Goal: Task Accomplishment & Management: Manage account settings

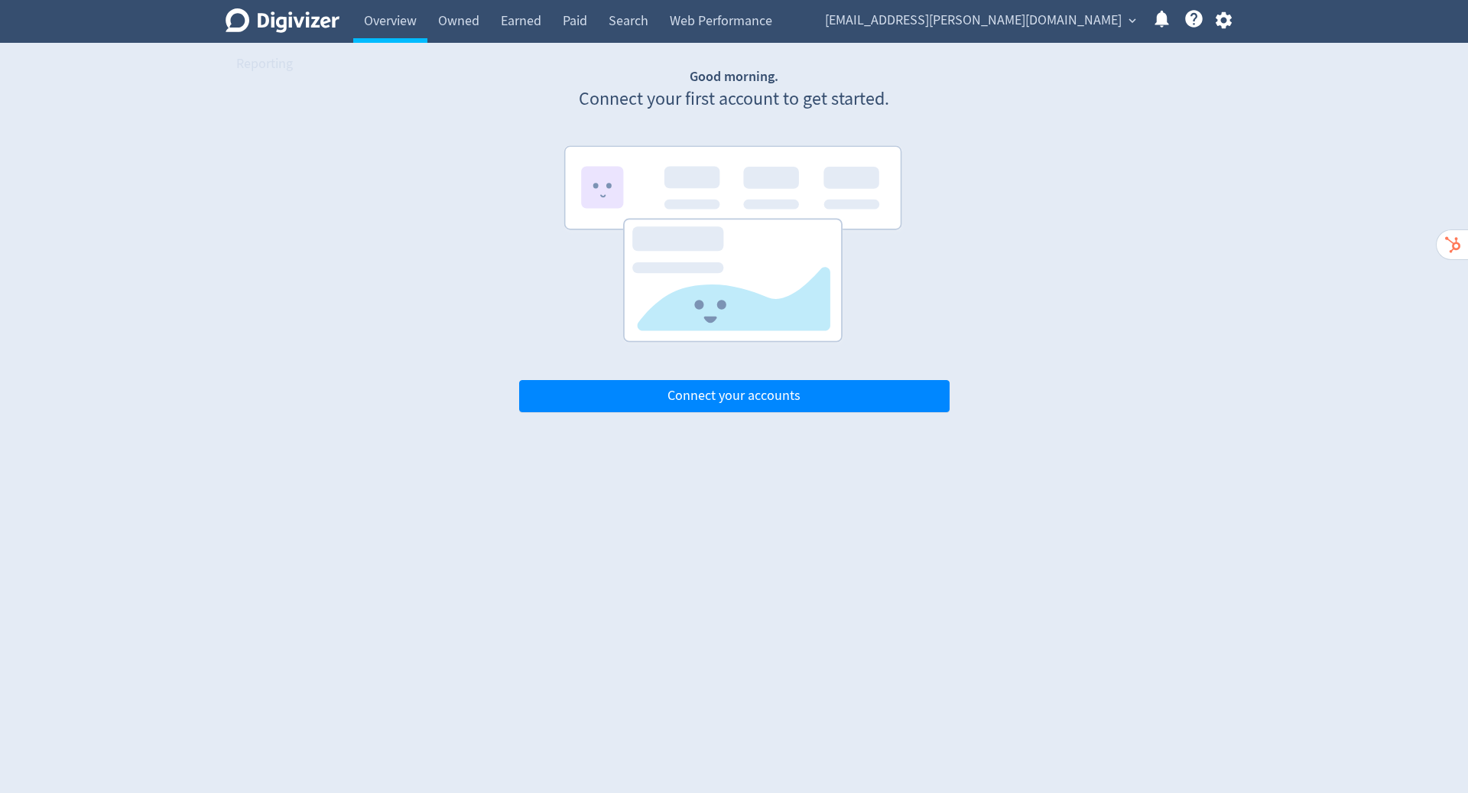
click at [1048, 27] on span "[EMAIL_ADDRESS][PERSON_NAME][DOMAIN_NAME]" at bounding box center [973, 20] width 297 height 24
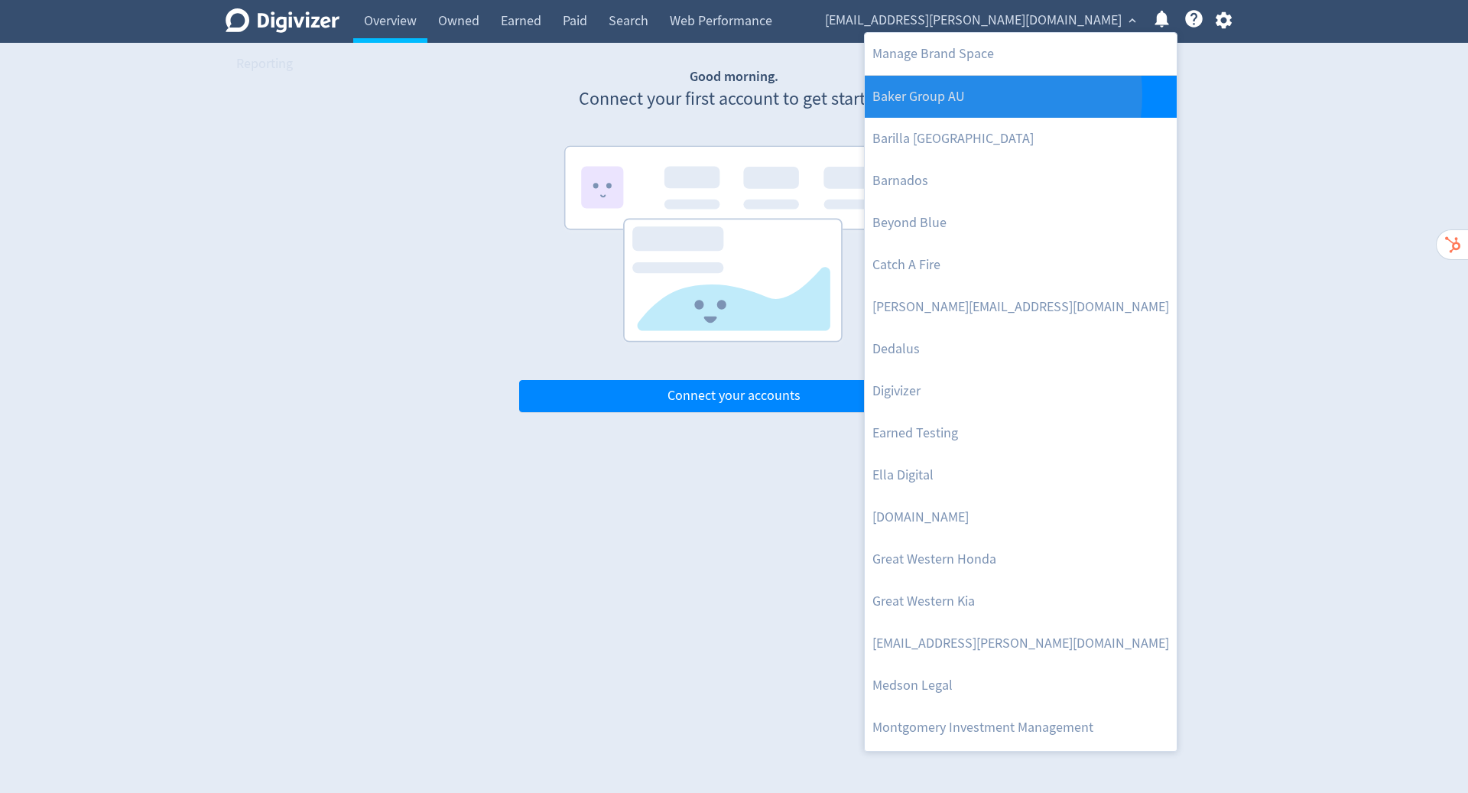
click at [964, 94] on link "Baker Group AU" at bounding box center [1021, 97] width 312 height 42
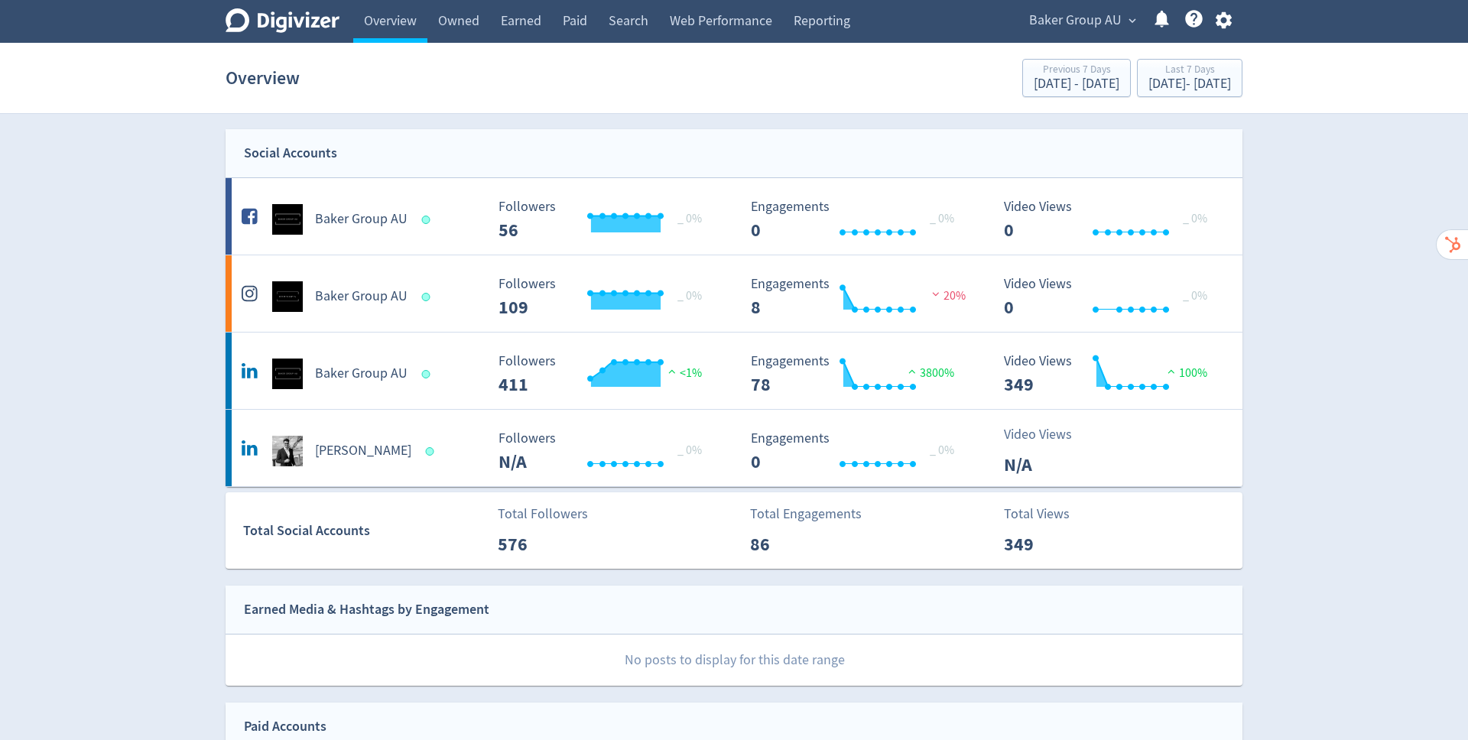
click at [1223, 22] on icon "button" at bounding box center [1223, 20] width 21 height 21
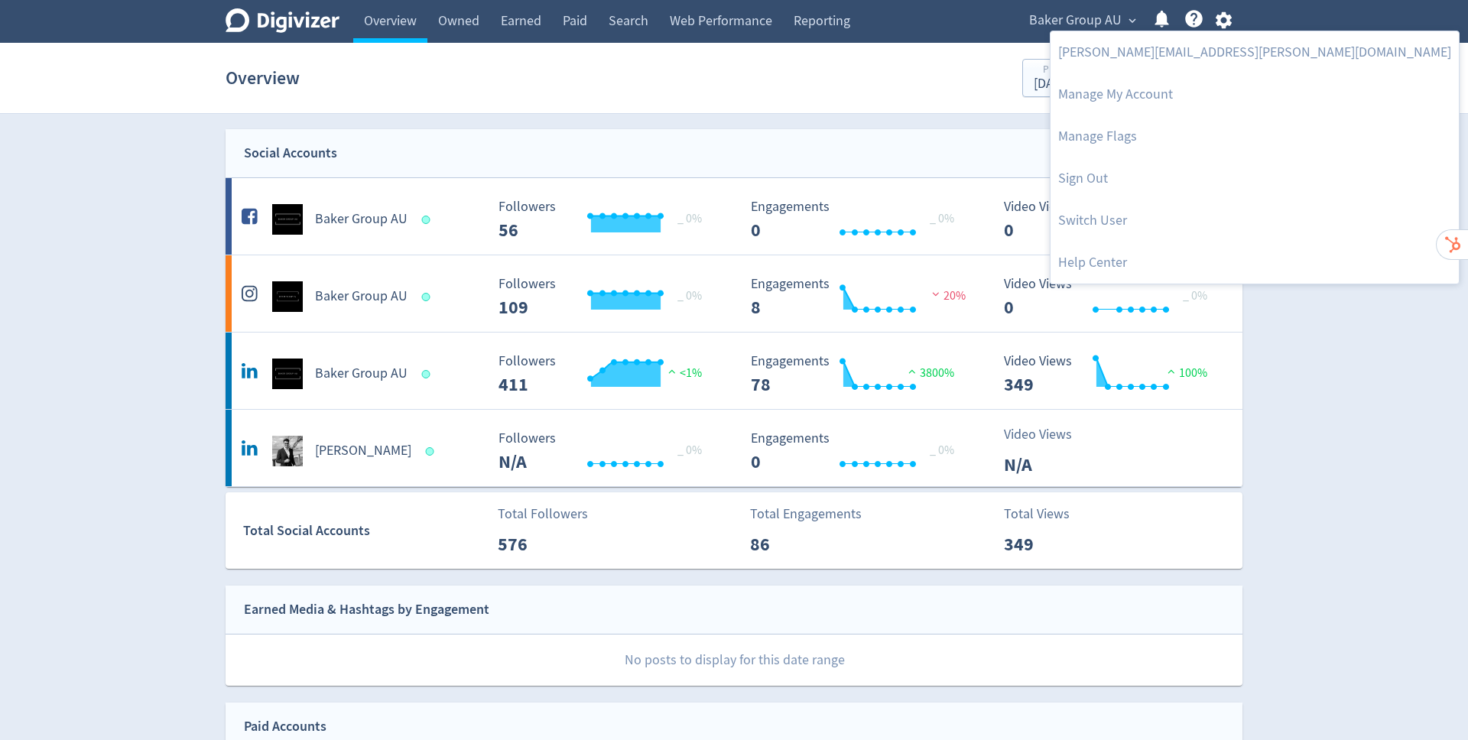
click at [1319, 154] on div at bounding box center [734, 370] width 1468 height 740
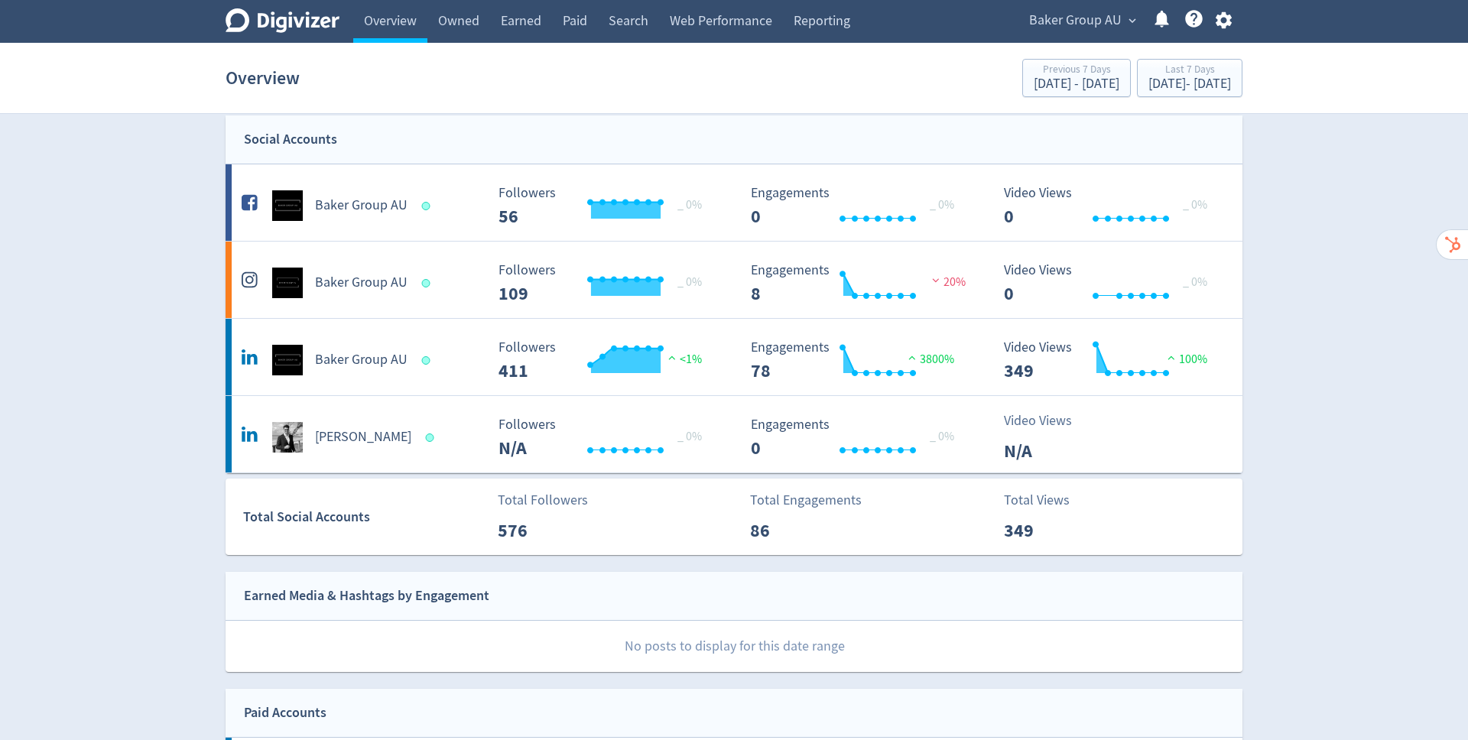
scroll to position [2, 0]
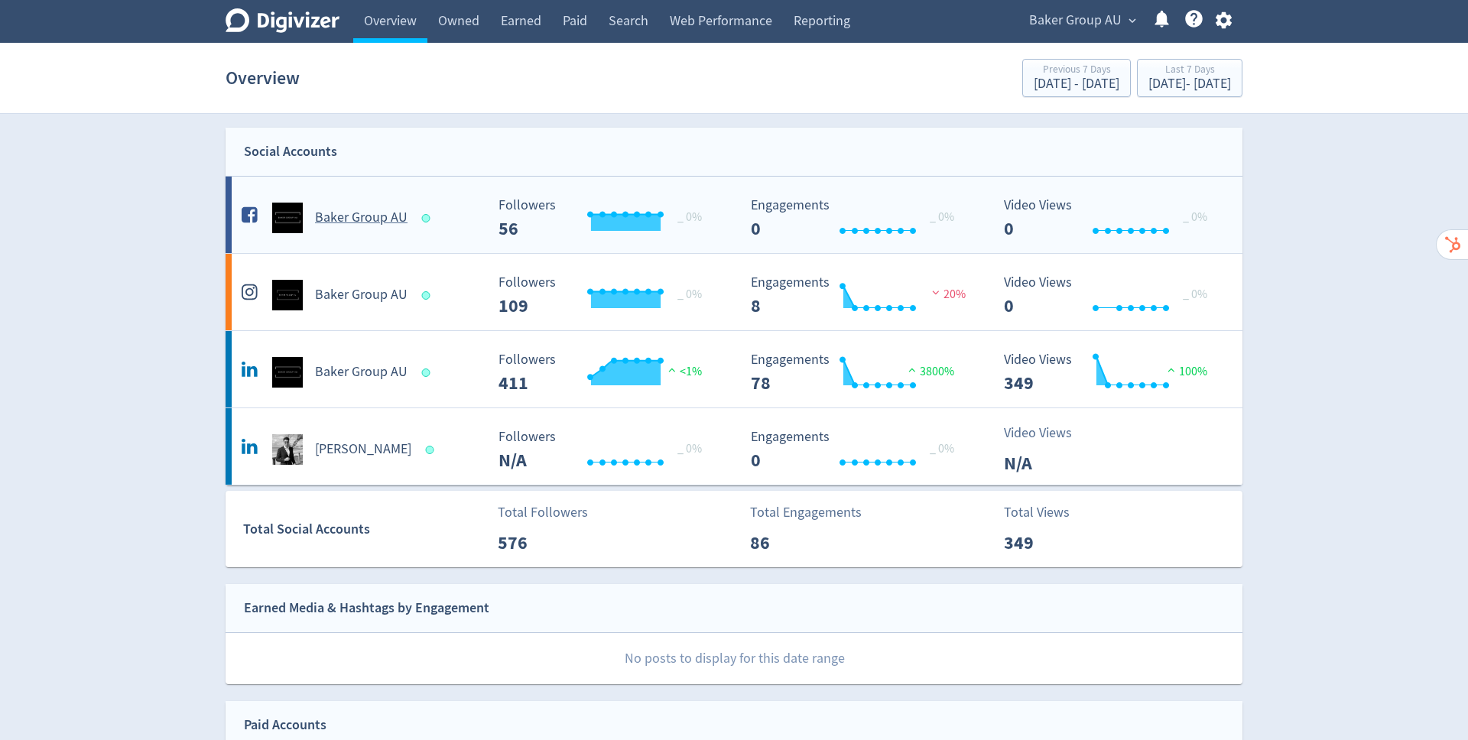
click at [354, 218] on h5 "Baker Group AU" at bounding box center [361, 218] width 93 height 18
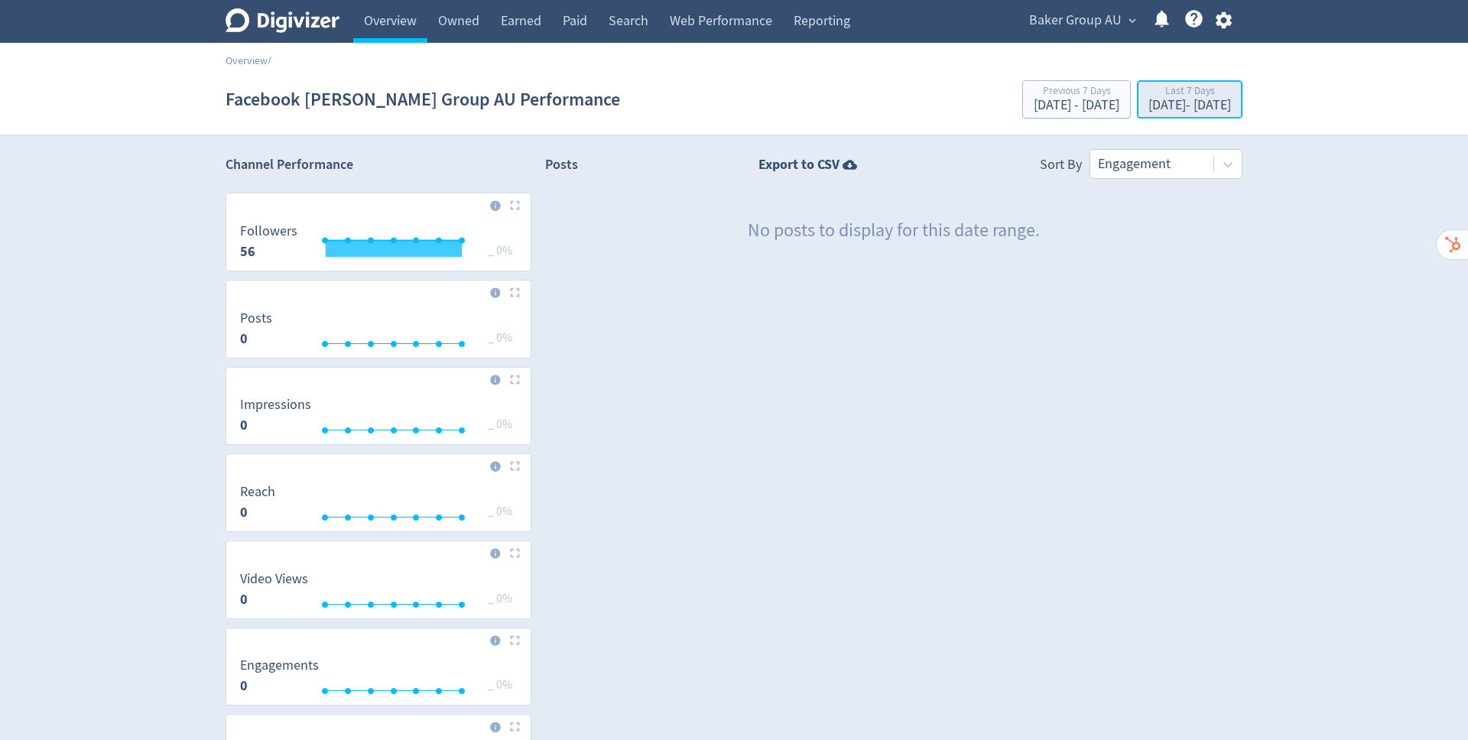
click at [1148, 106] on div "[DATE] - [DATE]" at bounding box center [1189, 106] width 83 height 14
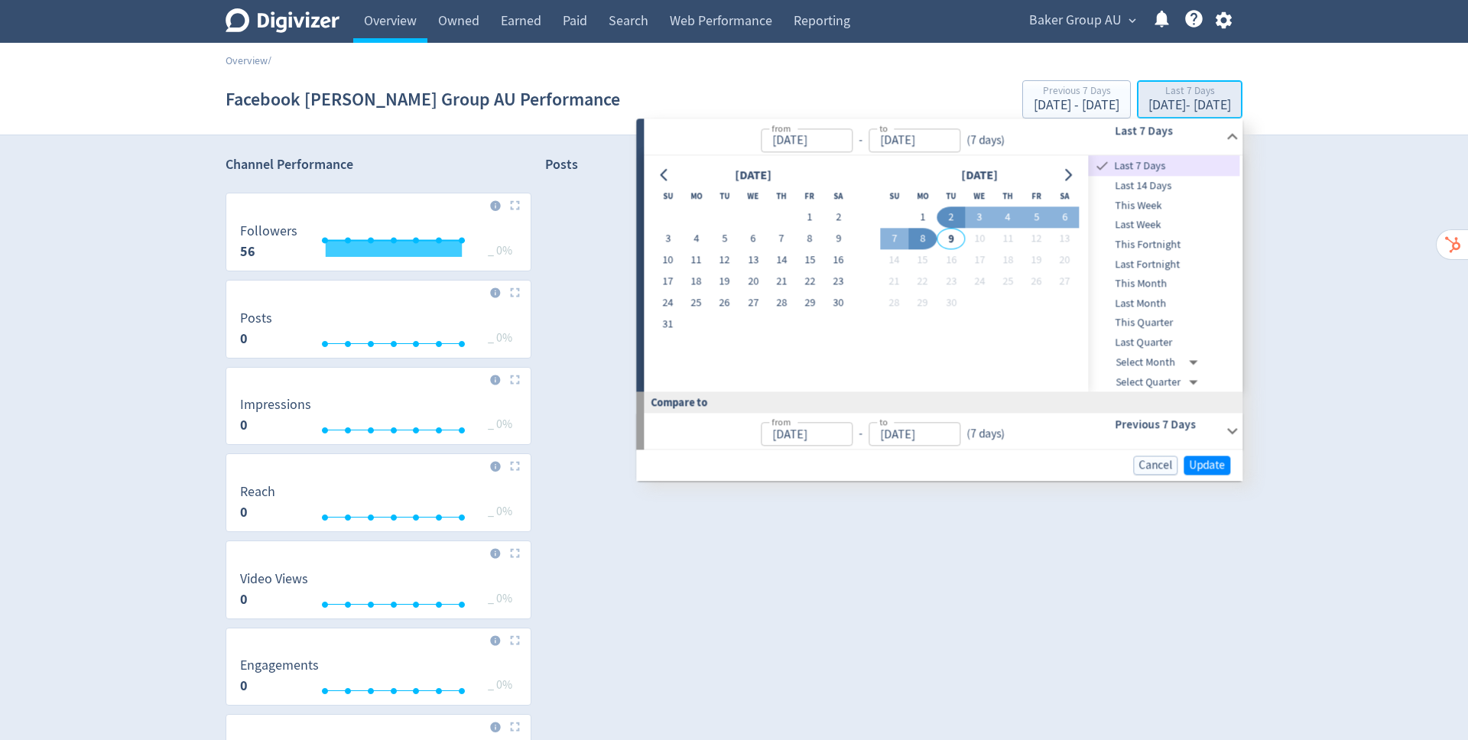
type input "[DATE]"
click at [811, 216] on button "1" at bounding box center [810, 217] width 28 height 21
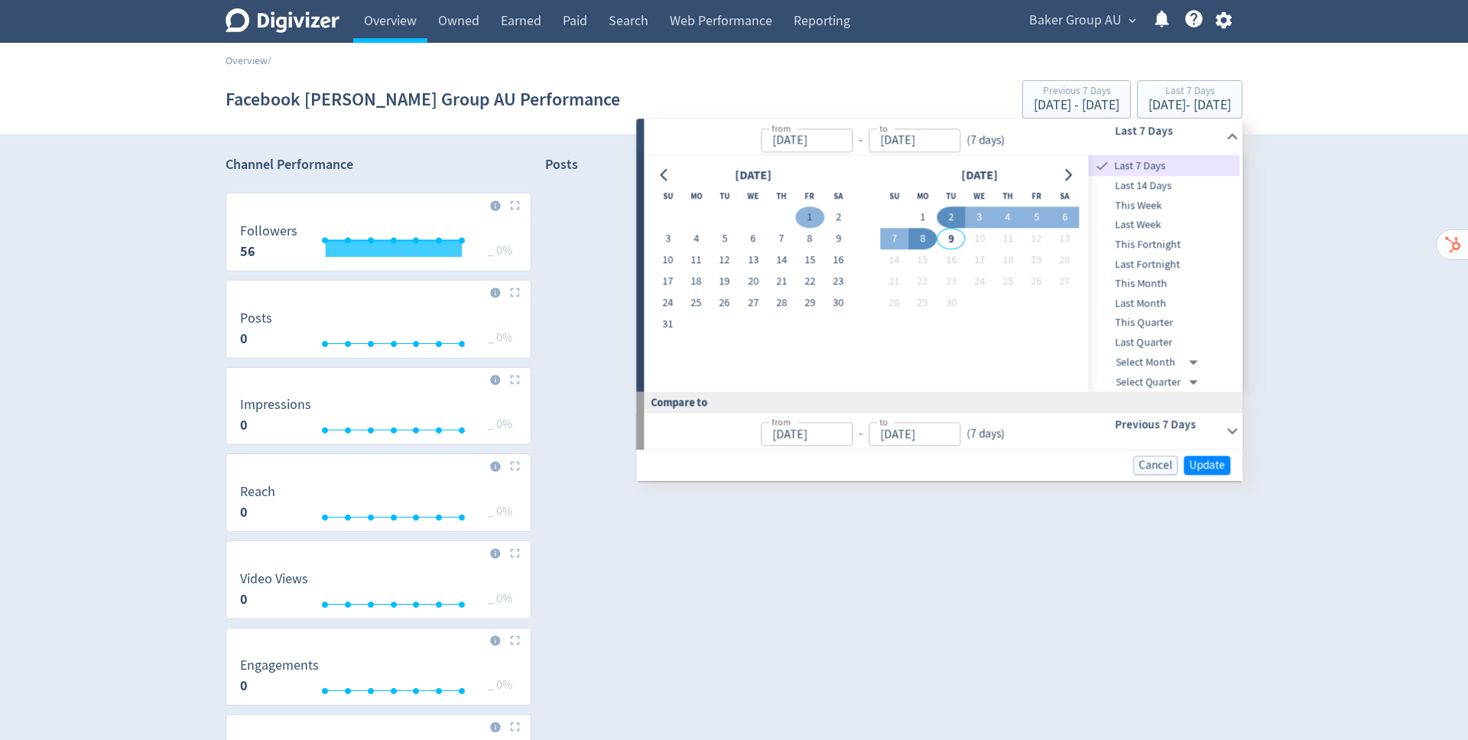
type input "[DATE]"
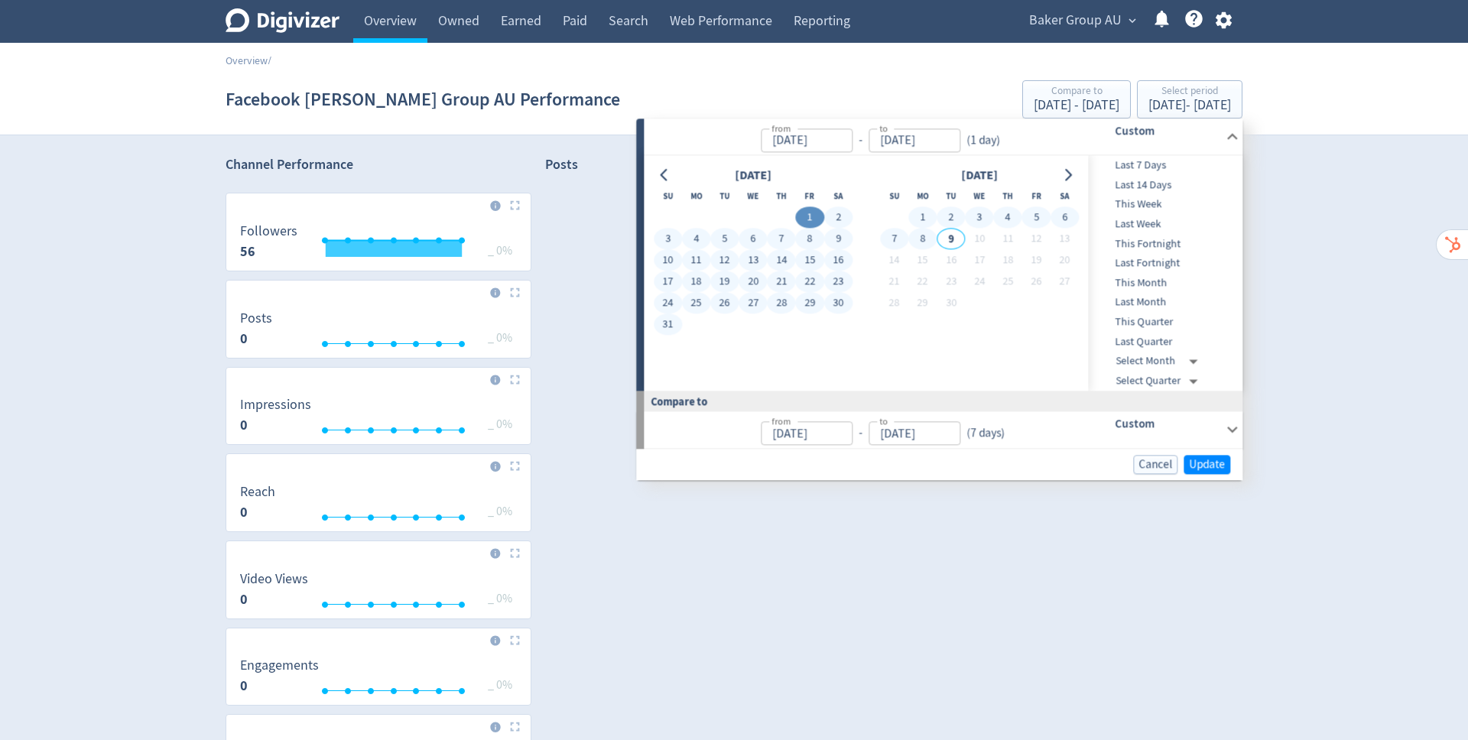
click at [924, 236] on button "8" at bounding box center [922, 239] width 28 height 21
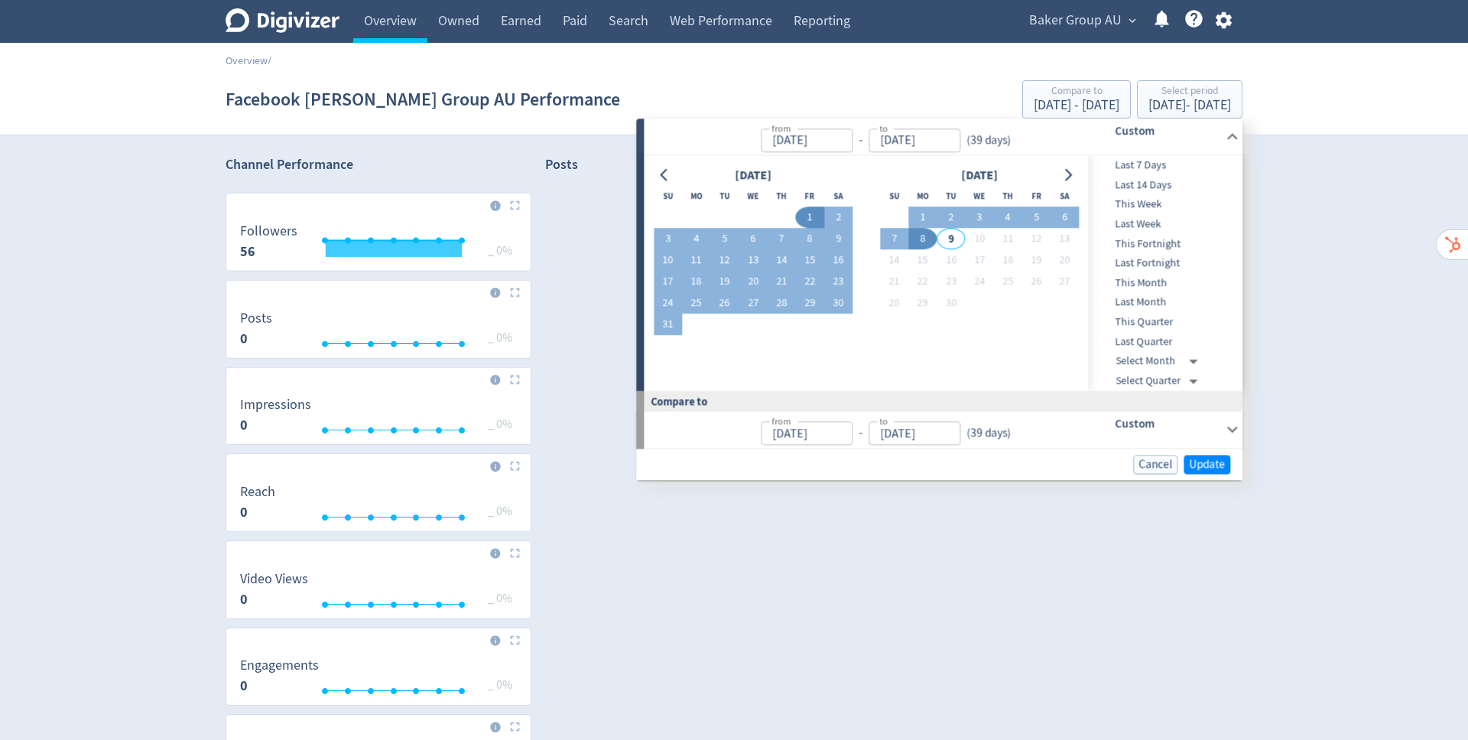
type input "[DATE]"
click at [1208, 459] on span "Update" at bounding box center [1207, 464] width 36 height 11
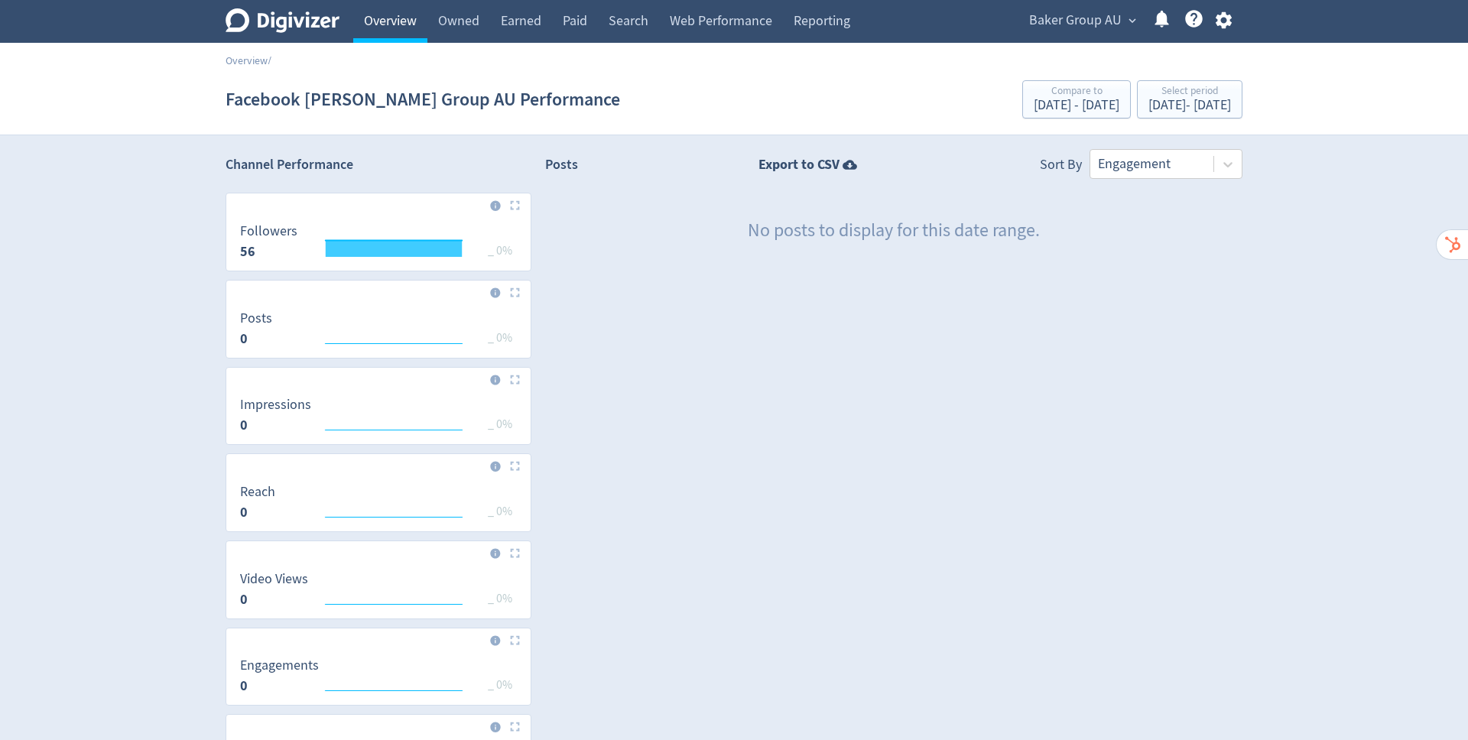
click at [385, 18] on link "Overview" at bounding box center [390, 21] width 74 height 43
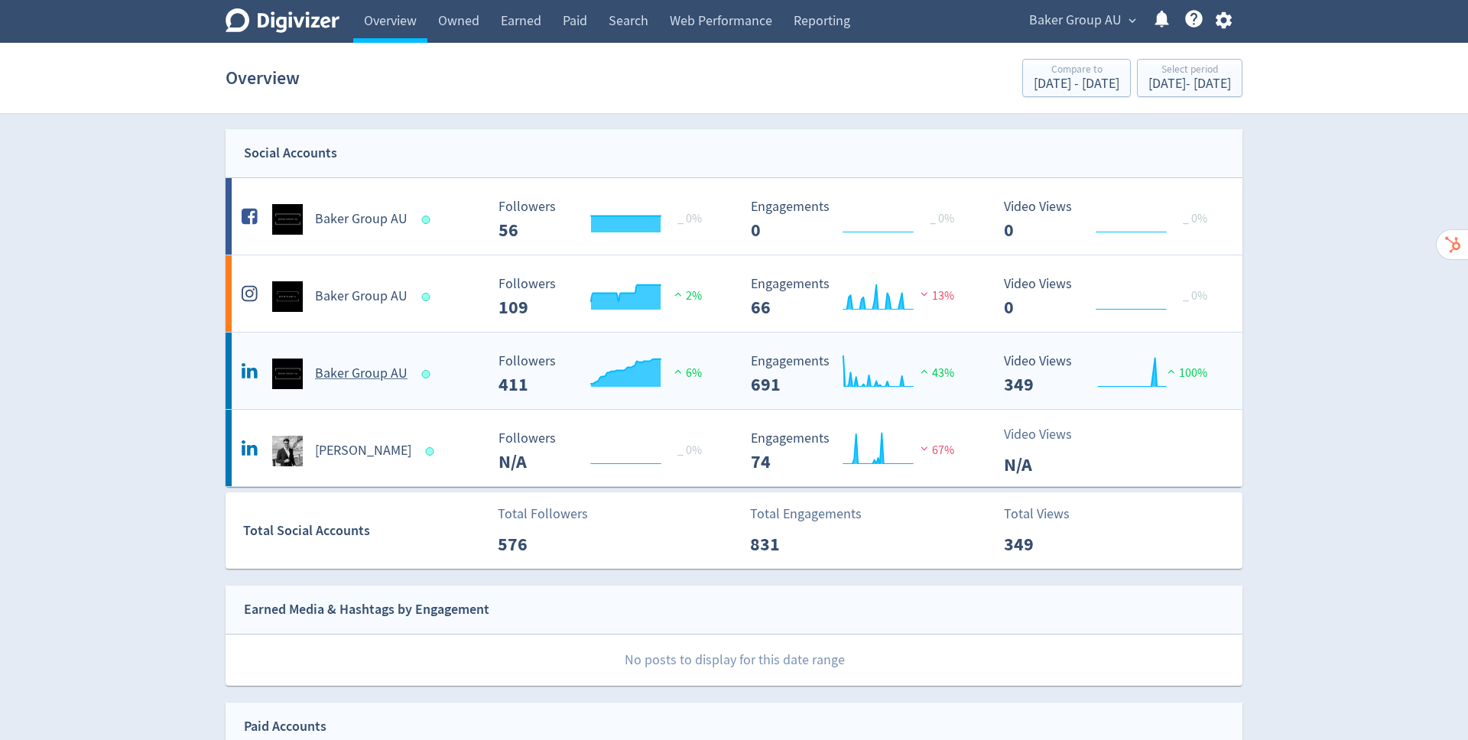
click at [365, 378] on h5 "Baker Group AU" at bounding box center [361, 374] width 93 height 18
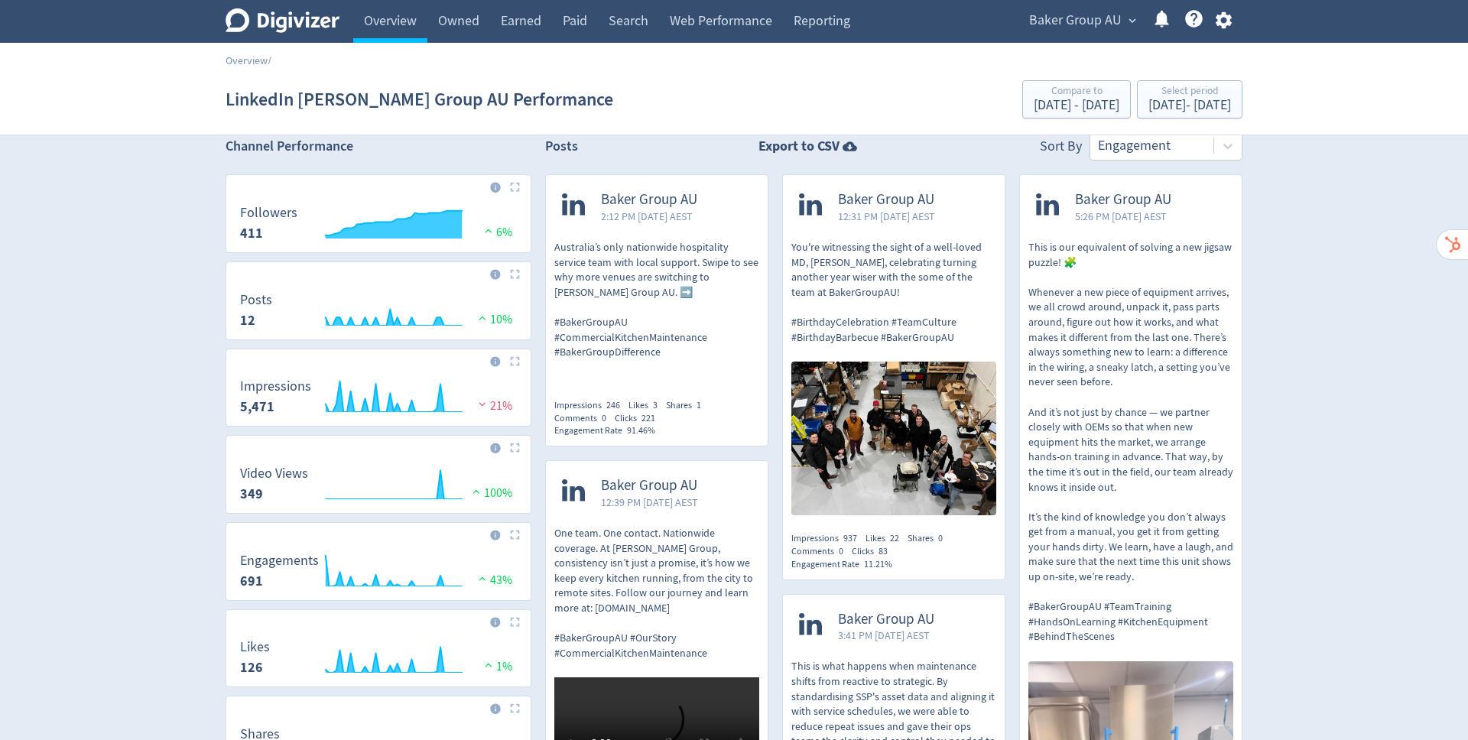
scroll to position [14, 0]
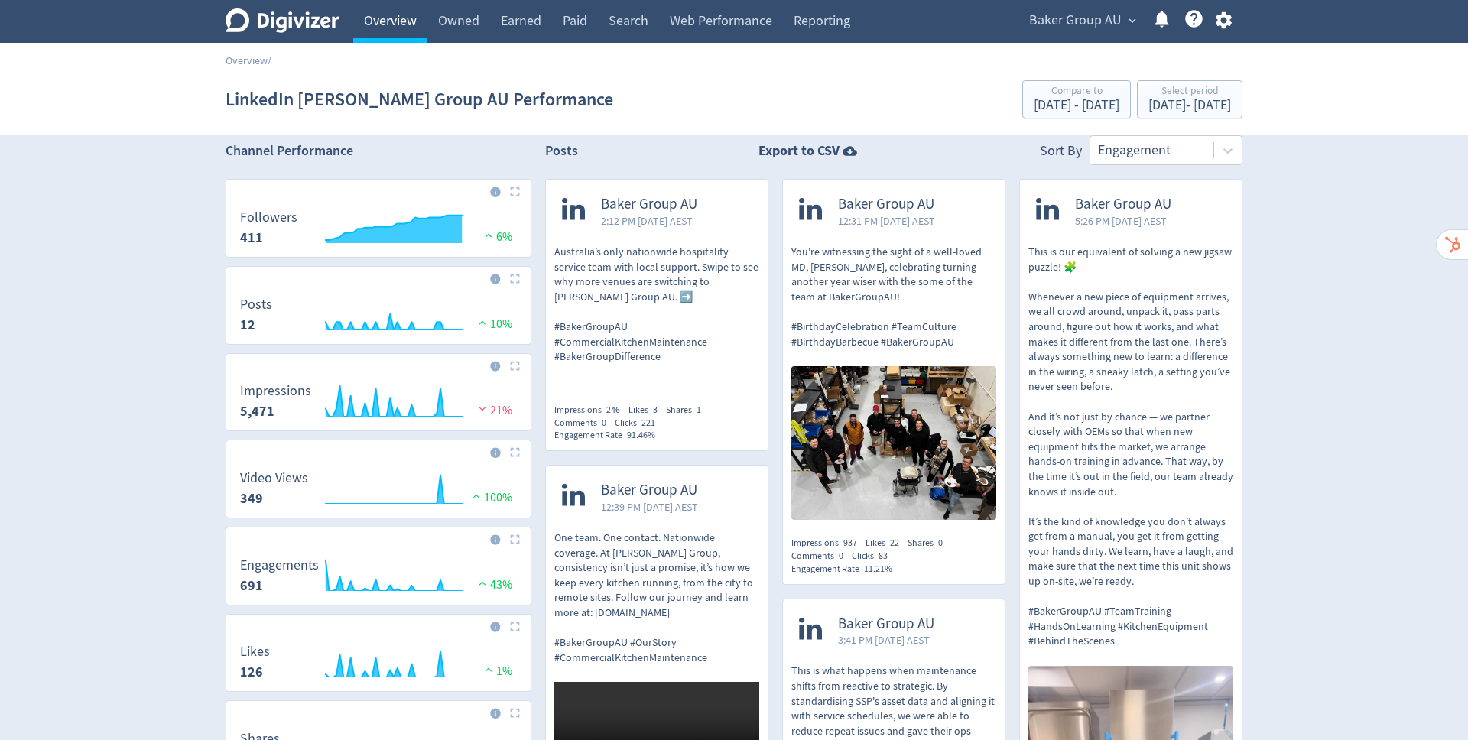
click at [392, 21] on link "Overview" at bounding box center [390, 21] width 74 height 43
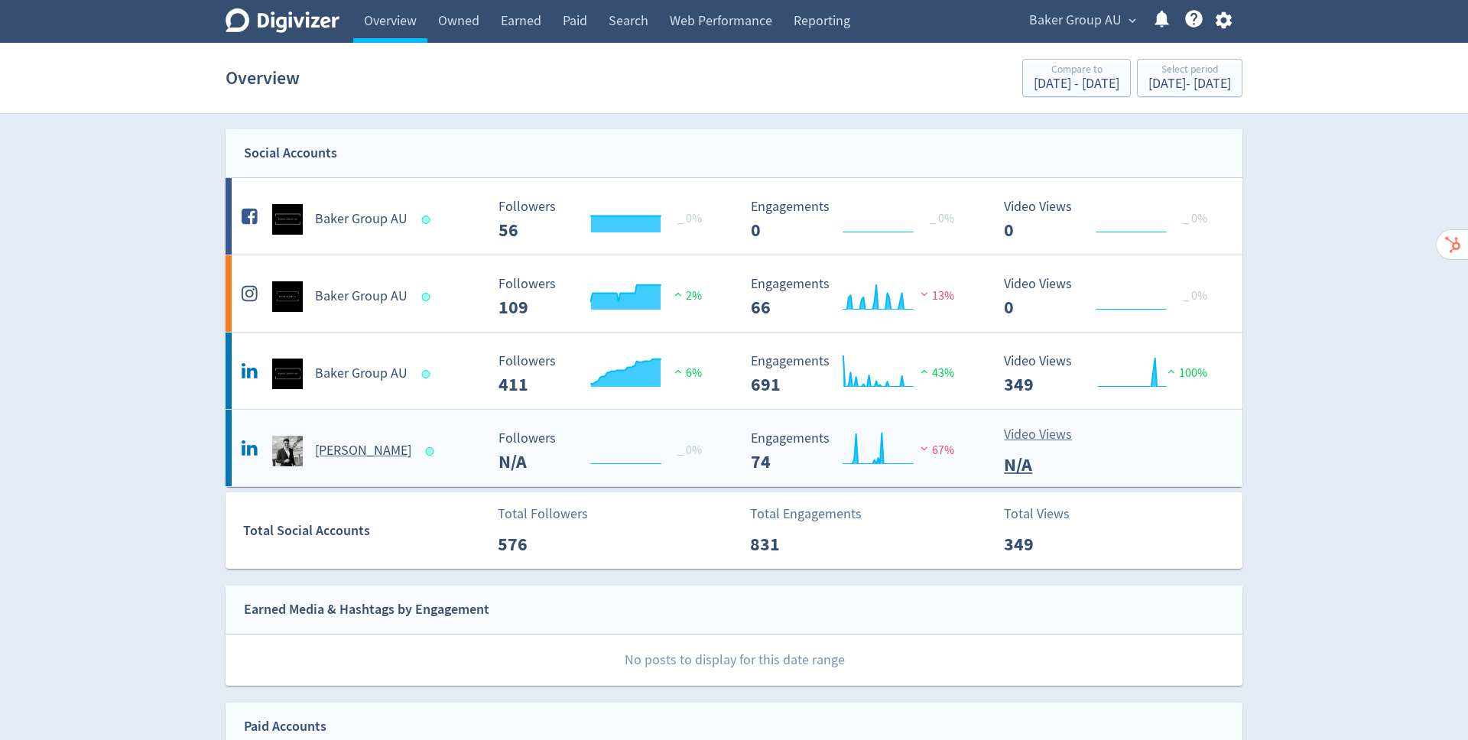
click at [326, 453] on h5 "[PERSON_NAME]" at bounding box center [363, 451] width 96 height 18
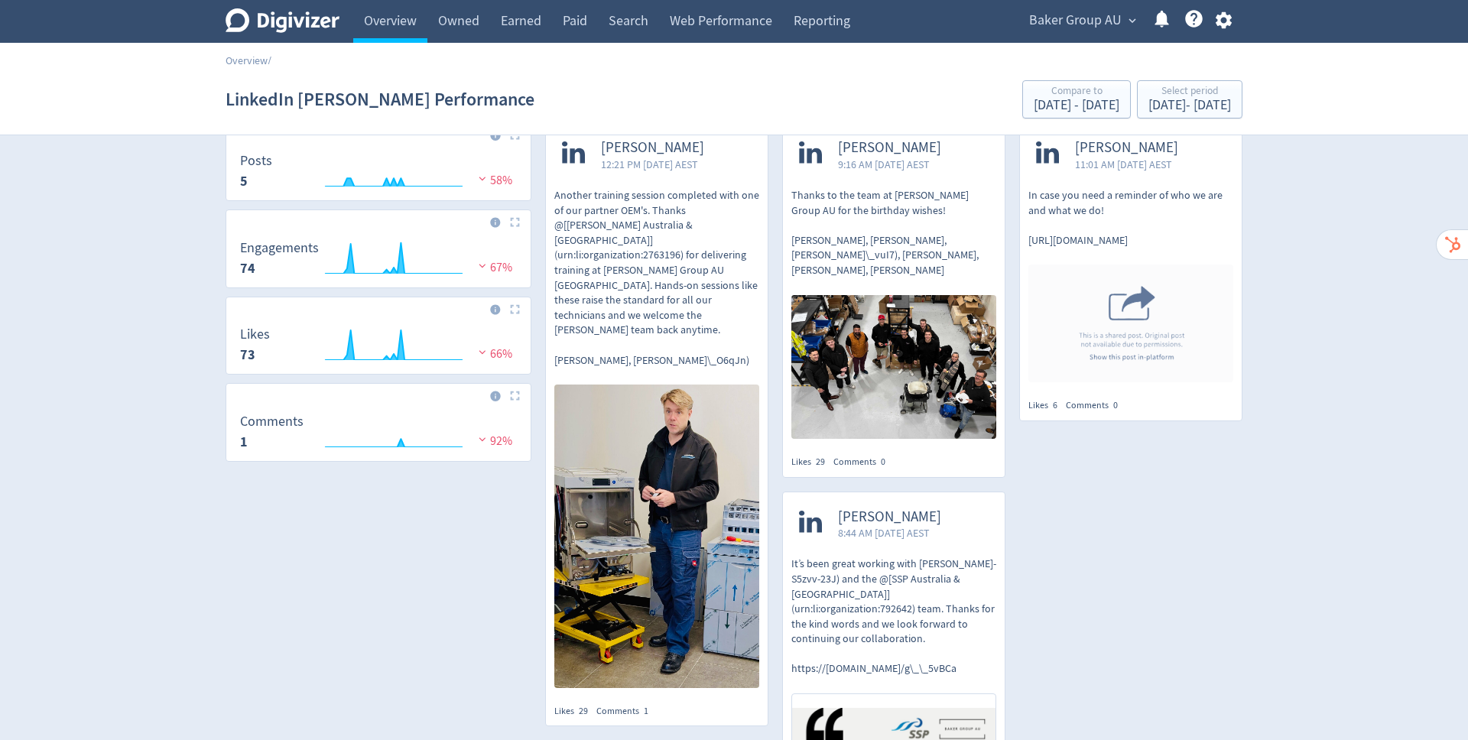
scroll to position [71, 0]
click at [392, 18] on link "Overview" at bounding box center [390, 21] width 74 height 43
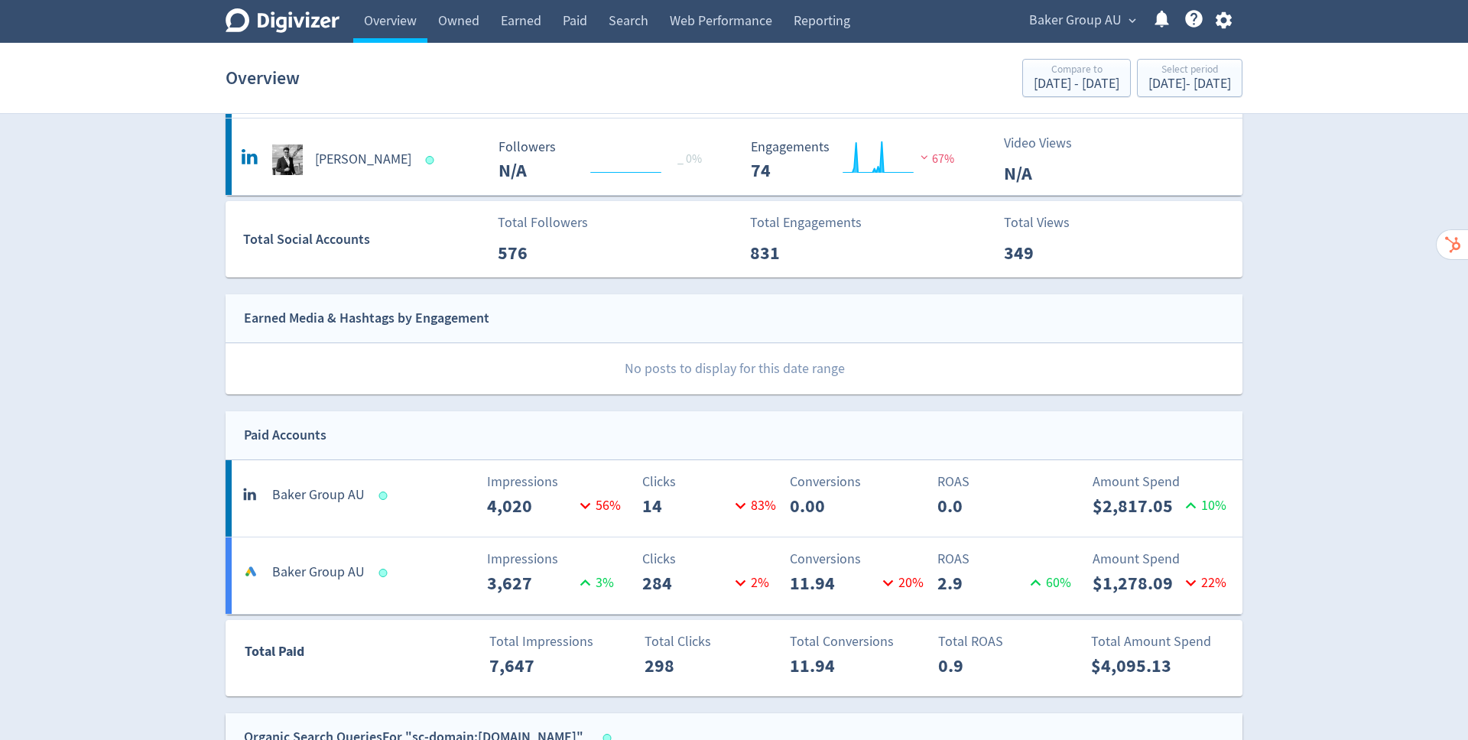
scroll to position [292, 0]
click at [880, 251] on div "Total Engagements 831" at bounding box center [869, 239] width 254 height 54
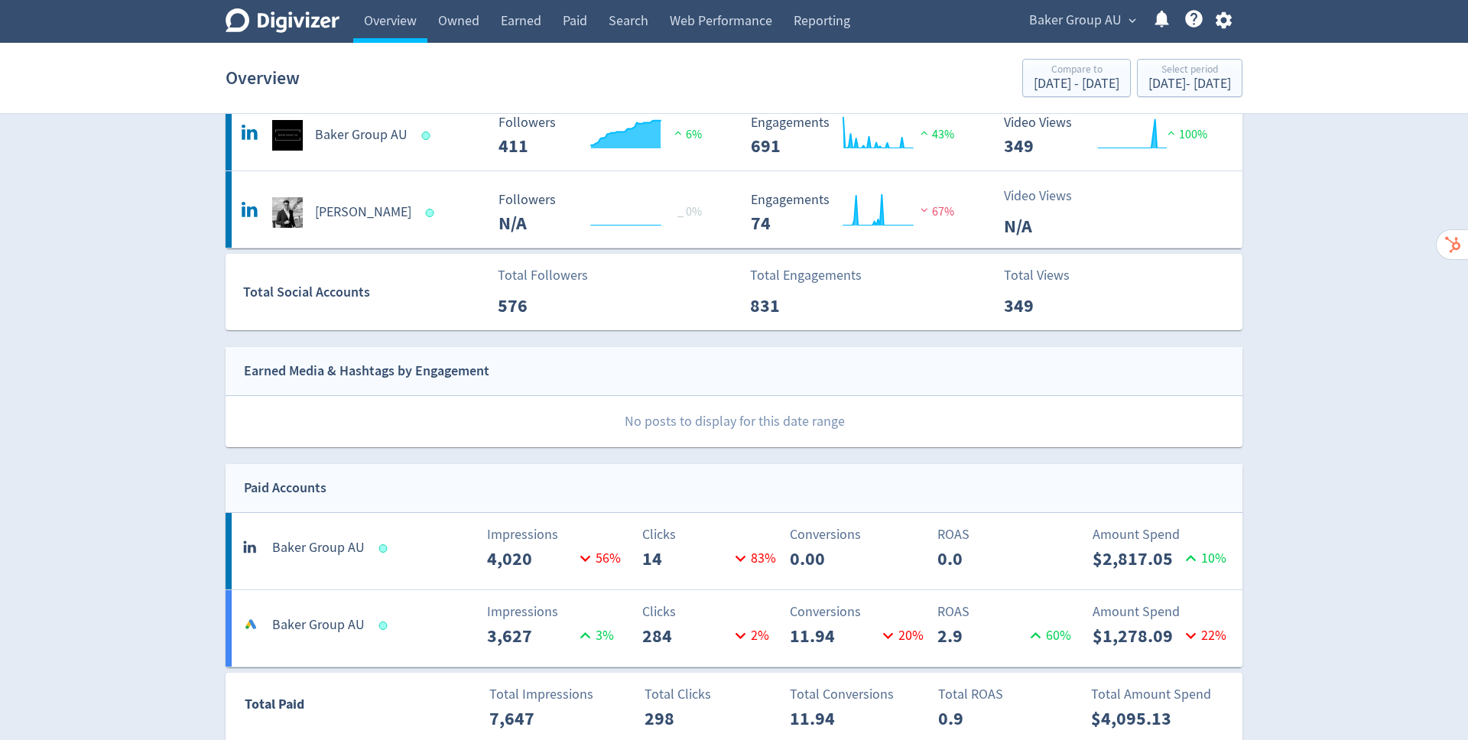
scroll to position [0, 0]
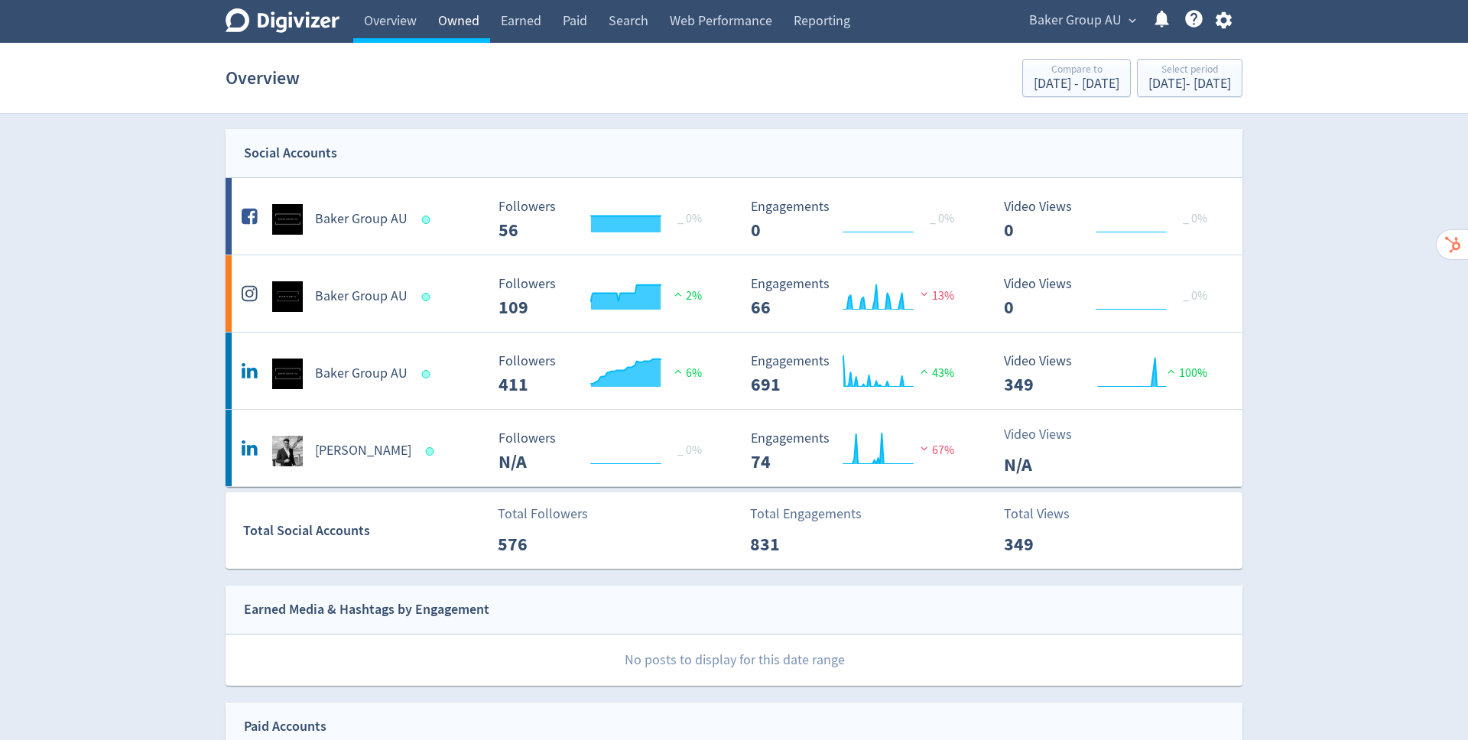
click at [464, 30] on link "Owned" at bounding box center [458, 21] width 63 height 43
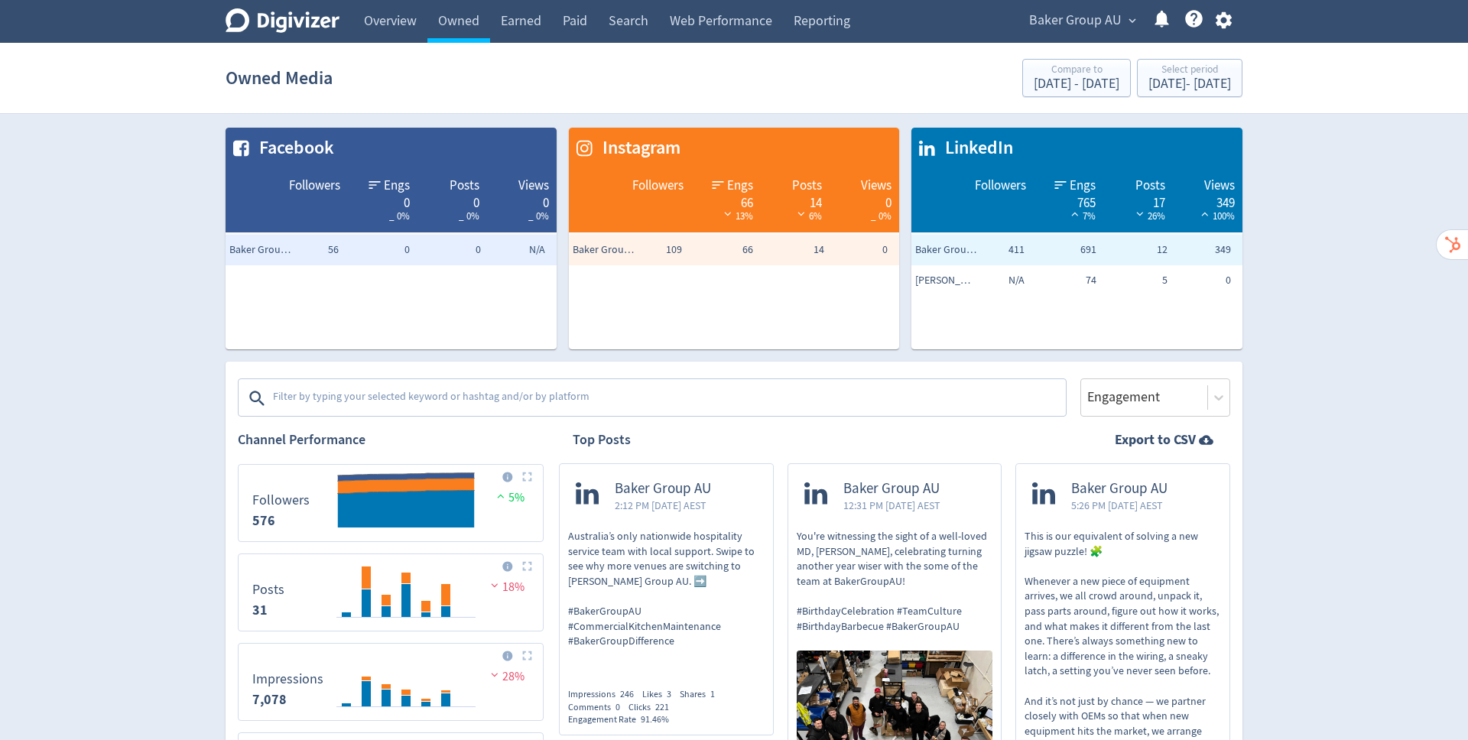
click at [314, 186] on span "Followers" at bounding box center [314, 186] width 51 height 18
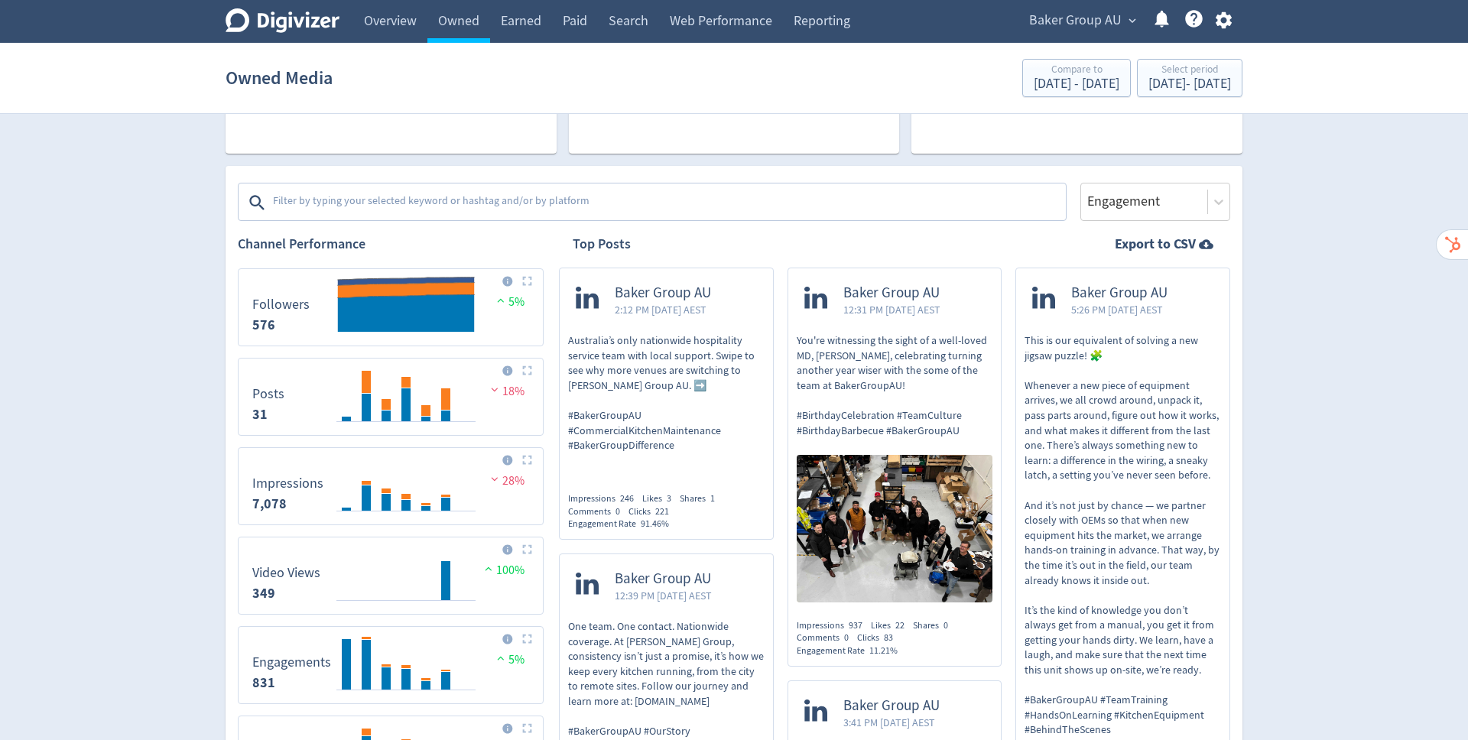
scroll to position [214, 0]
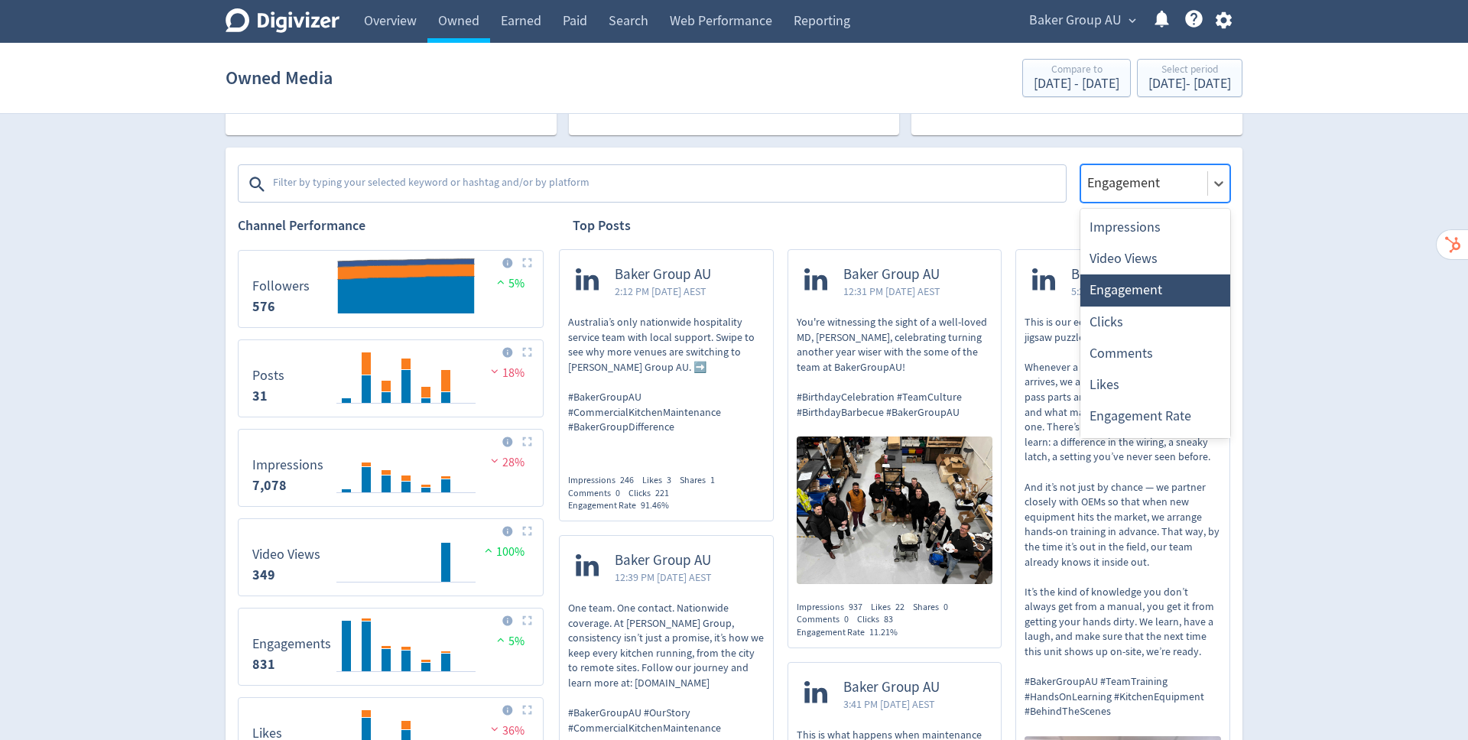
click at [1213, 197] on div at bounding box center [1218, 183] width 22 height 37
click at [1112, 379] on div "Likes" at bounding box center [1155, 384] width 150 height 31
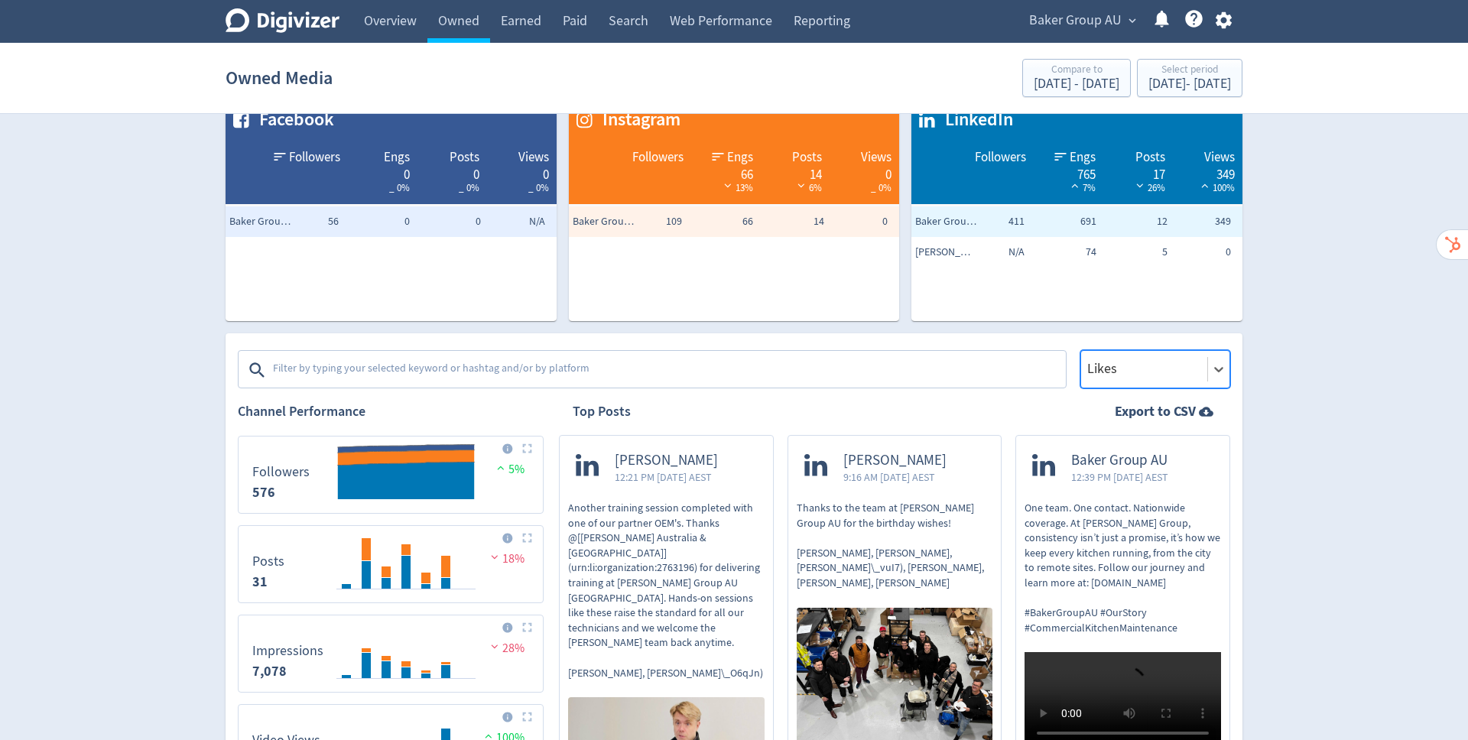
scroll to position [0, 0]
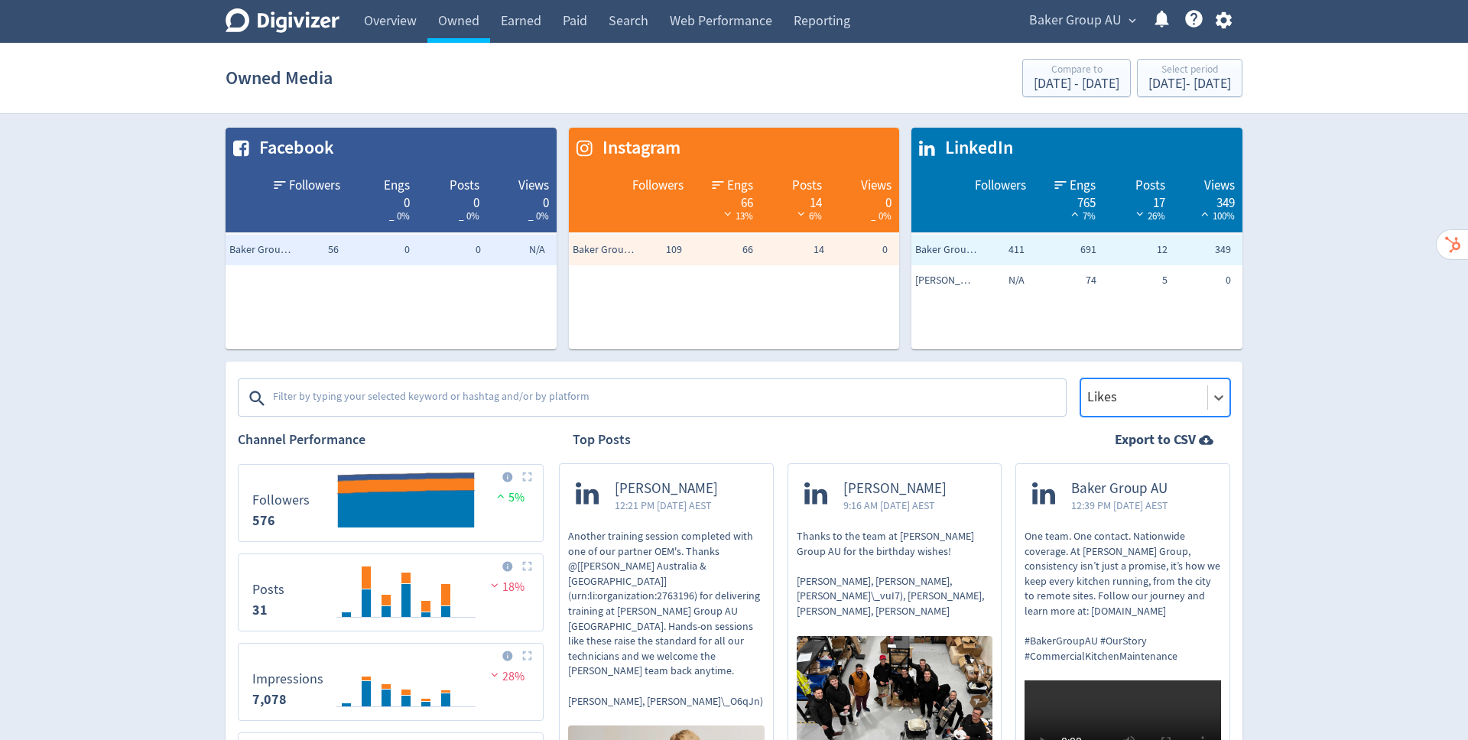
click at [378, 394] on textarea at bounding box center [667, 398] width 793 height 31
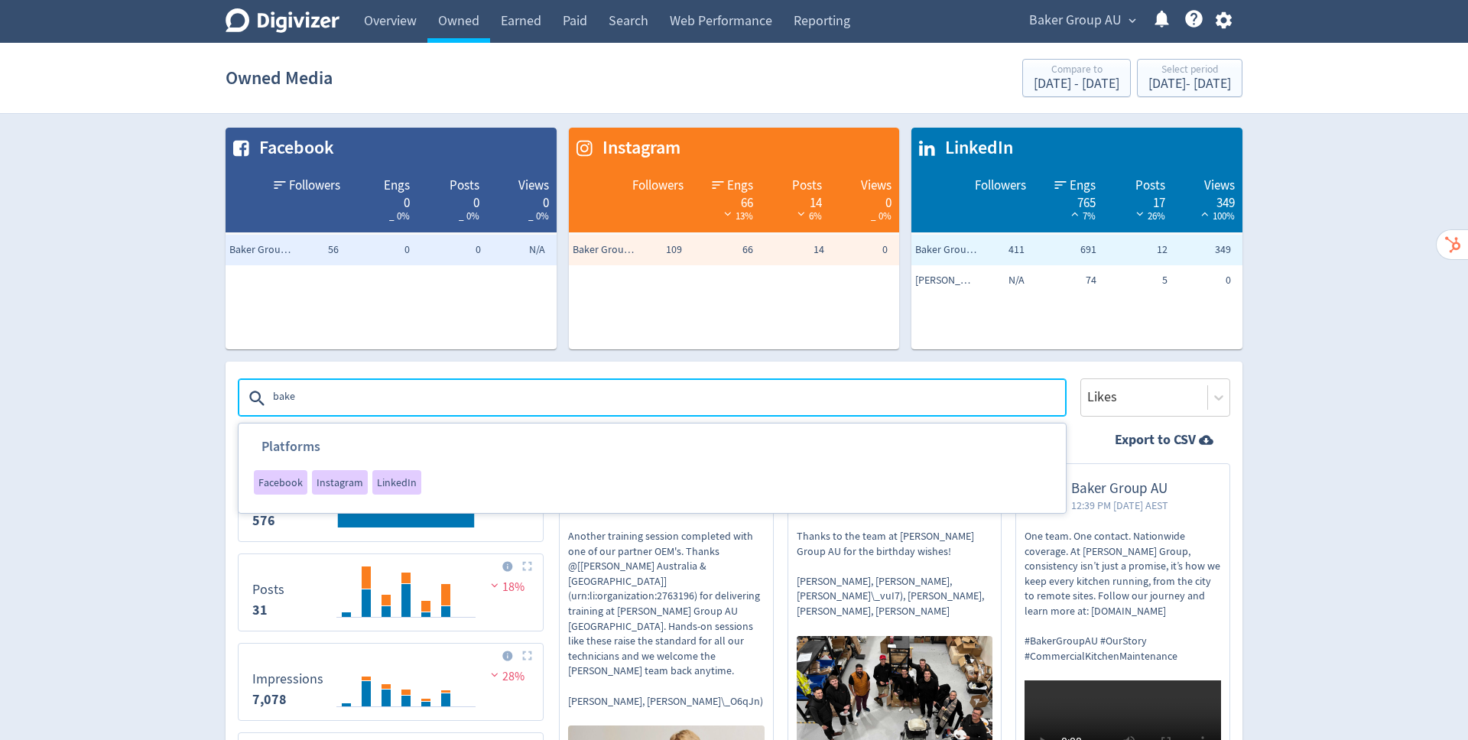
type textarea "[PERSON_NAME]"
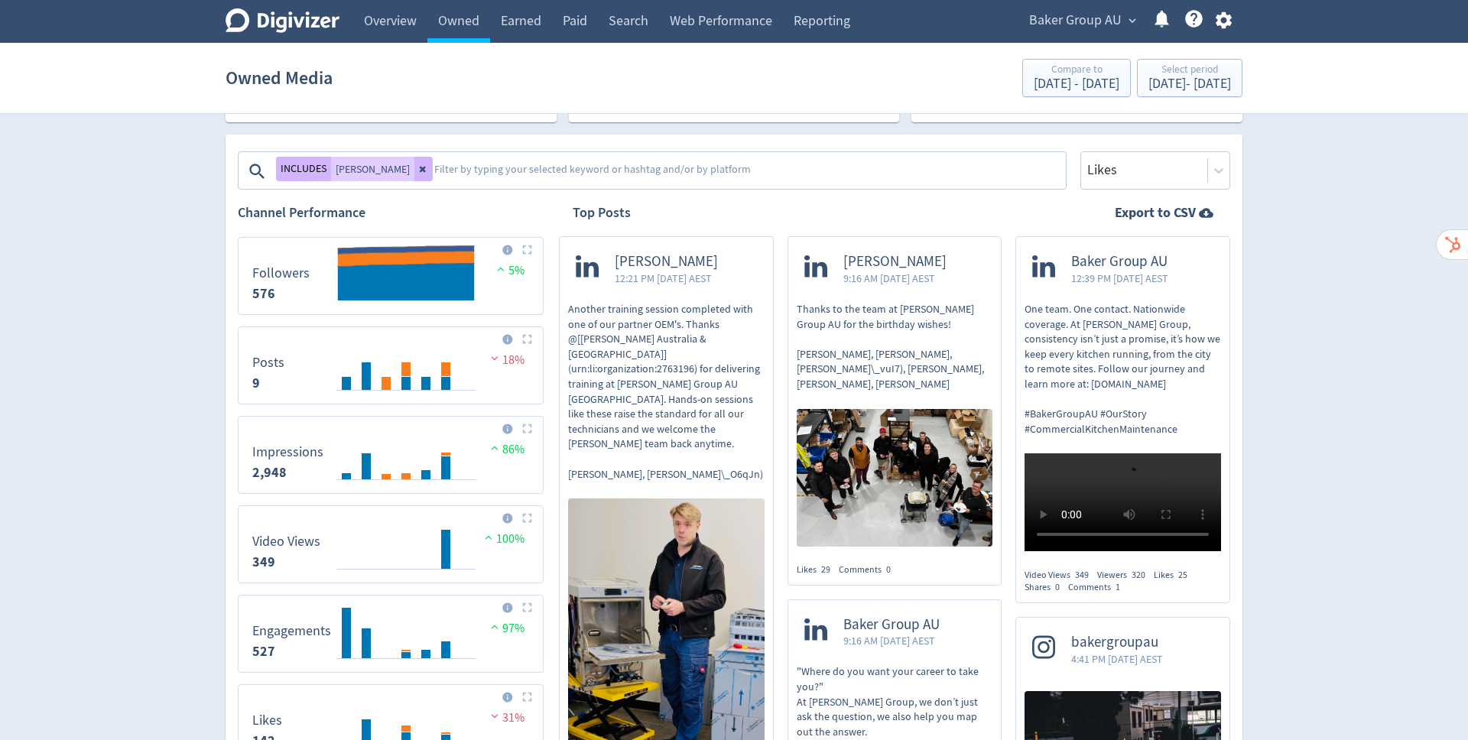
scroll to position [230, 0]
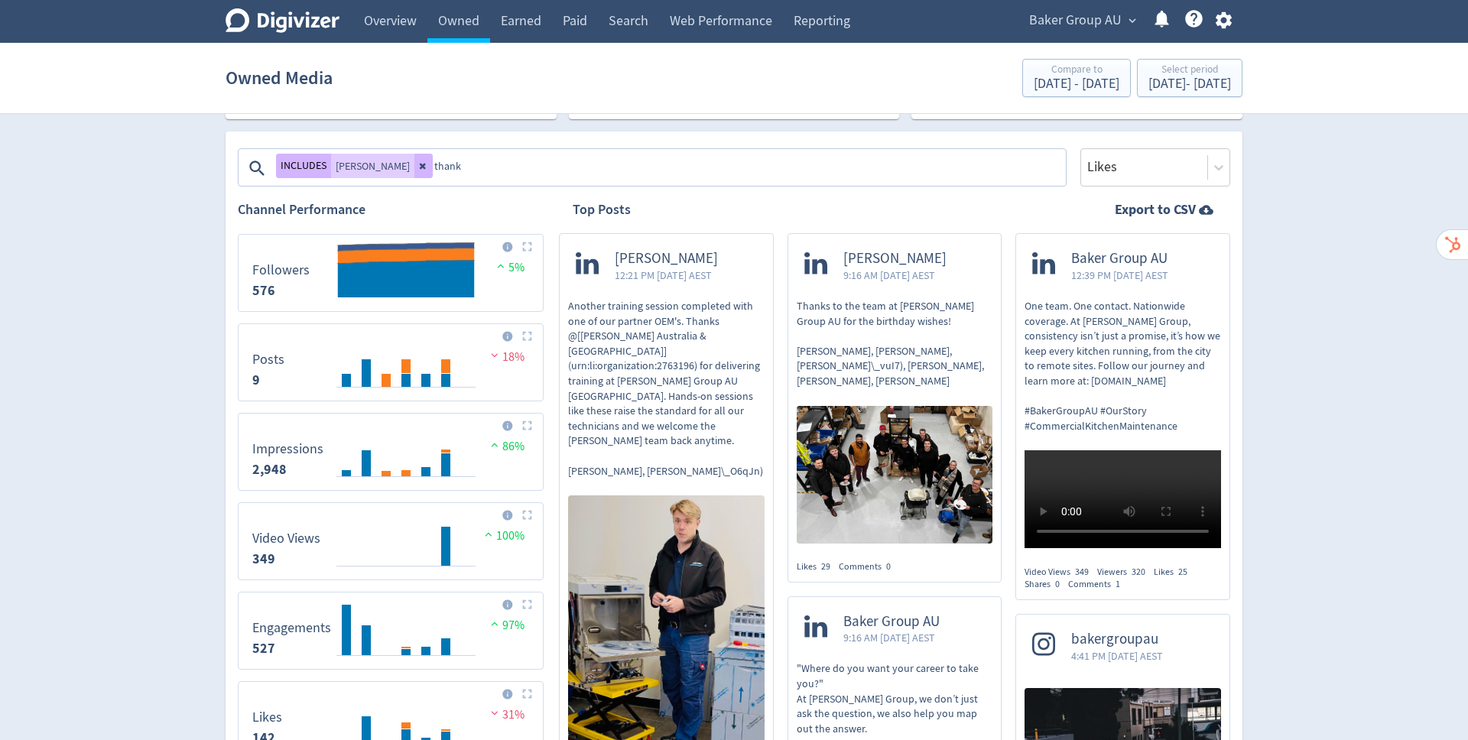
type textarea "thanks"
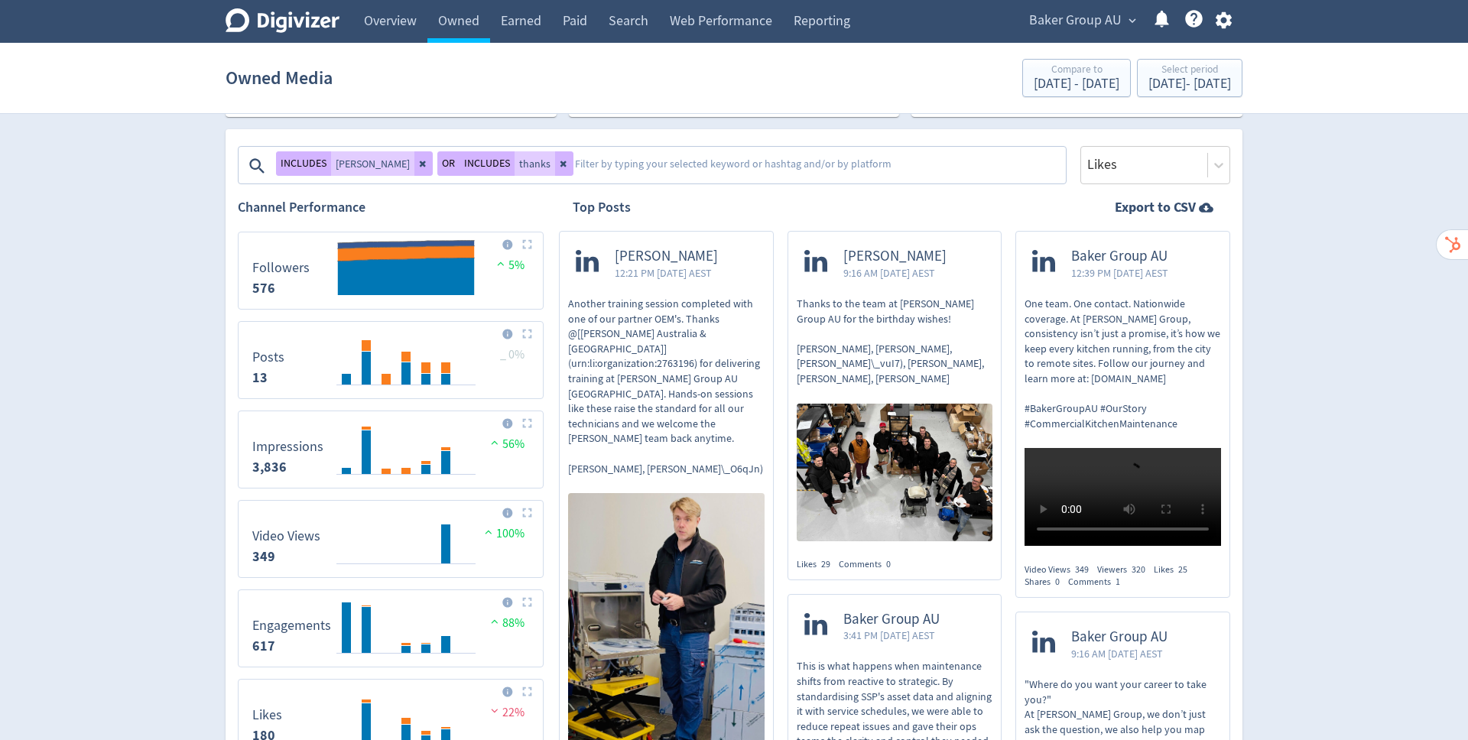
scroll to position [221, 0]
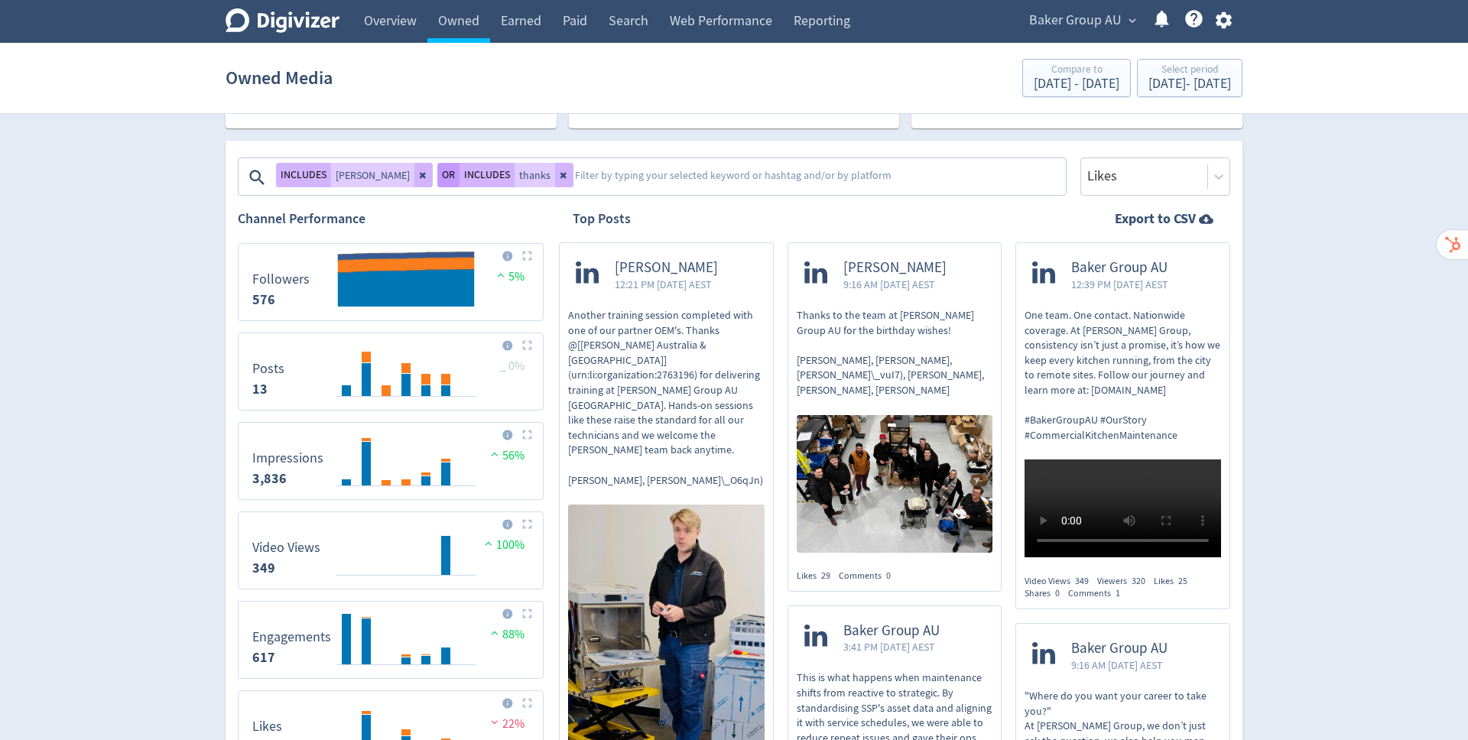
click at [437, 179] on button "OR" at bounding box center [448, 175] width 22 height 24
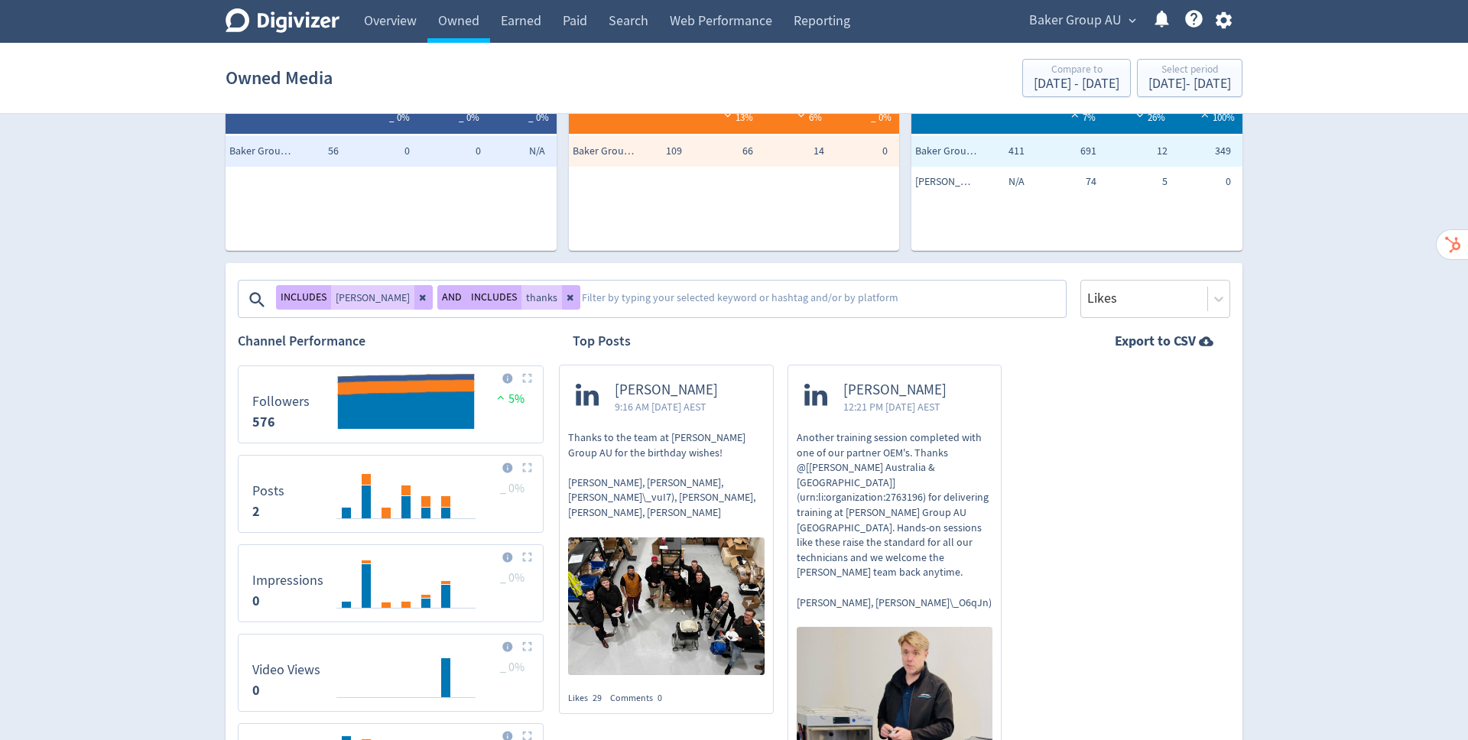
scroll to position [211, 0]
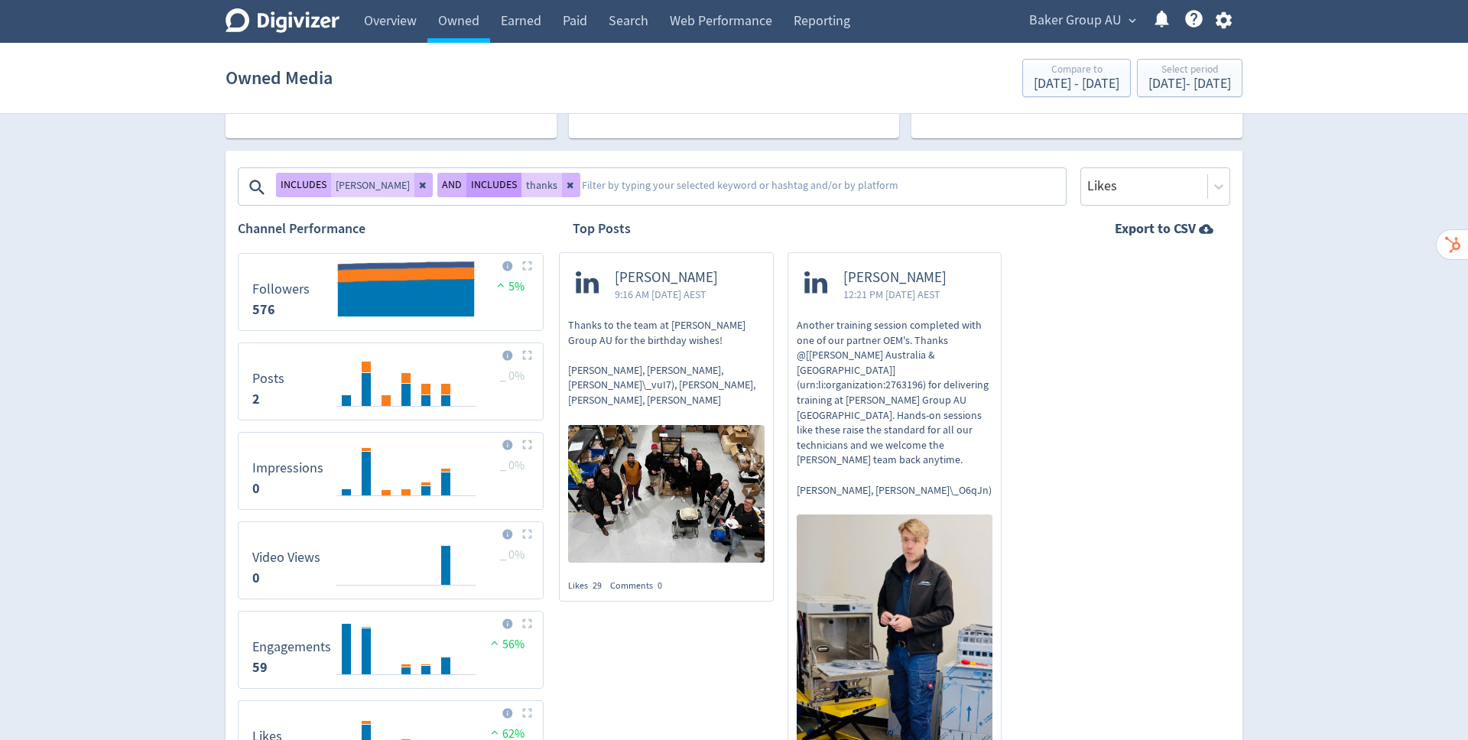
click at [466, 186] on button "INCLUDES" at bounding box center [493, 185] width 55 height 24
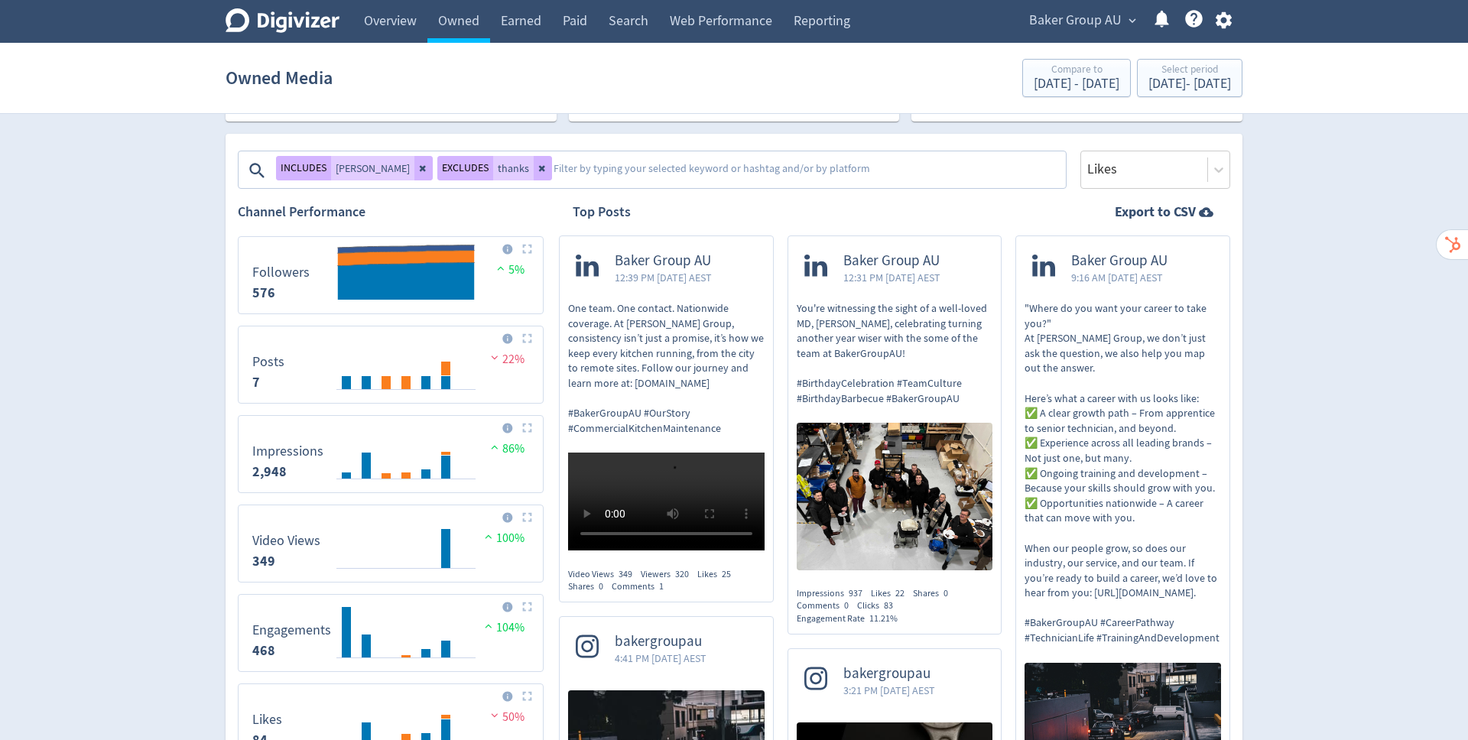
scroll to position [231, 0]
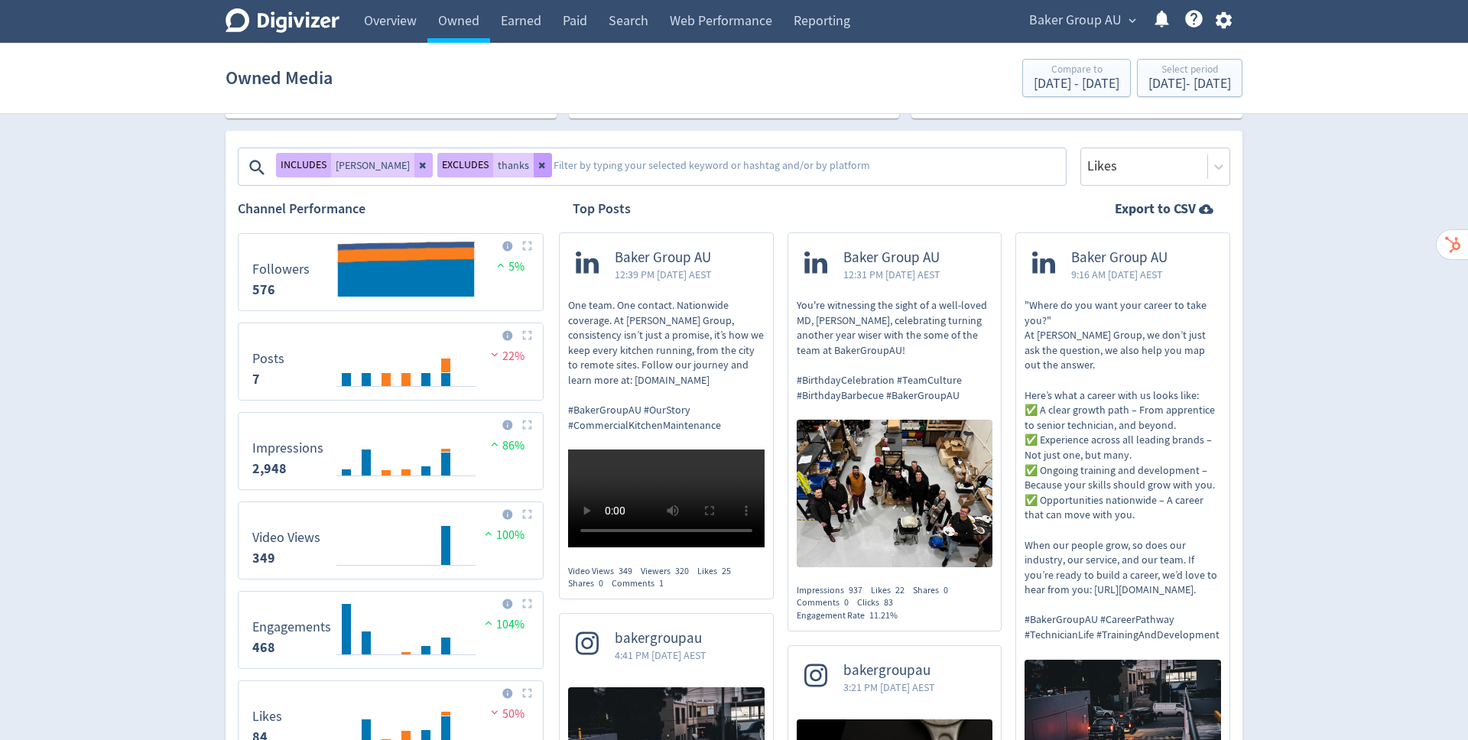
click at [539, 163] on icon at bounding box center [542, 166] width 6 height 6
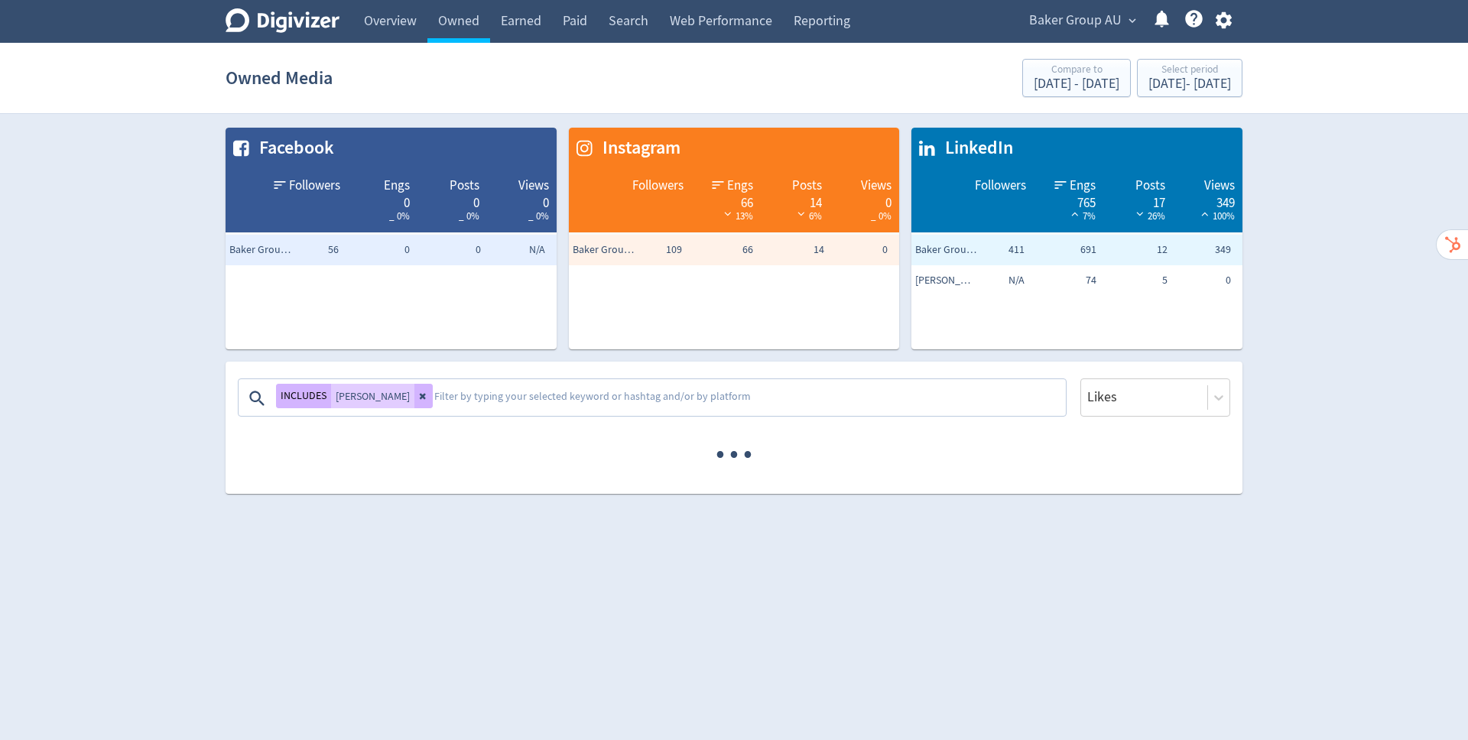
scroll to position [0, 0]
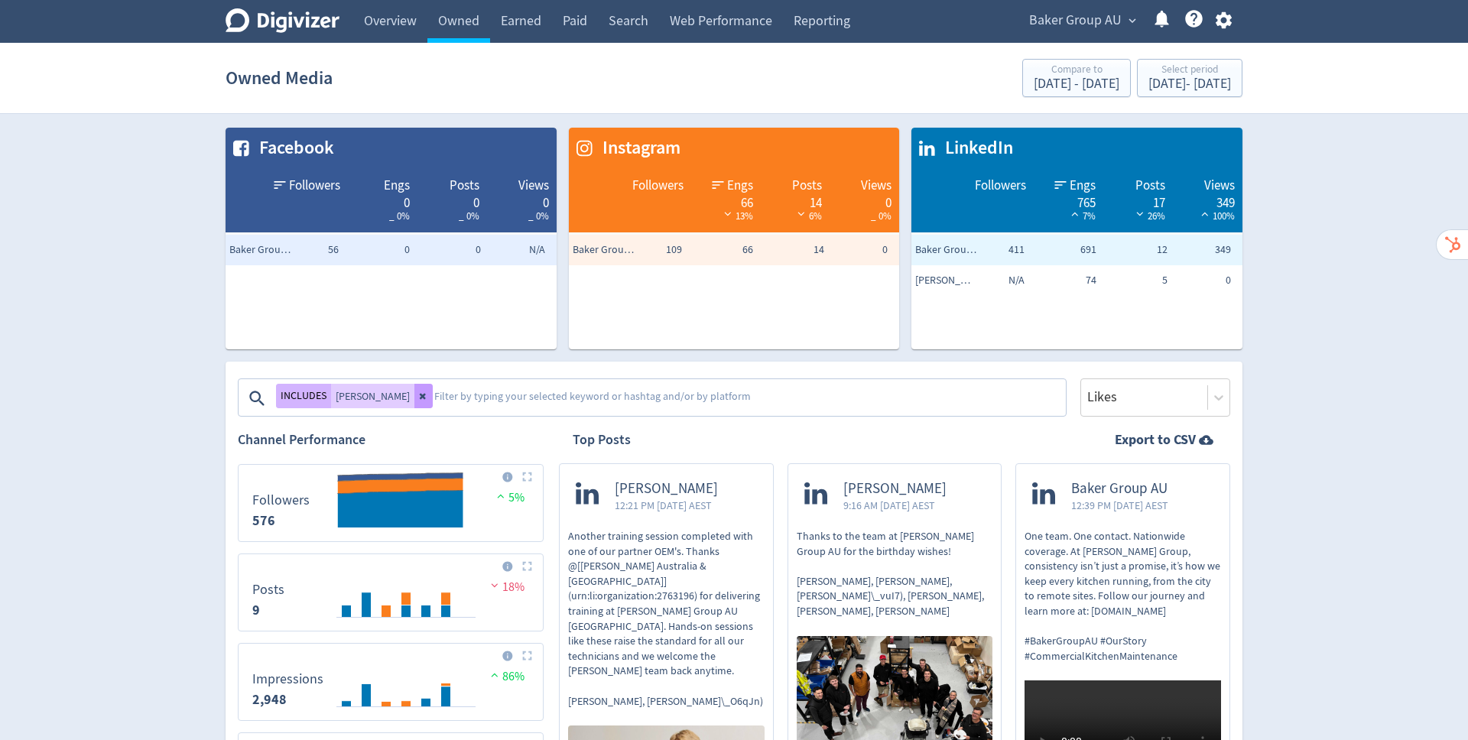
click at [414, 401] on button at bounding box center [423, 396] width 18 height 24
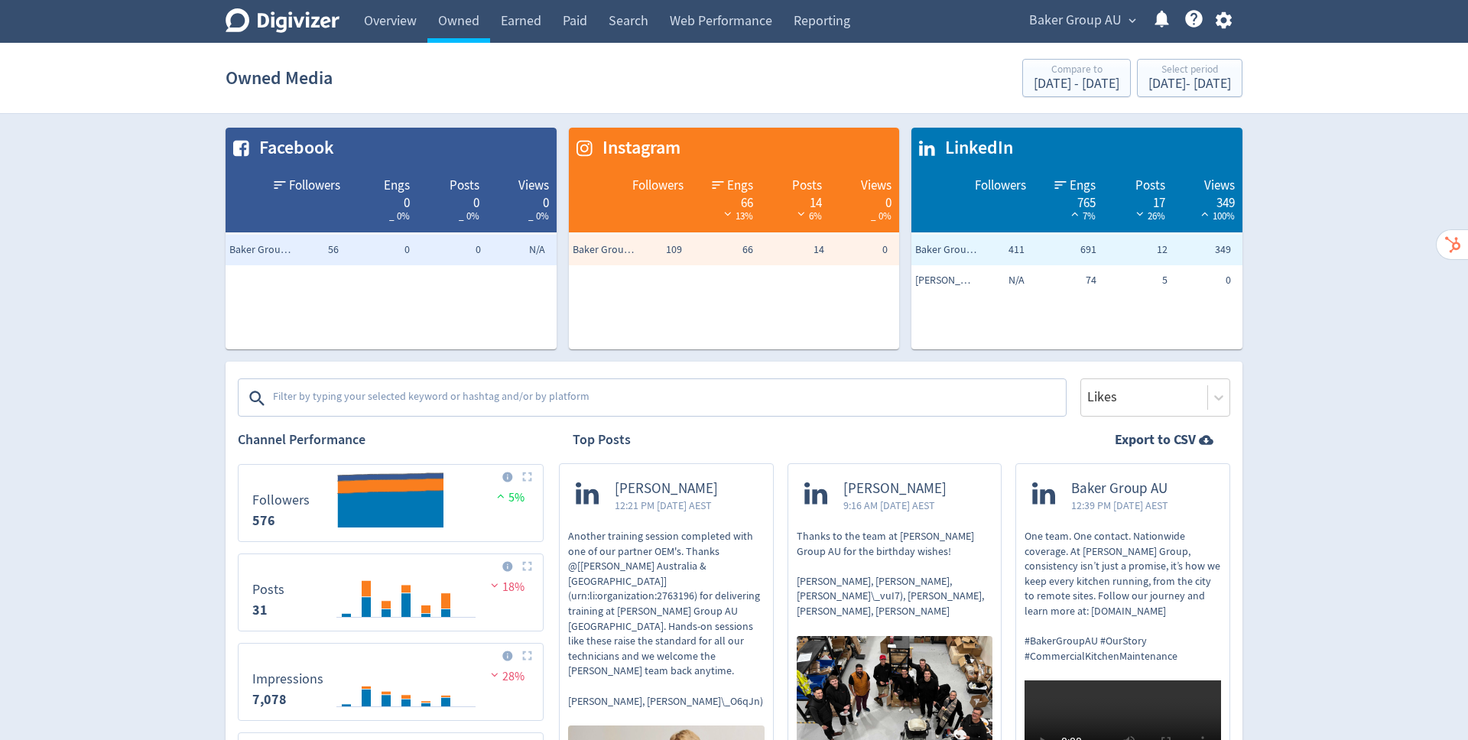
click at [1126, 21] on span "expand_more" at bounding box center [1133, 21] width 14 height 14
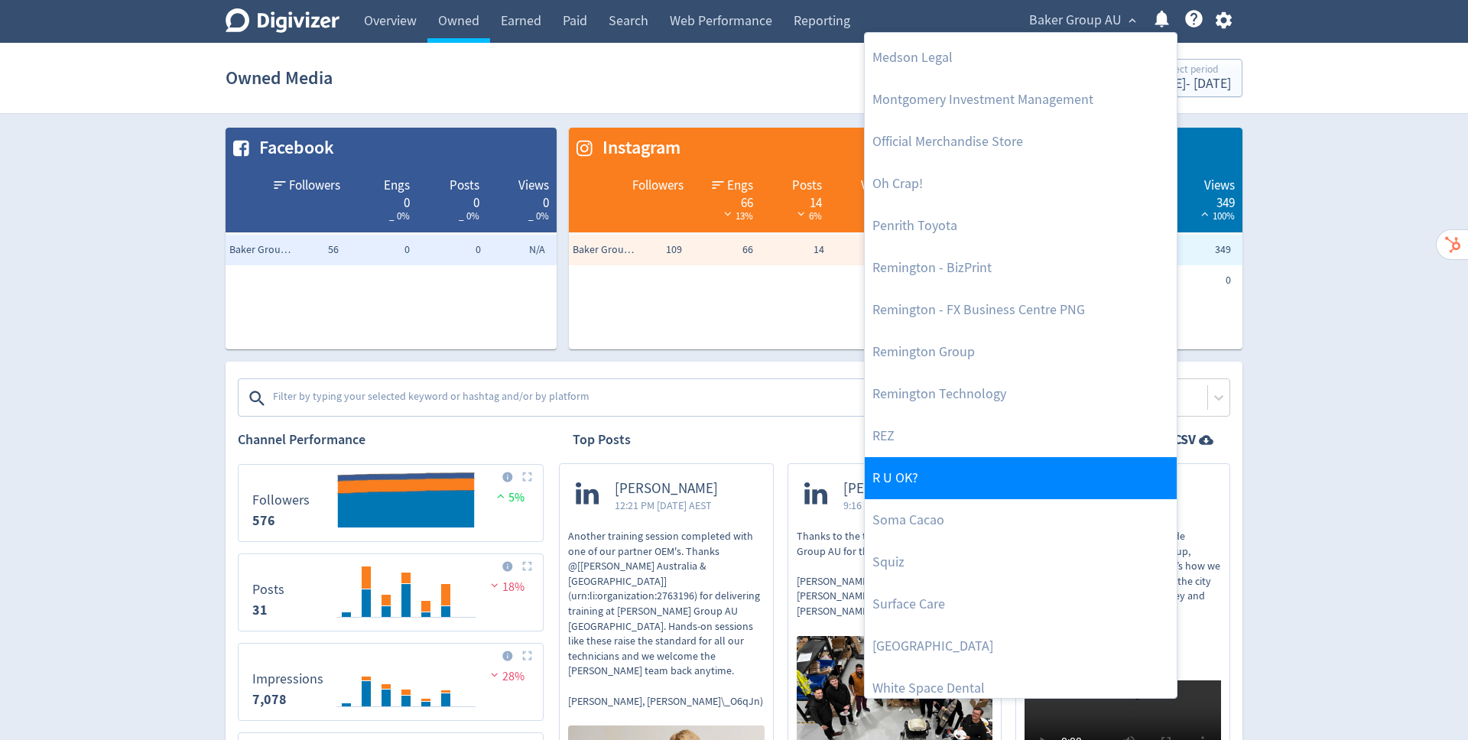
scroll to position [596, 0]
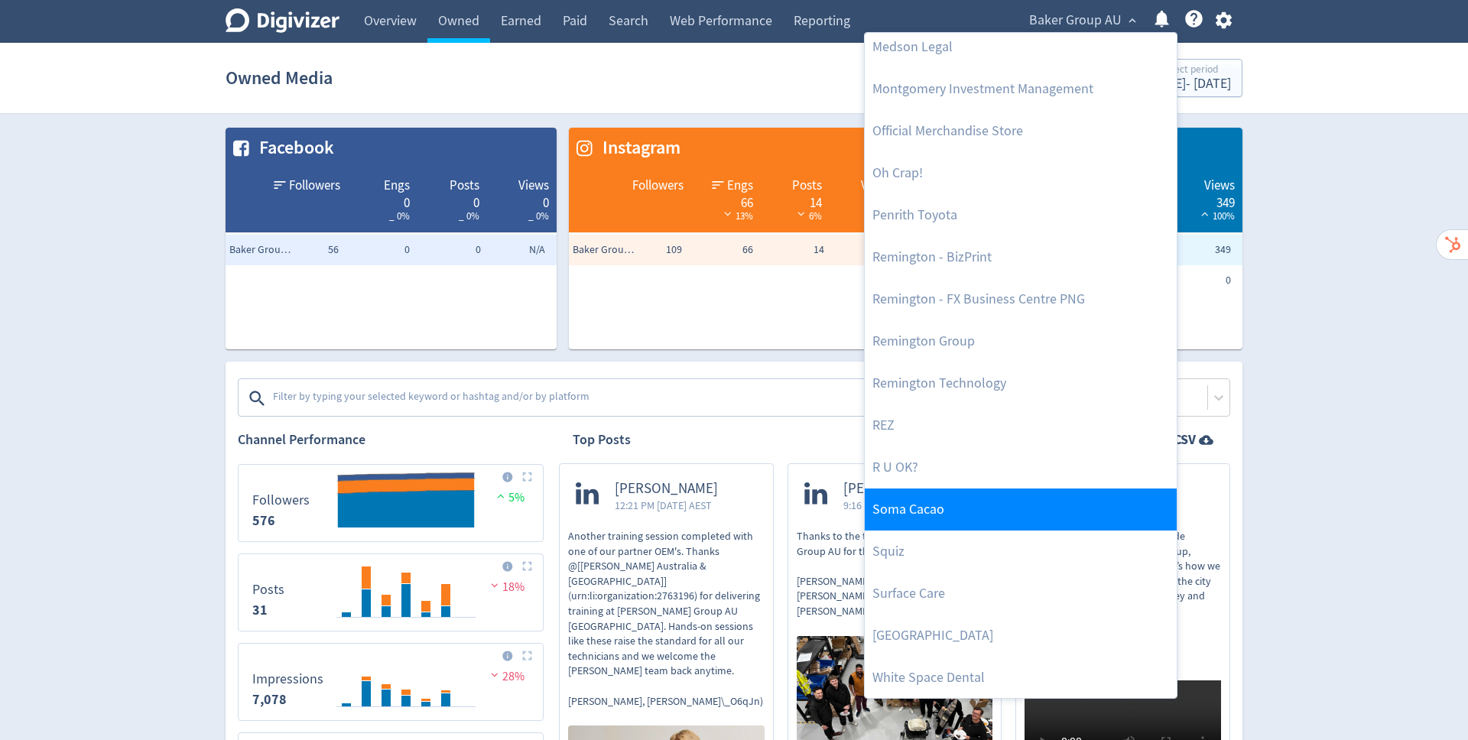
click at [926, 506] on link "Soma Cacao" at bounding box center [1021, 510] width 312 height 42
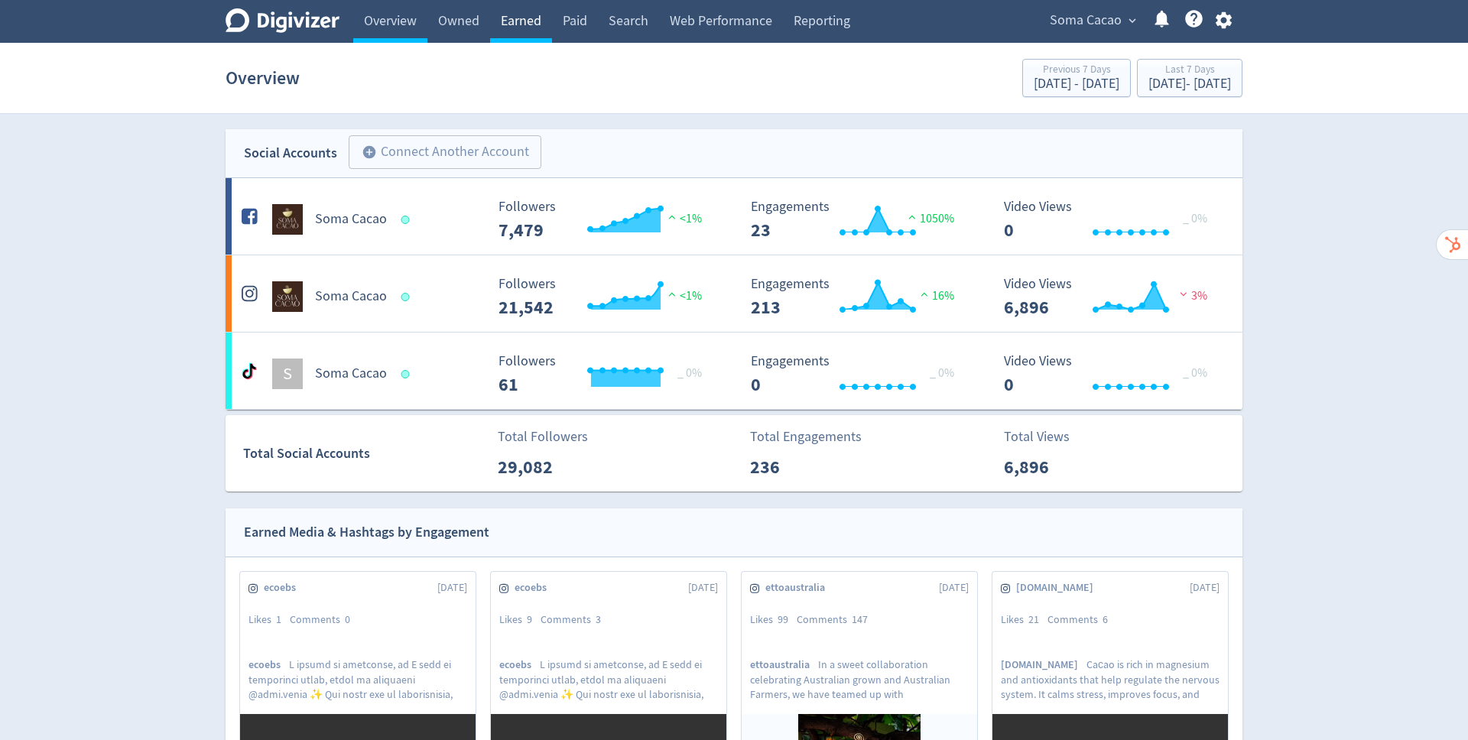
click at [517, 18] on link "Earned" at bounding box center [521, 21] width 62 height 43
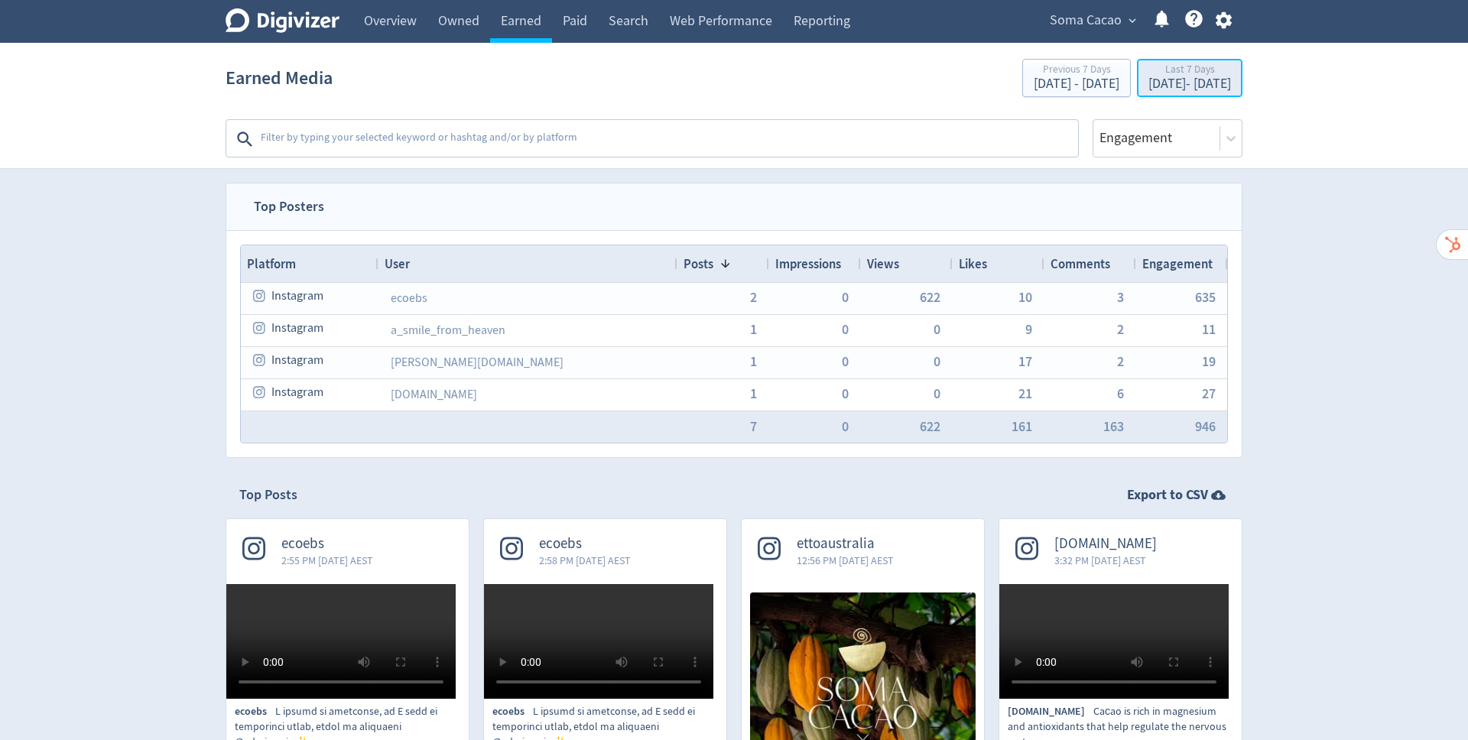
click at [1148, 89] on div "[DATE] - [DATE]" at bounding box center [1189, 84] width 83 height 14
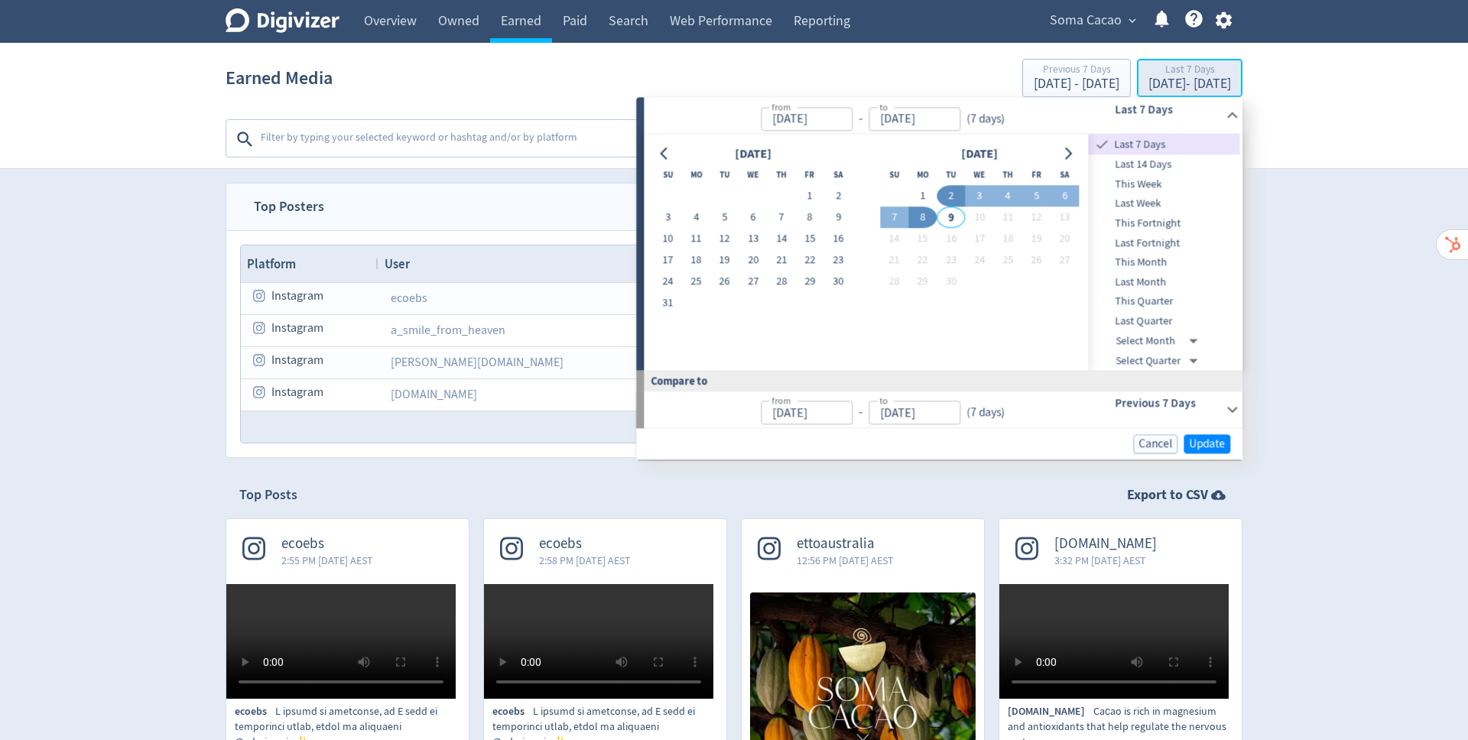
type input "[DATE]"
click at [811, 193] on button "1" at bounding box center [810, 196] width 28 height 21
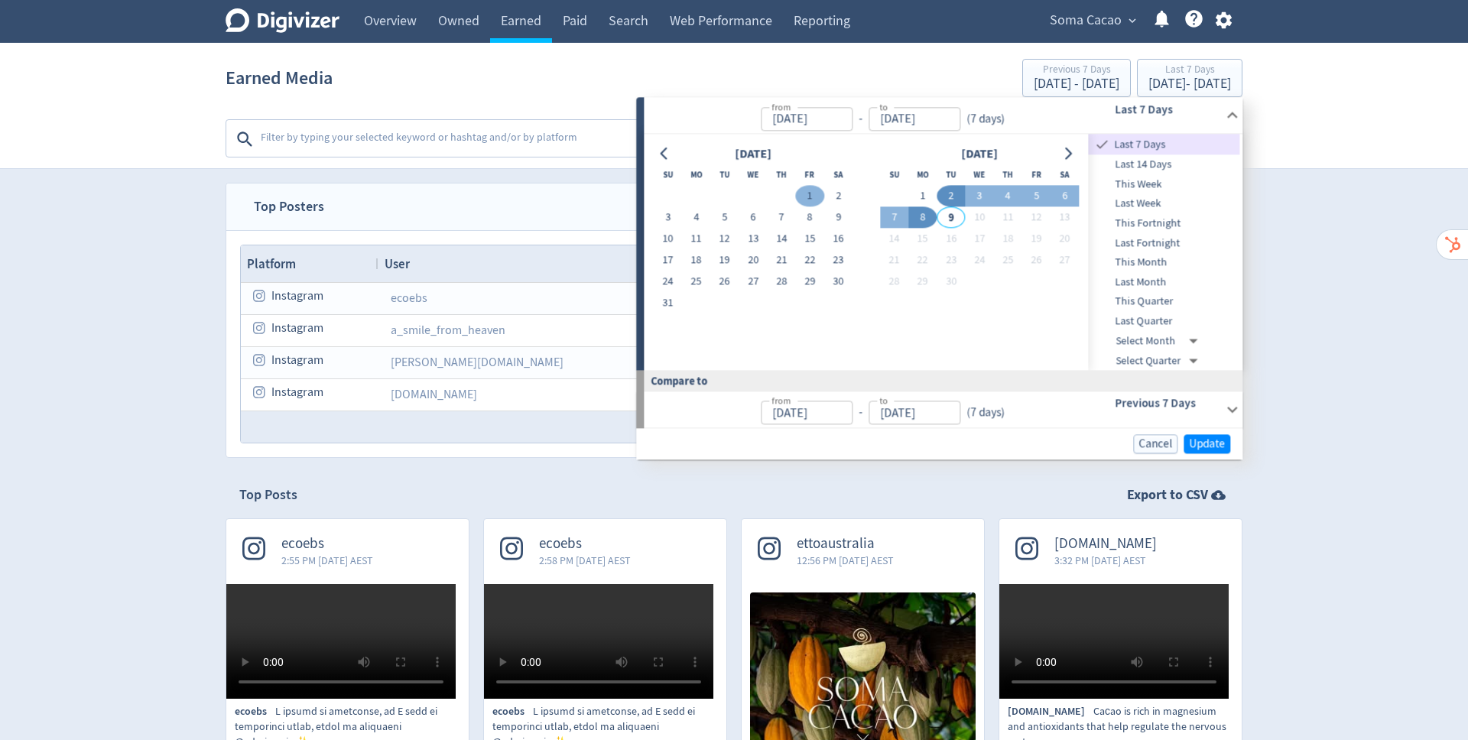
type input "[DATE]"
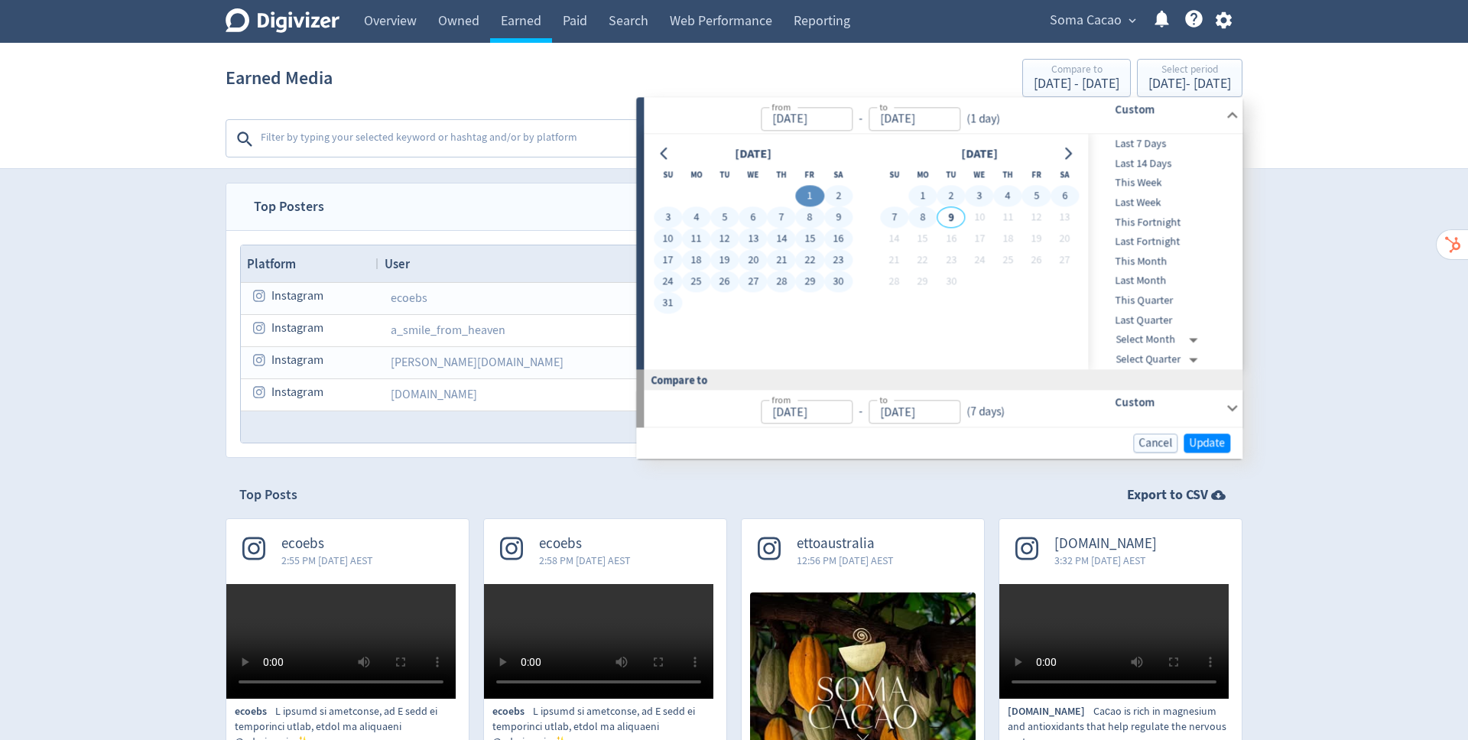
click at [911, 219] on button "8" at bounding box center [922, 217] width 28 height 21
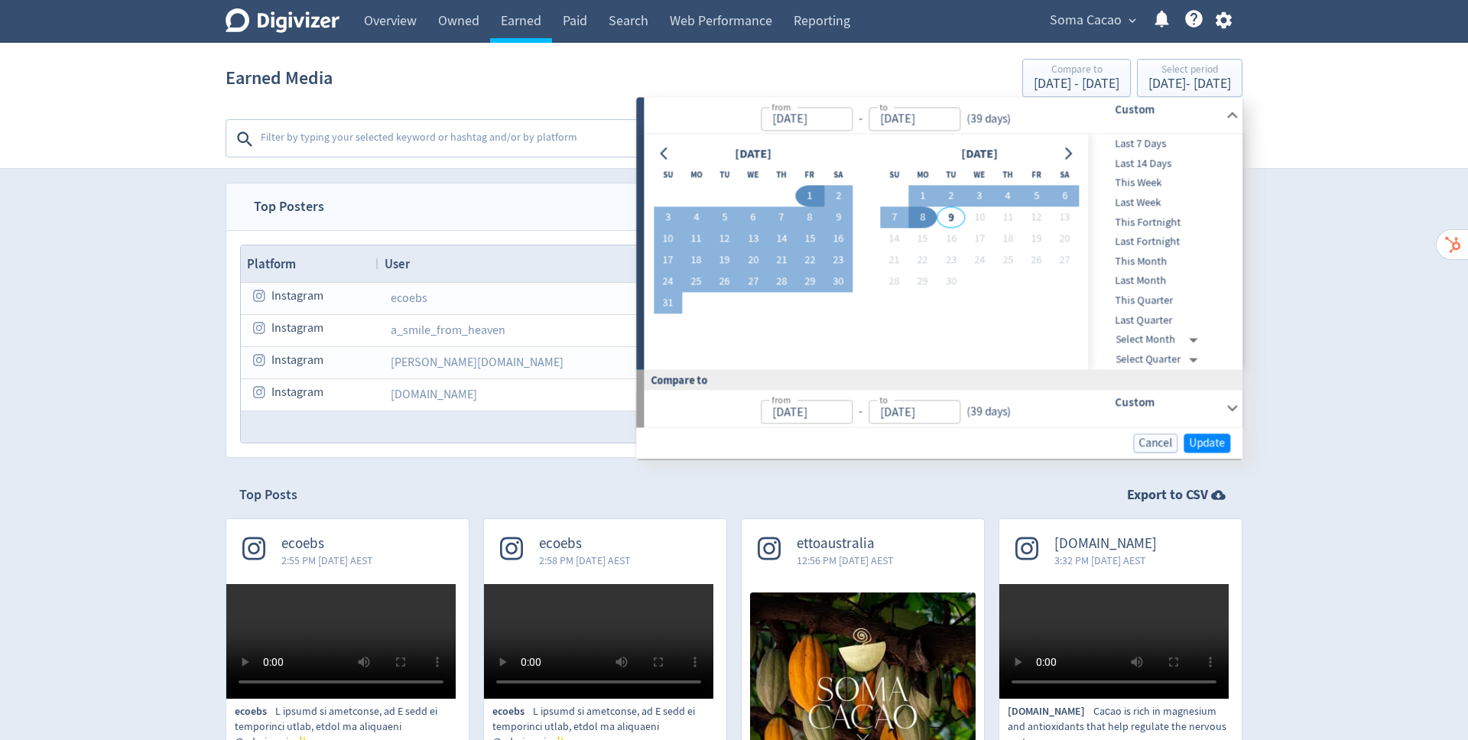
type input "[DATE]"
click at [1210, 440] on span "Update" at bounding box center [1207, 442] width 36 height 11
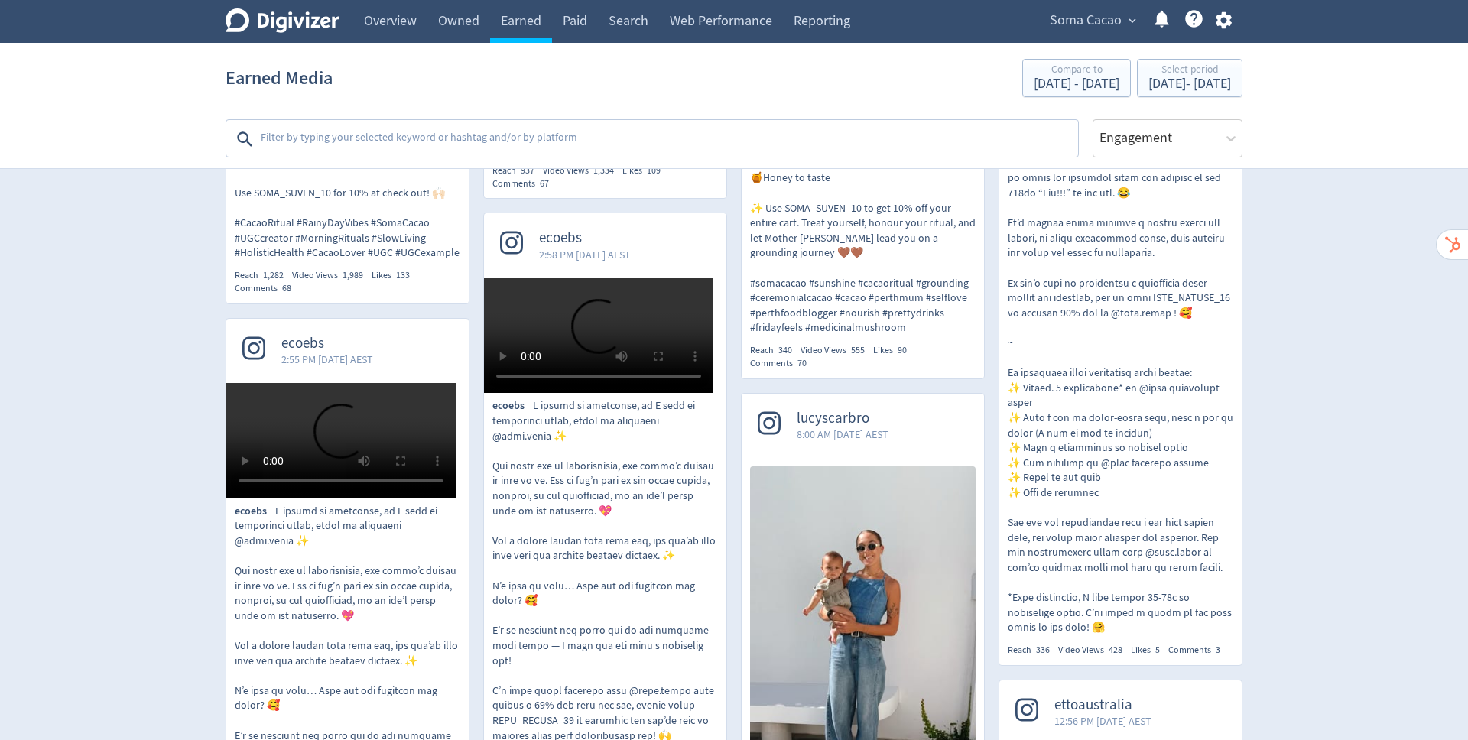
scroll to position [867, 0]
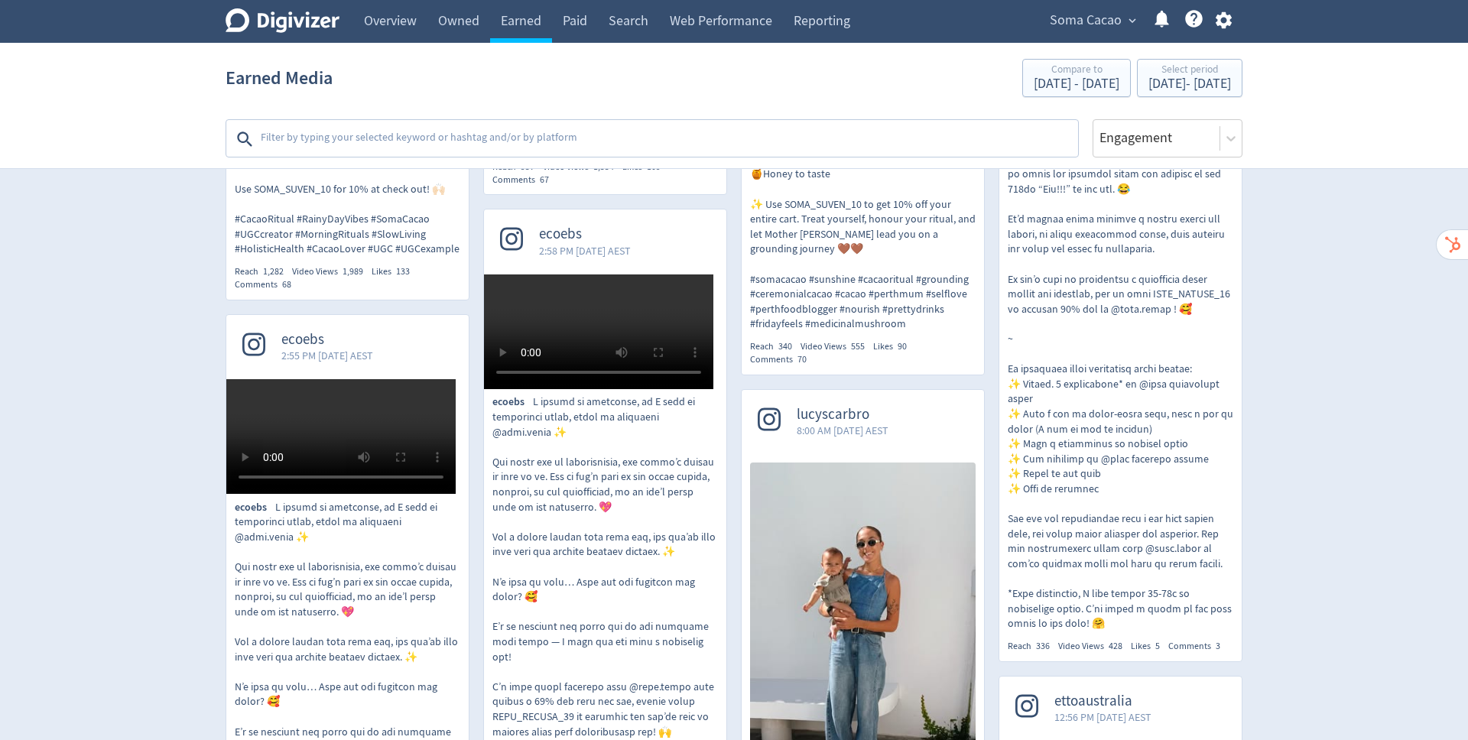
click at [380, 132] on textarea at bounding box center [667, 139] width 817 height 31
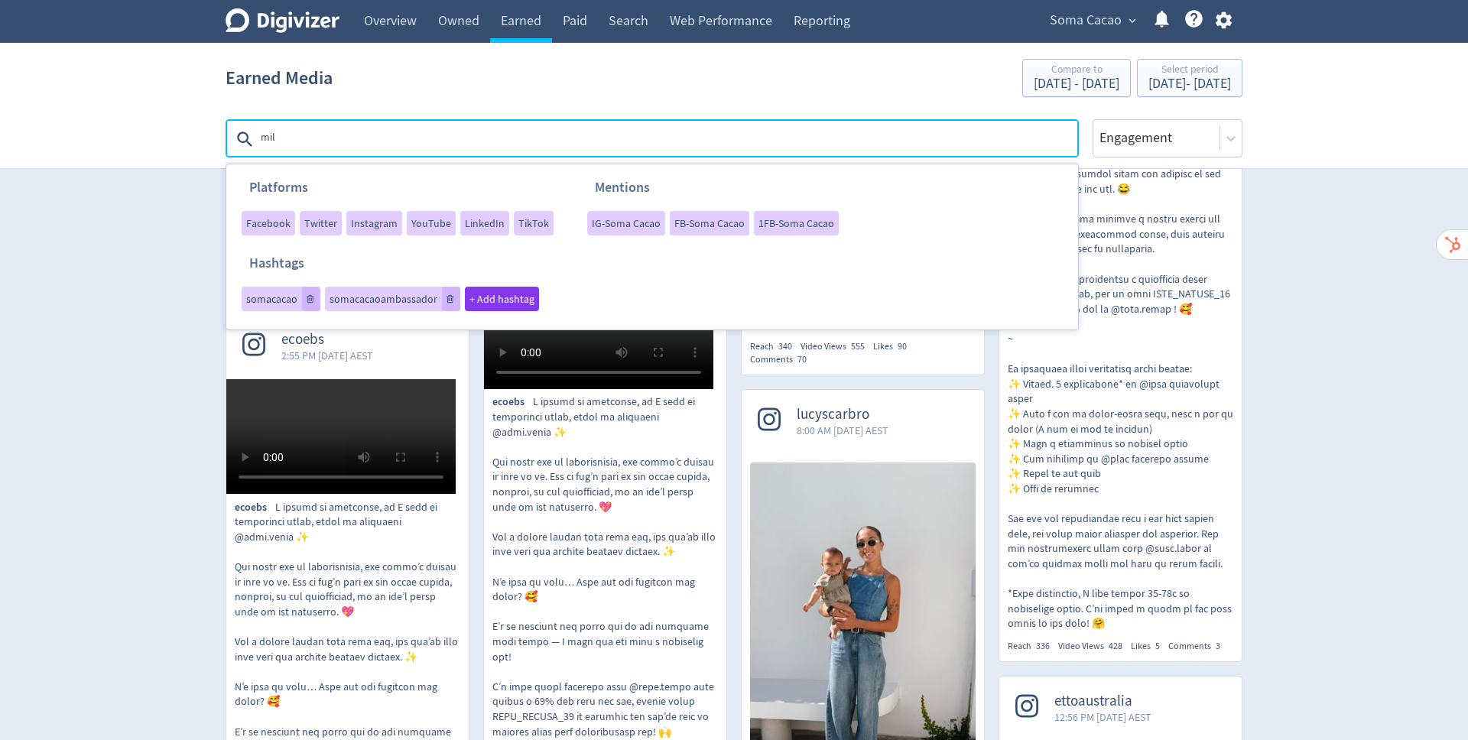
type textarea "milk"
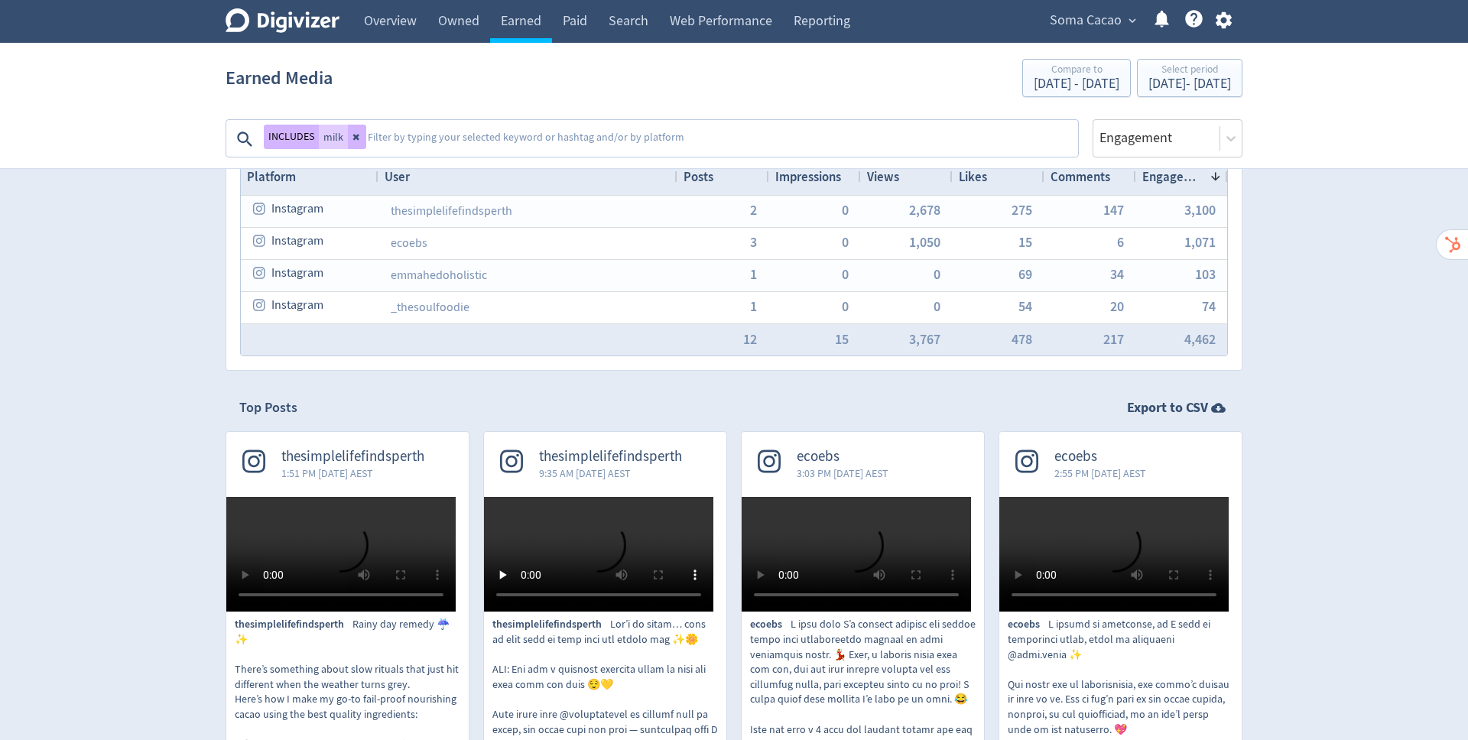
scroll to position [0, 0]
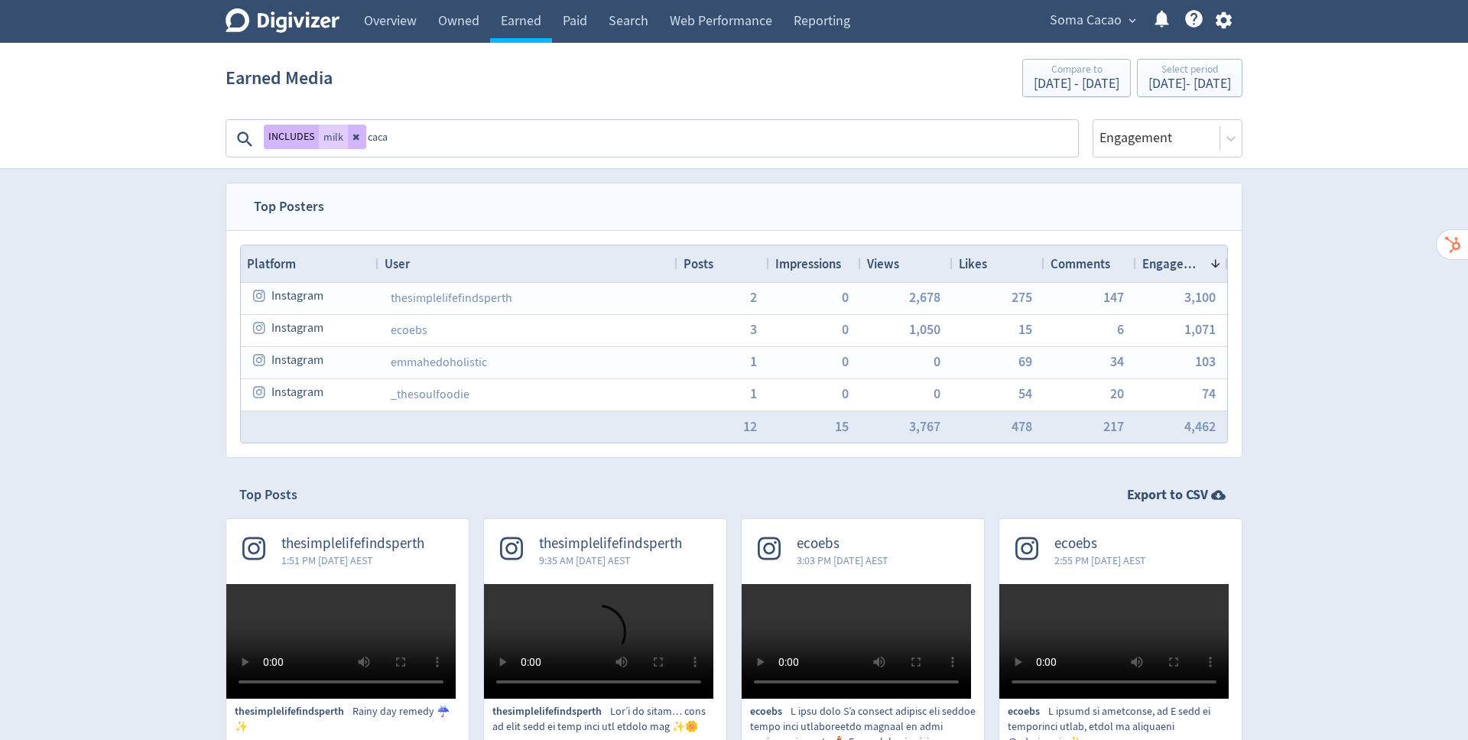
type textarea "cacao"
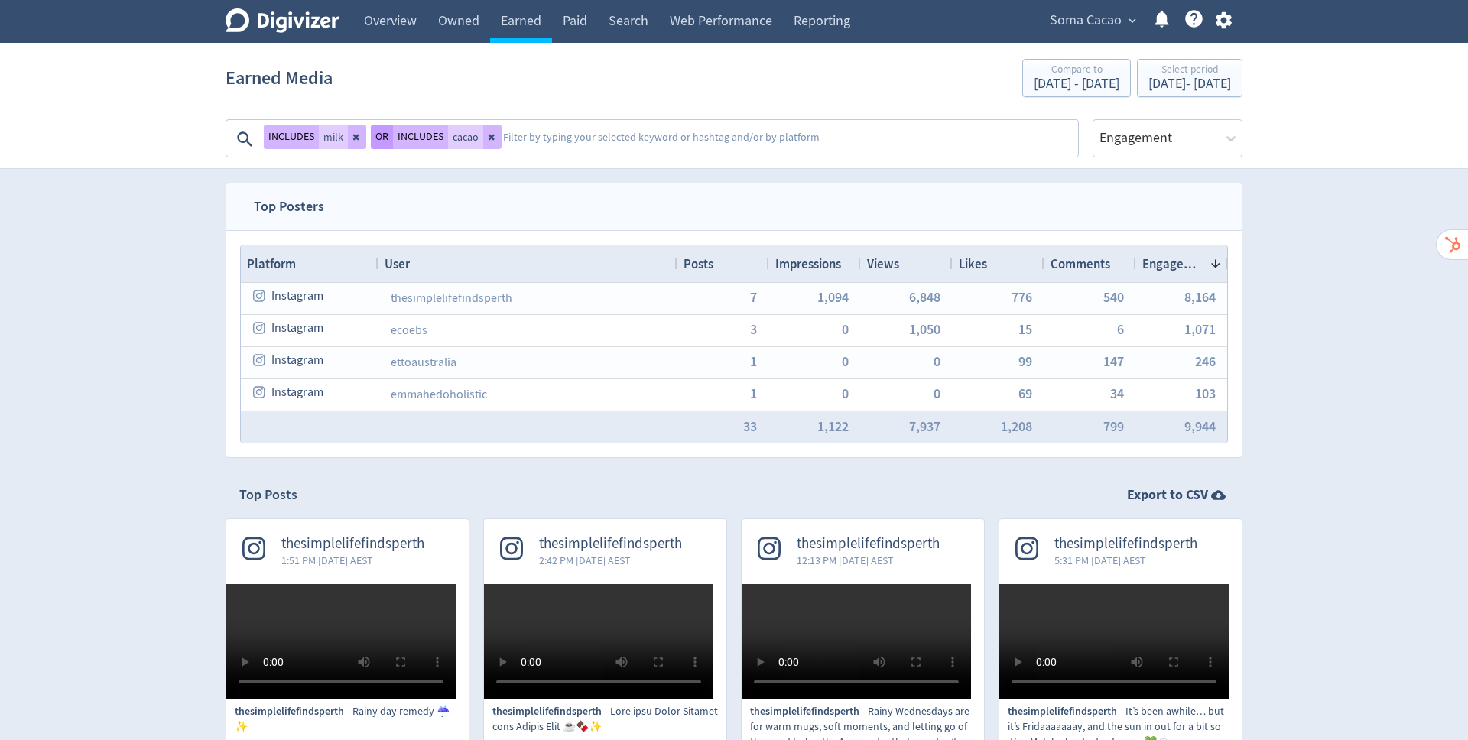
click at [378, 139] on button "OR" at bounding box center [382, 137] width 22 height 24
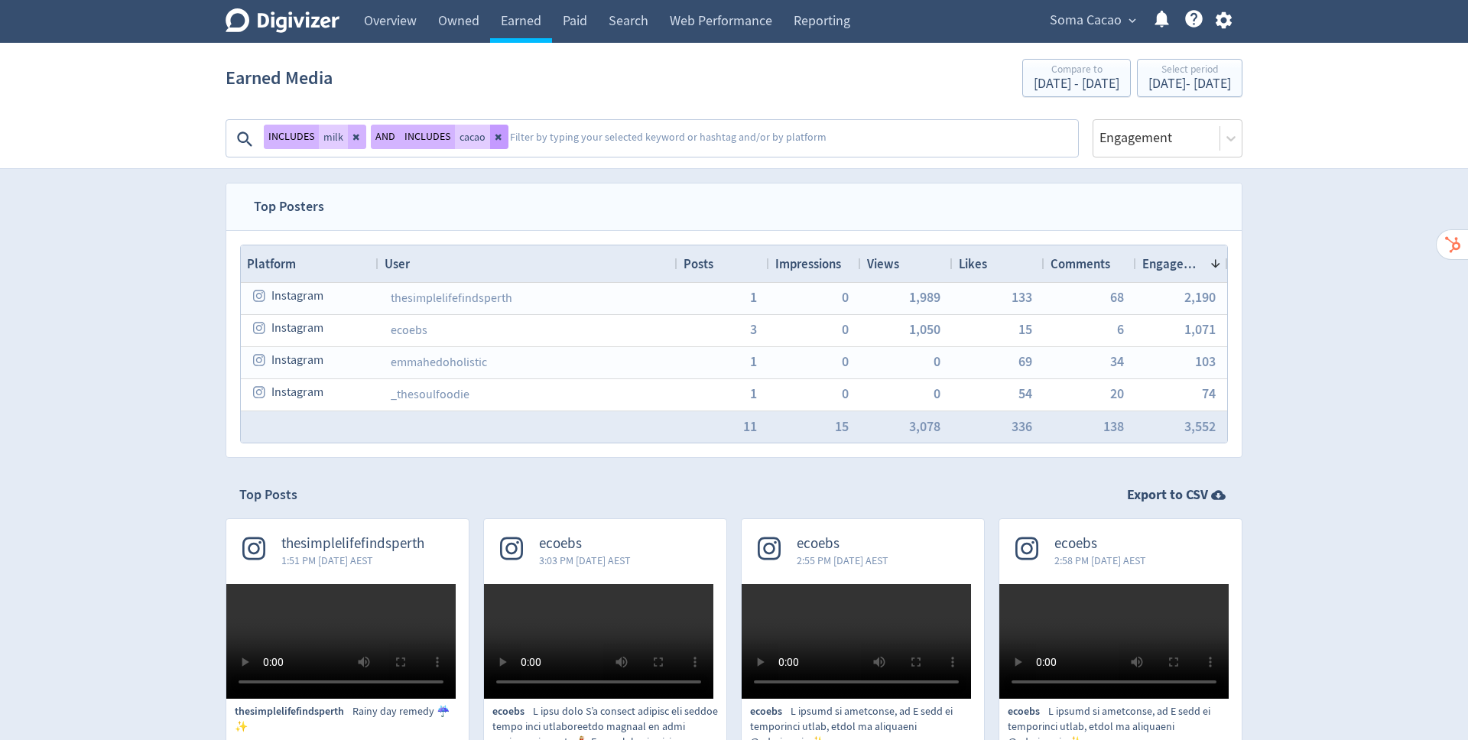
click at [495, 141] on icon at bounding box center [499, 136] width 9 height 9
click at [1233, 140] on icon at bounding box center [1230, 138] width 15 height 15
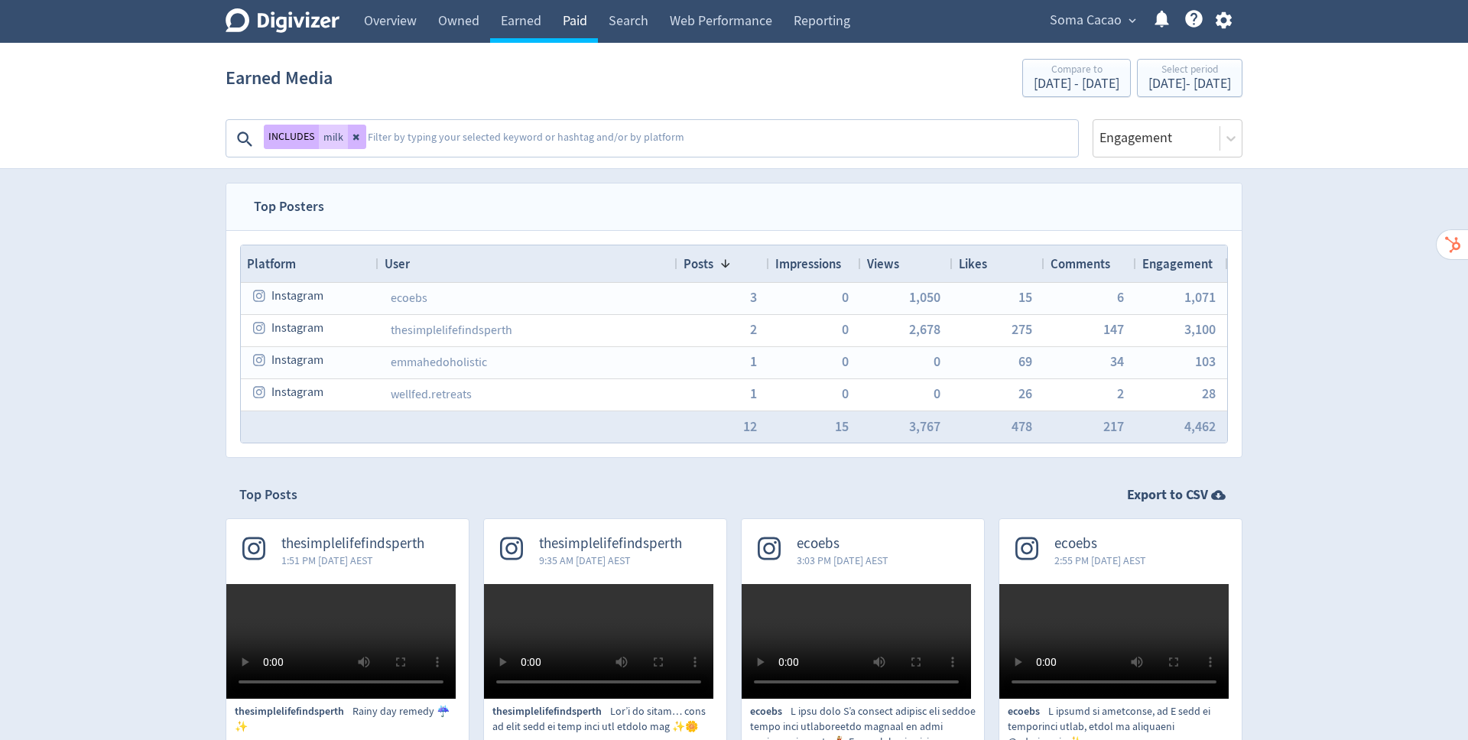
click at [580, 24] on link "Paid" at bounding box center [575, 21] width 46 height 43
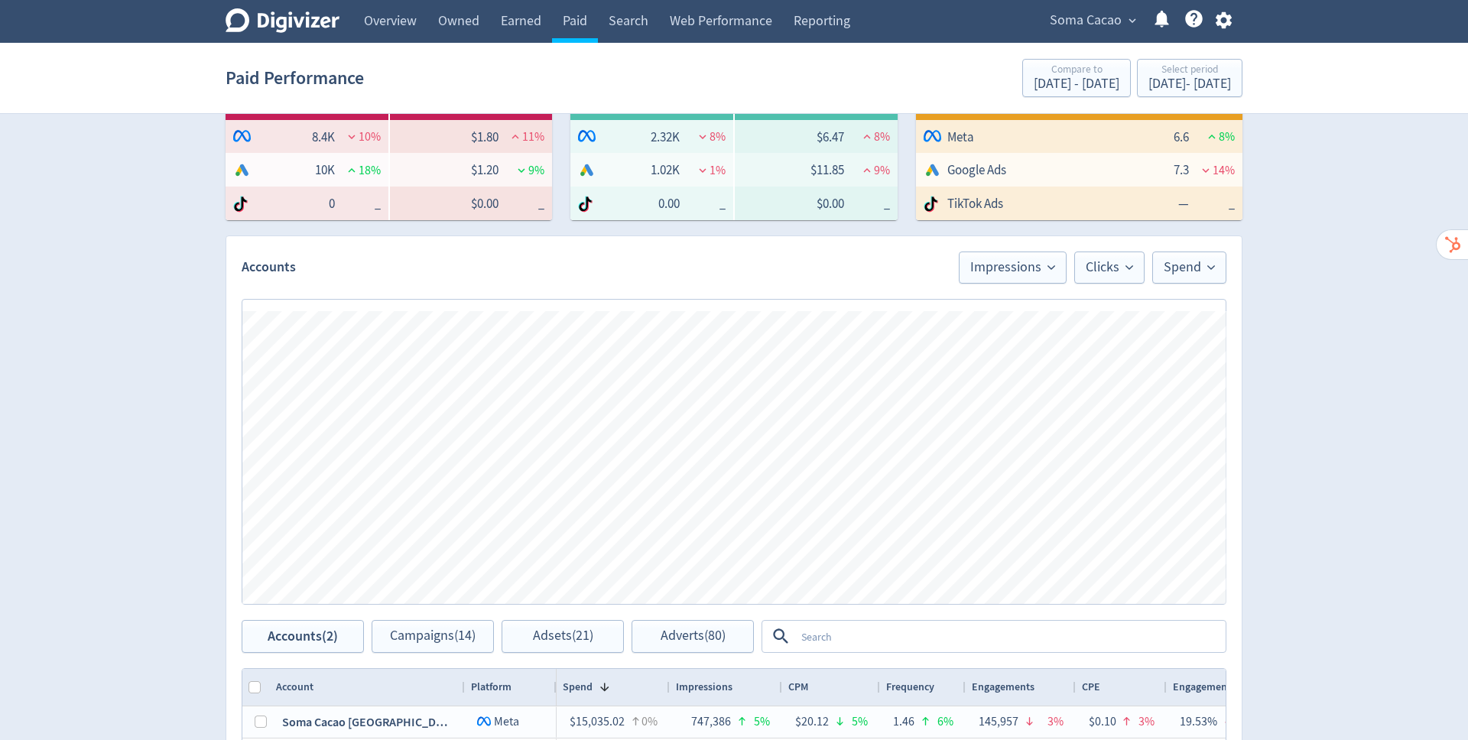
scroll to position [292, 0]
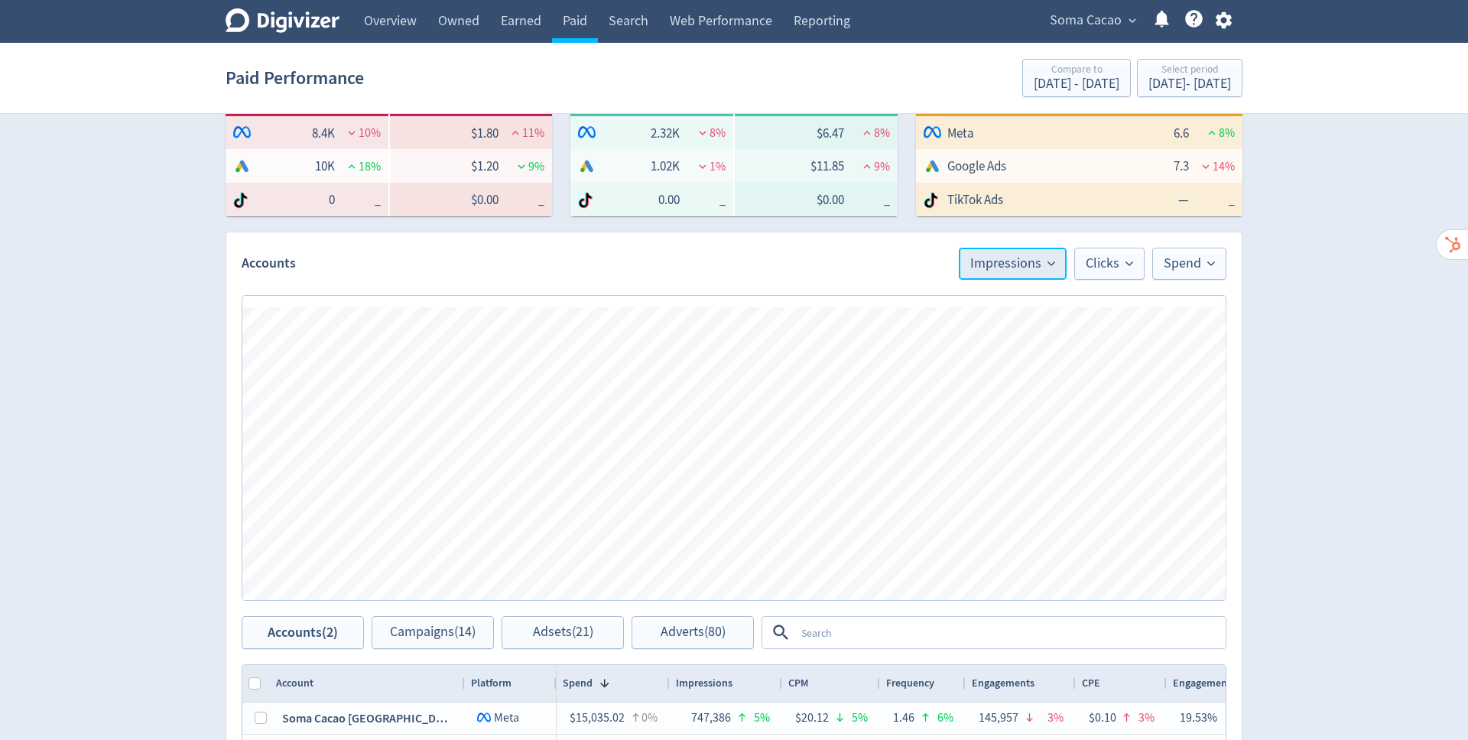
click at [1032, 262] on span "Impressions" at bounding box center [1012, 264] width 85 height 14
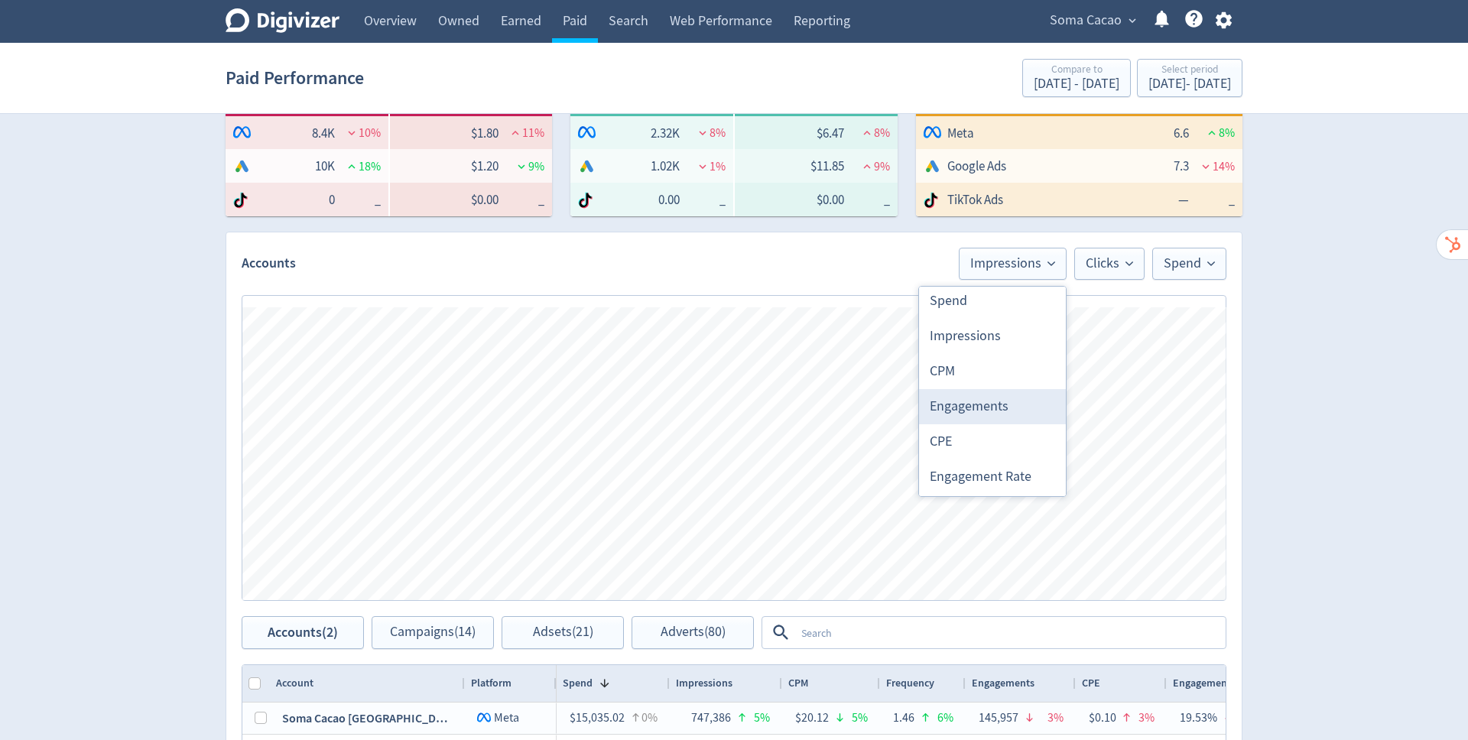
click at [992, 411] on li "Engagements" at bounding box center [992, 406] width 147 height 35
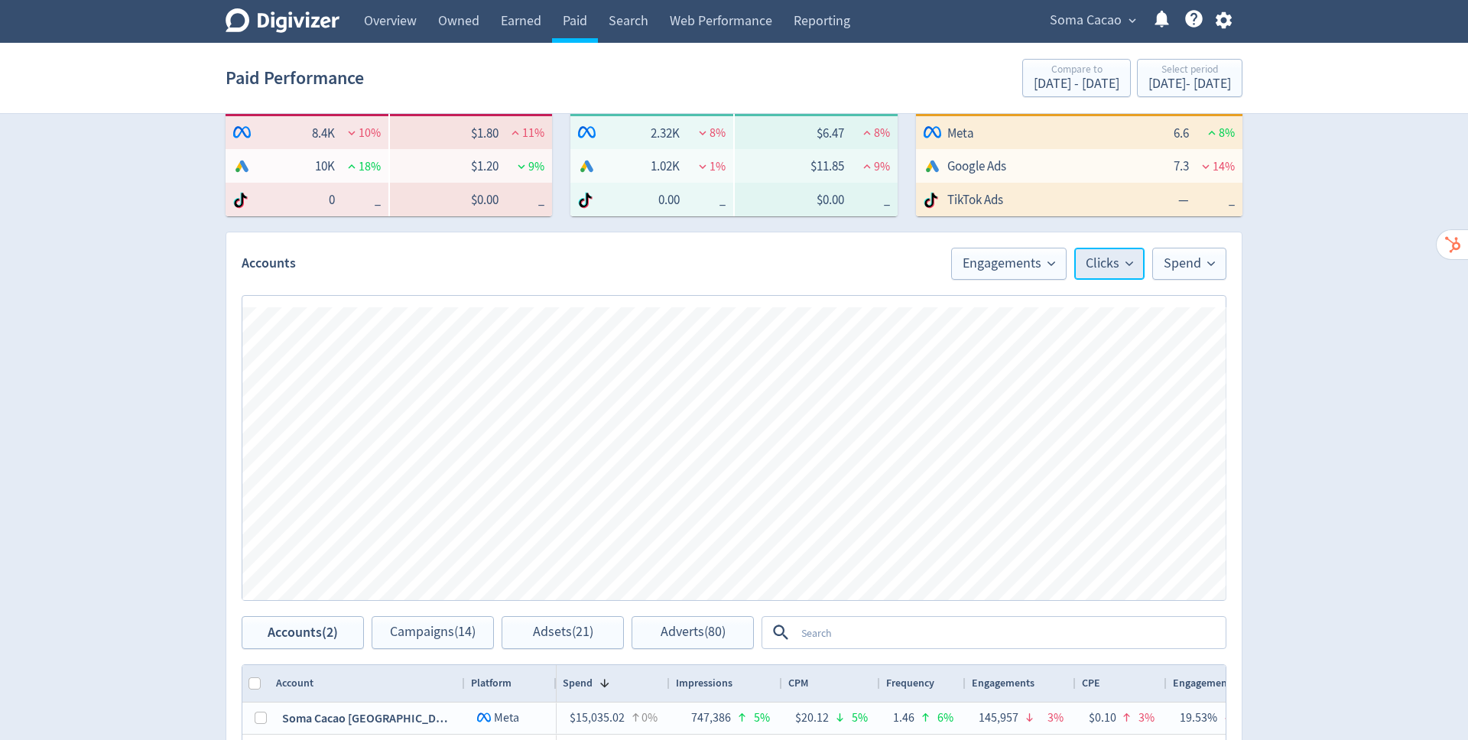
click at [1127, 260] on icon at bounding box center [1130, 264] width 8 height 8
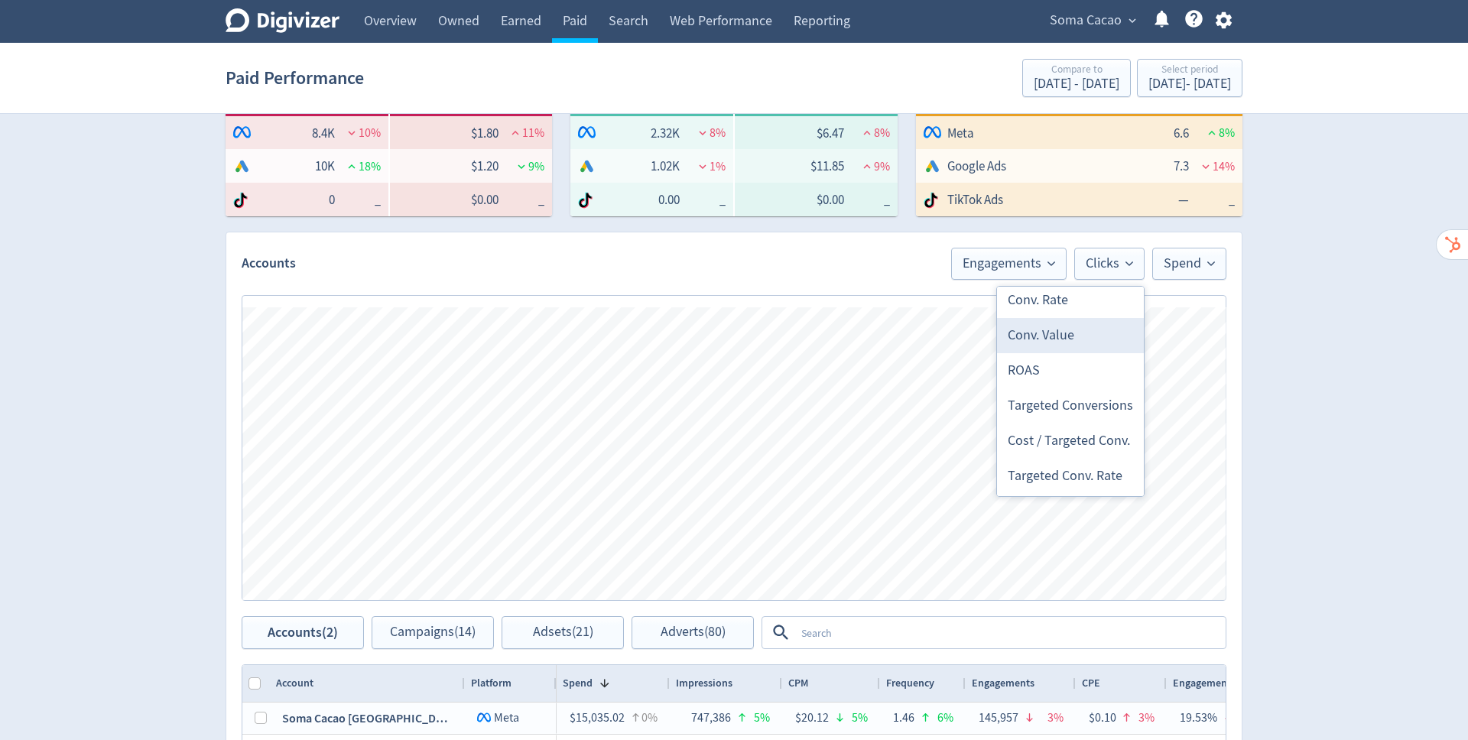
click at [1074, 338] on li "Conv. Value" at bounding box center [1070, 335] width 147 height 35
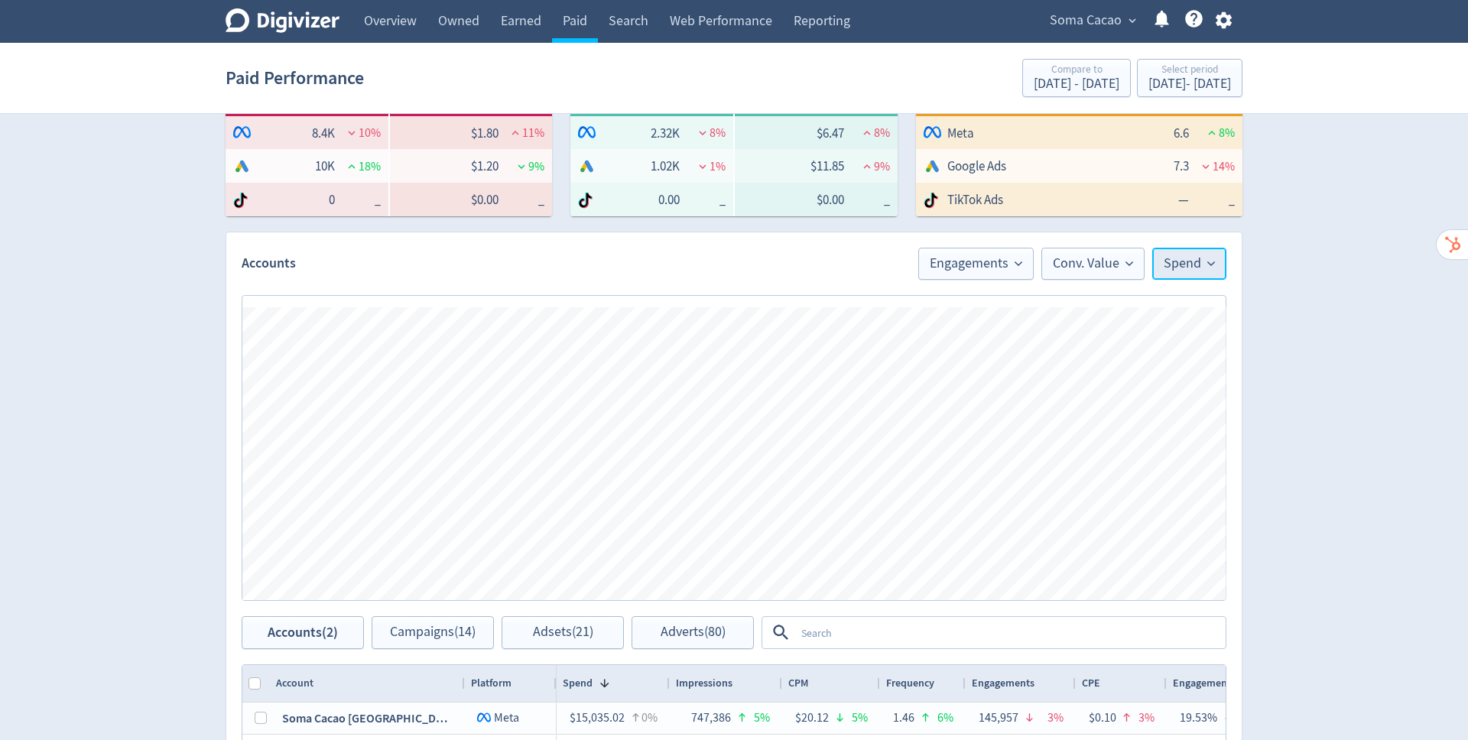
click at [1181, 268] on span "Spend" at bounding box center [1189, 264] width 51 height 14
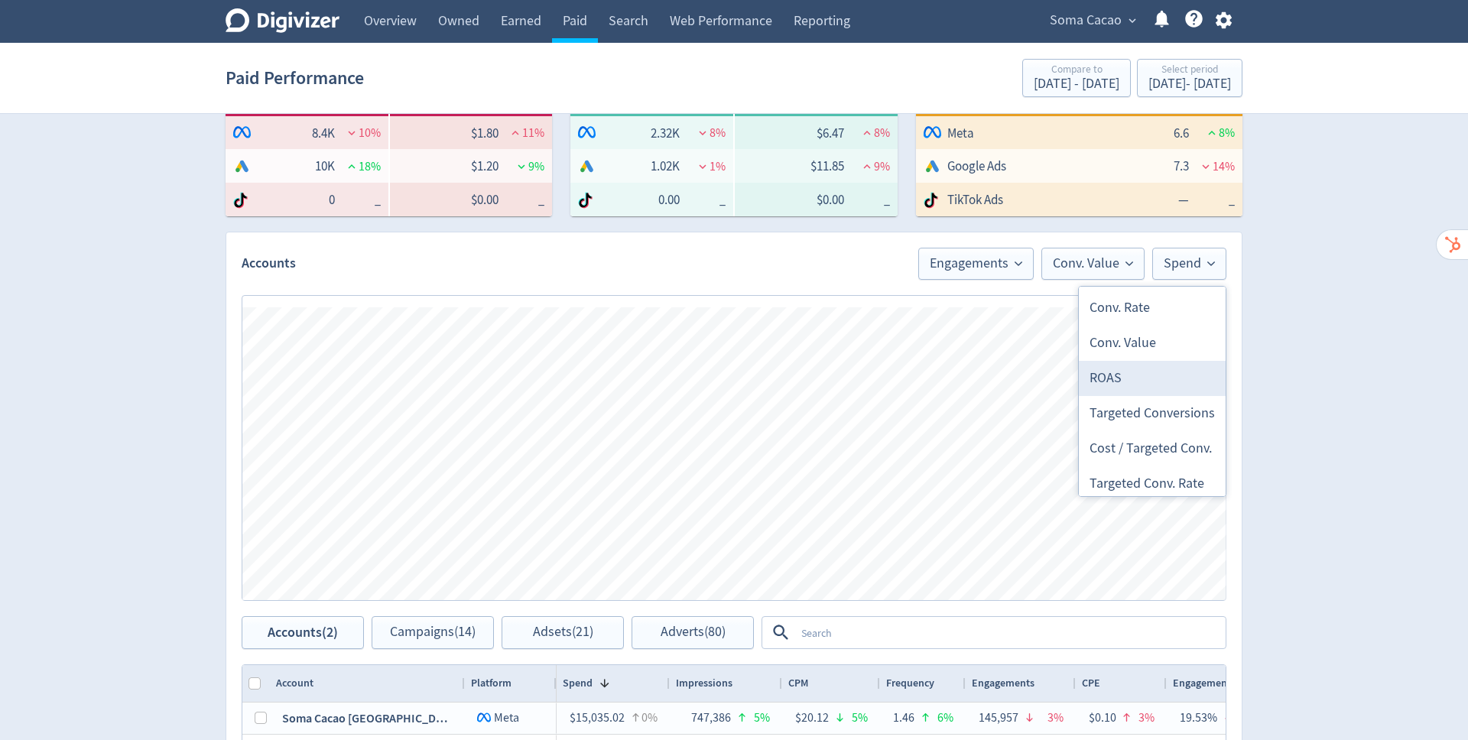
click at [1144, 378] on li "ROAS" at bounding box center [1152, 378] width 147 height 35
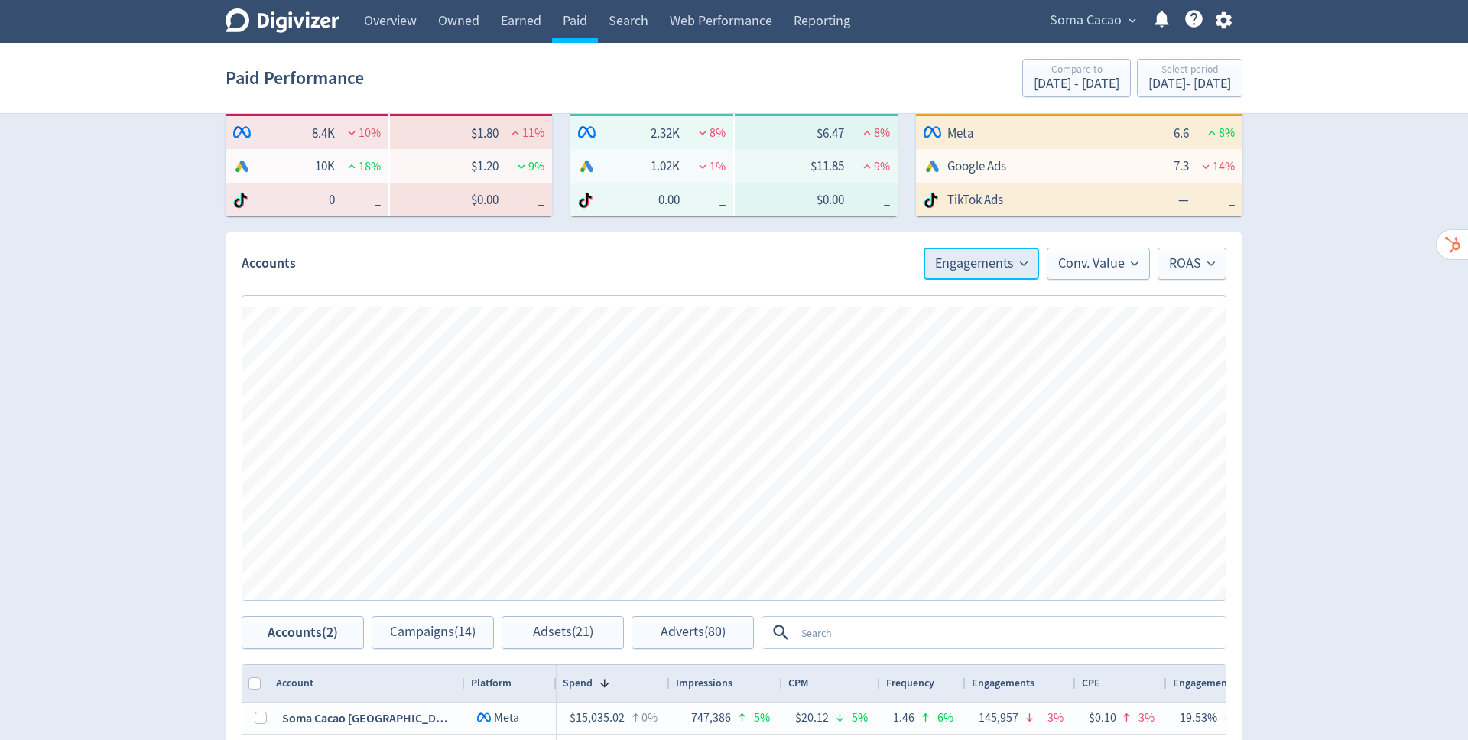
click at [1006, 257] on span "Engagements" at bounding box center [981, 264] width 93 height 14
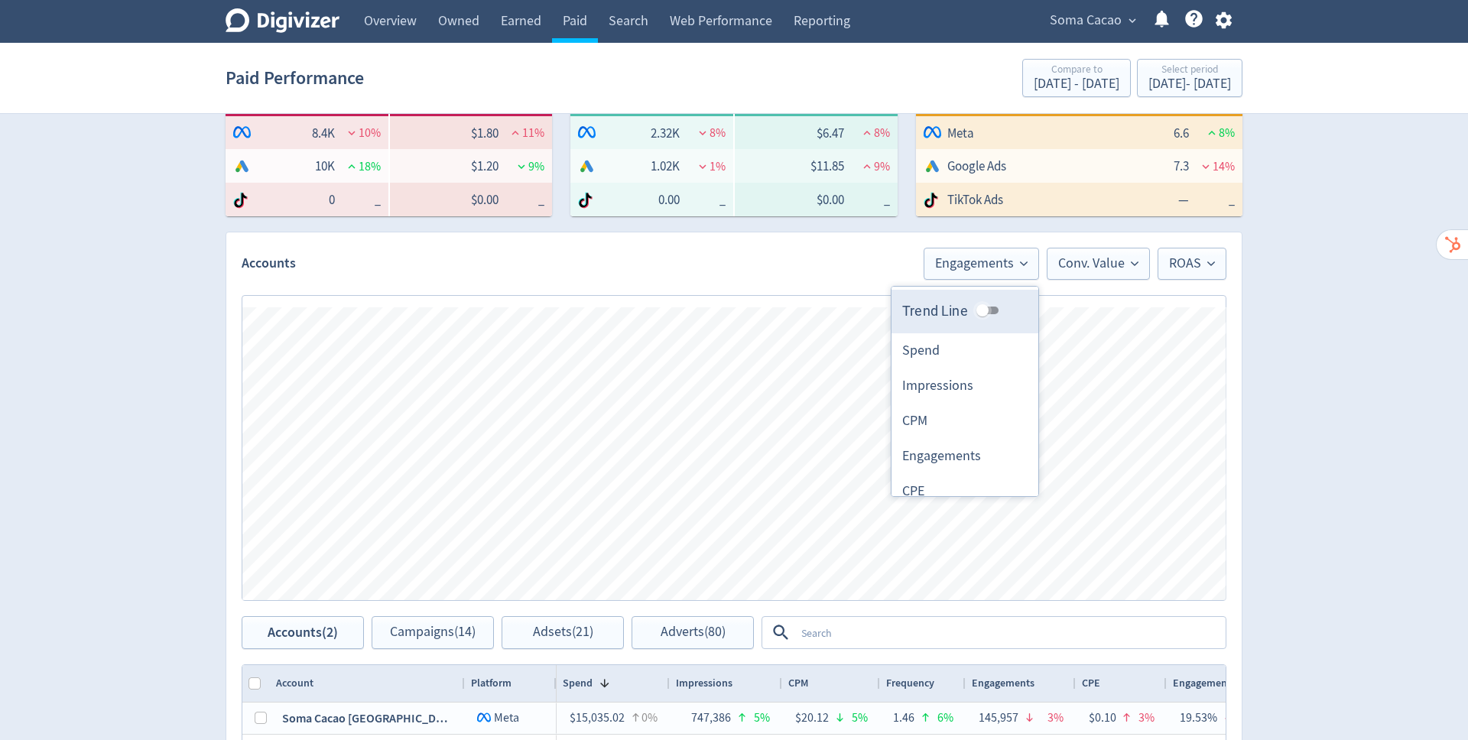
click at [983, 310] on input "Trend Line" at bounding box center [982, 310] width 55 height 18
checkbox input "true"
click at [1109, 263] on span "Conv. Value" at bounding box center [1098, 264] width 80 height 14
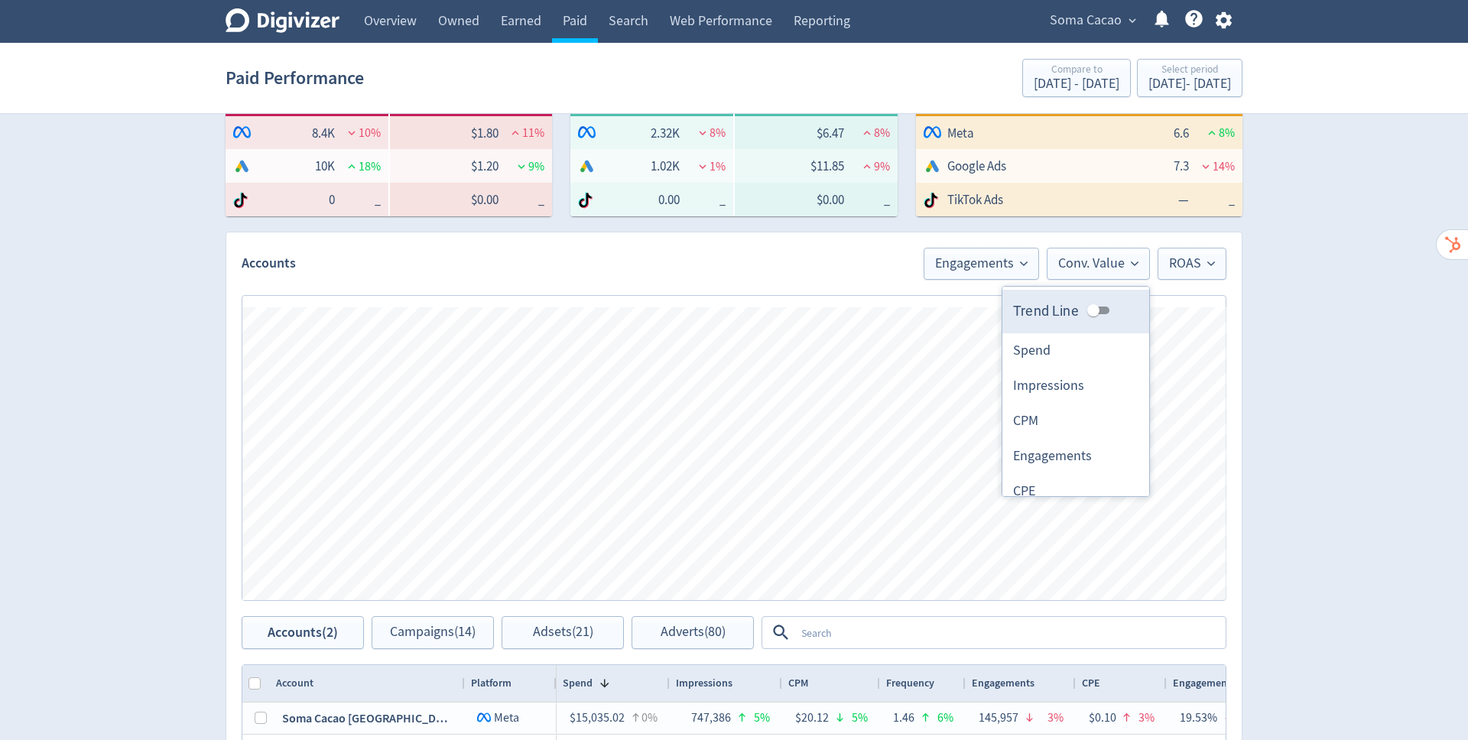
click at [1100, 304] on input "Trend Line" at bounding box center [1093, 310] width 55 height 18
checkbox input "true"
click at [1206, 264] on span "ROAS" at bounding box center [1192, 264] width 46 height 14
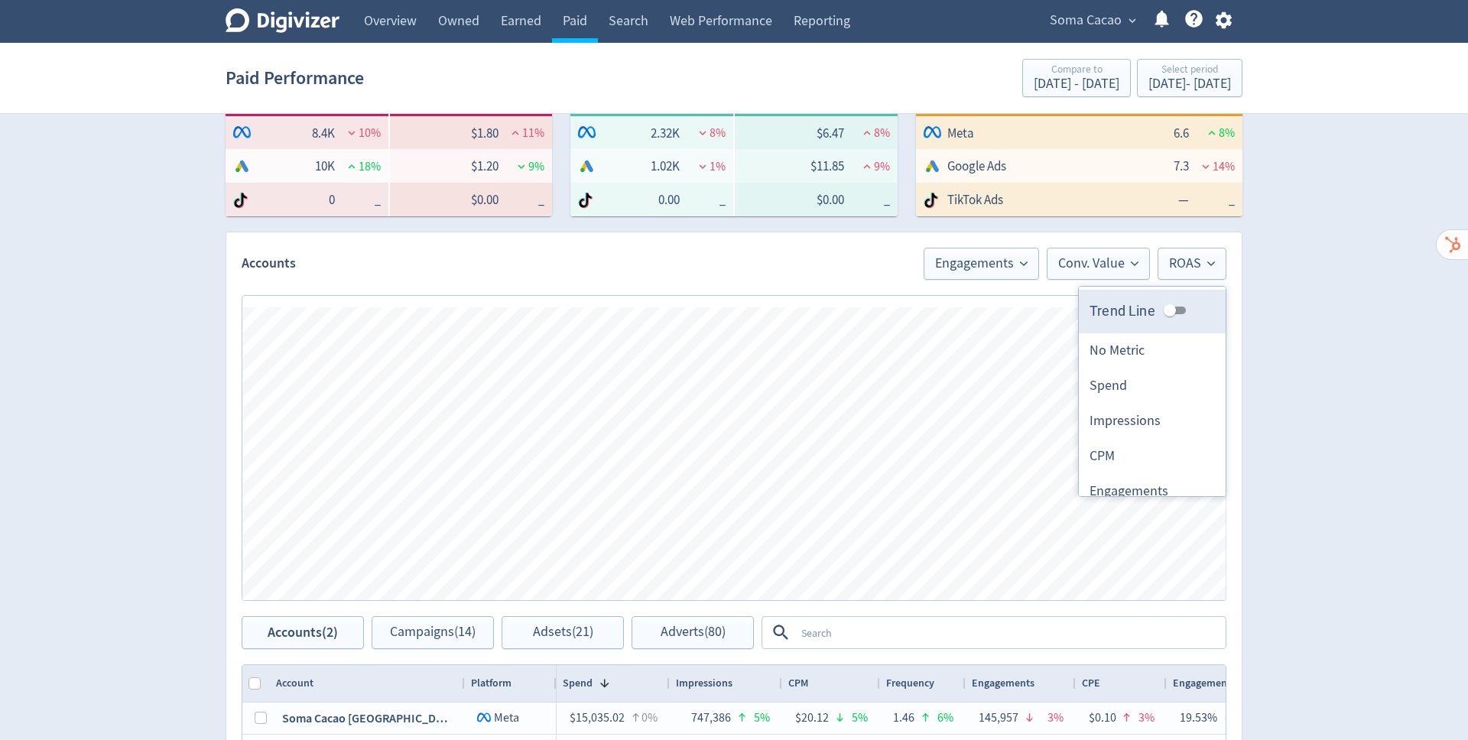
click at [1167, 315] on input "Trend Line" at bounding box center [1169, 310] width 55 height 18
checkbox input "true"
click at [1301, 397] on div "Digivizer Logo [PERSON_NAME] Logo Overview Owned Earned Paid Search Web Perform…" at bounding box center [734, 432] width 1468 height 1449
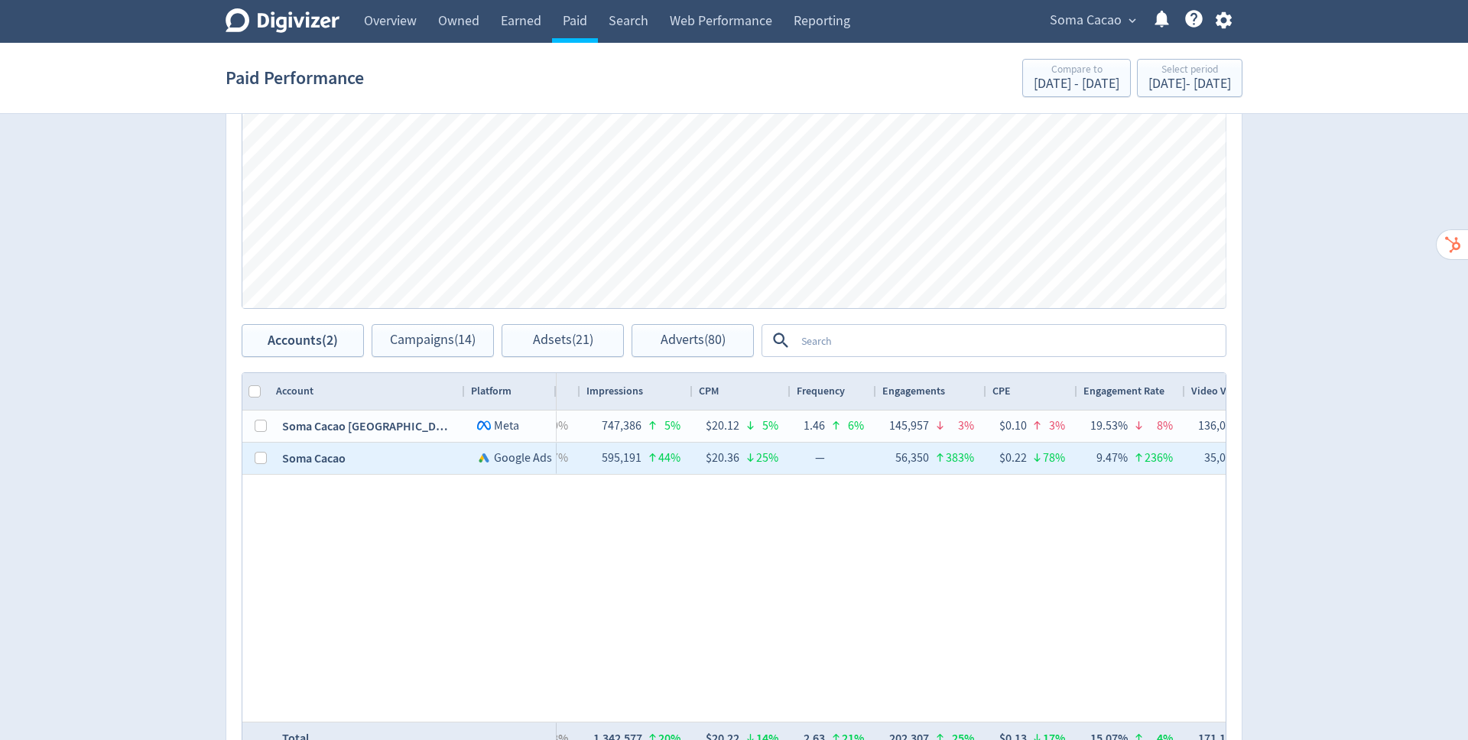
scroll to position [0, 0]
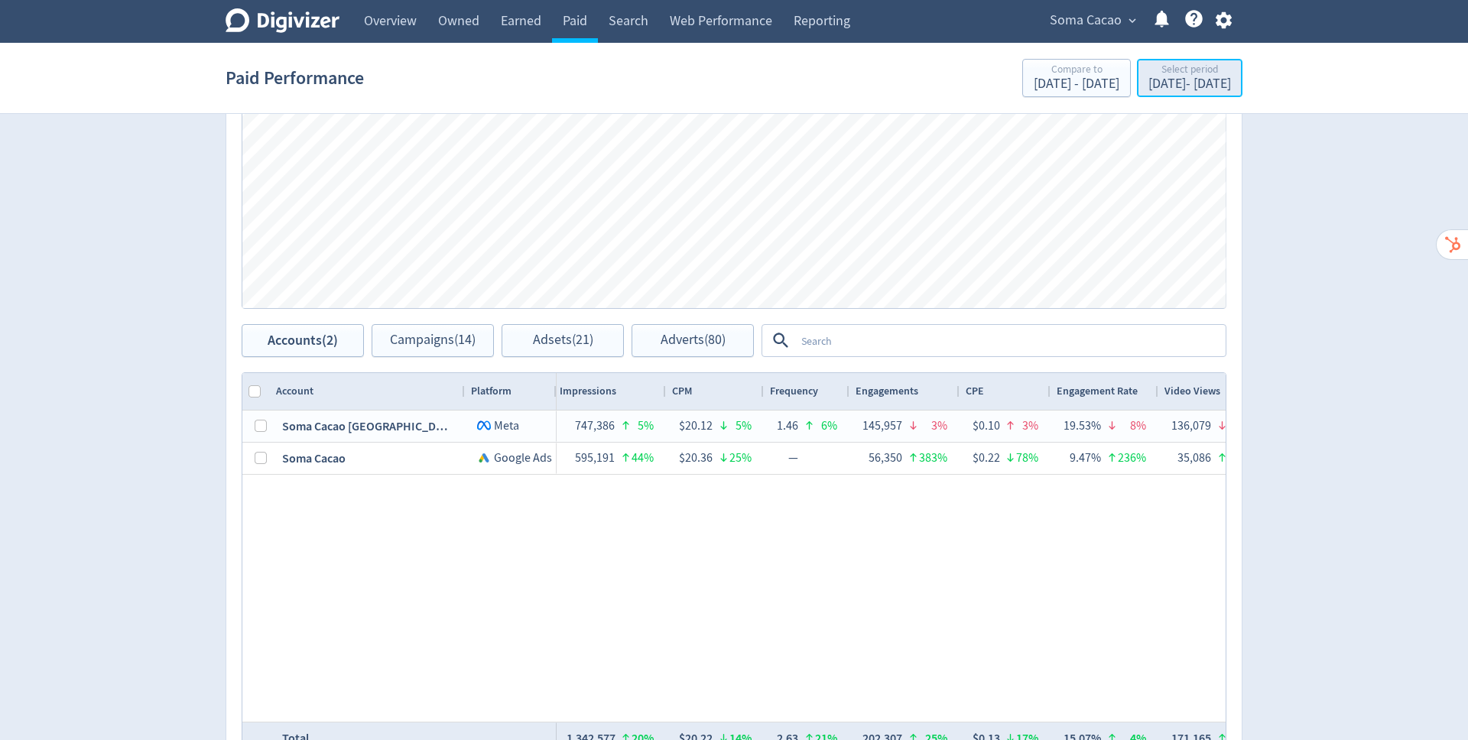
click at [1148, 87] on div "[DATE] - [DATE]" at bounding box center [1189, 84] width 83 height 14
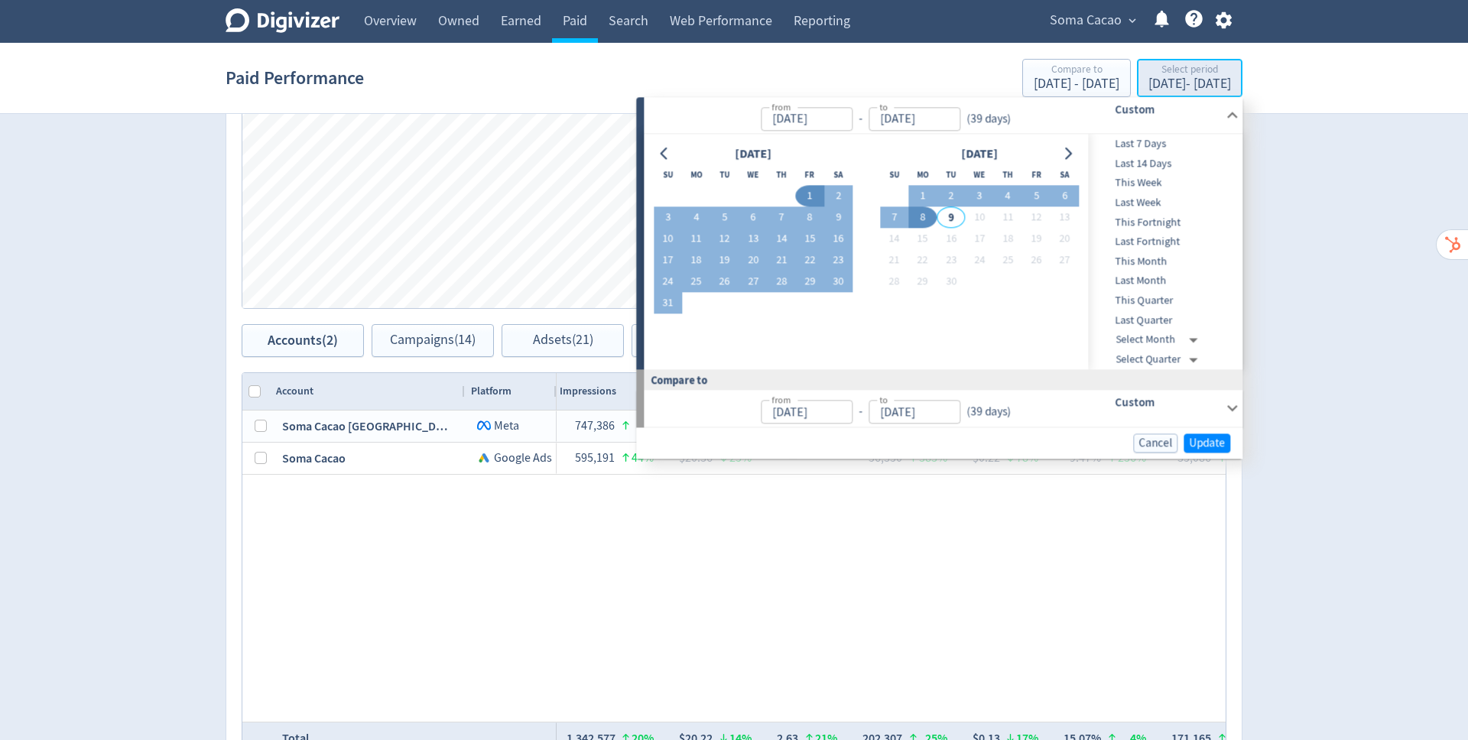
type input "[DATE]"
click at [1357, 220] on div "Digivizer Logo [PERSON_NAME] Logo Overview Owned Earned Paid Search Web Perform…" at bounding box center [734, 140] width 1468 height 1449
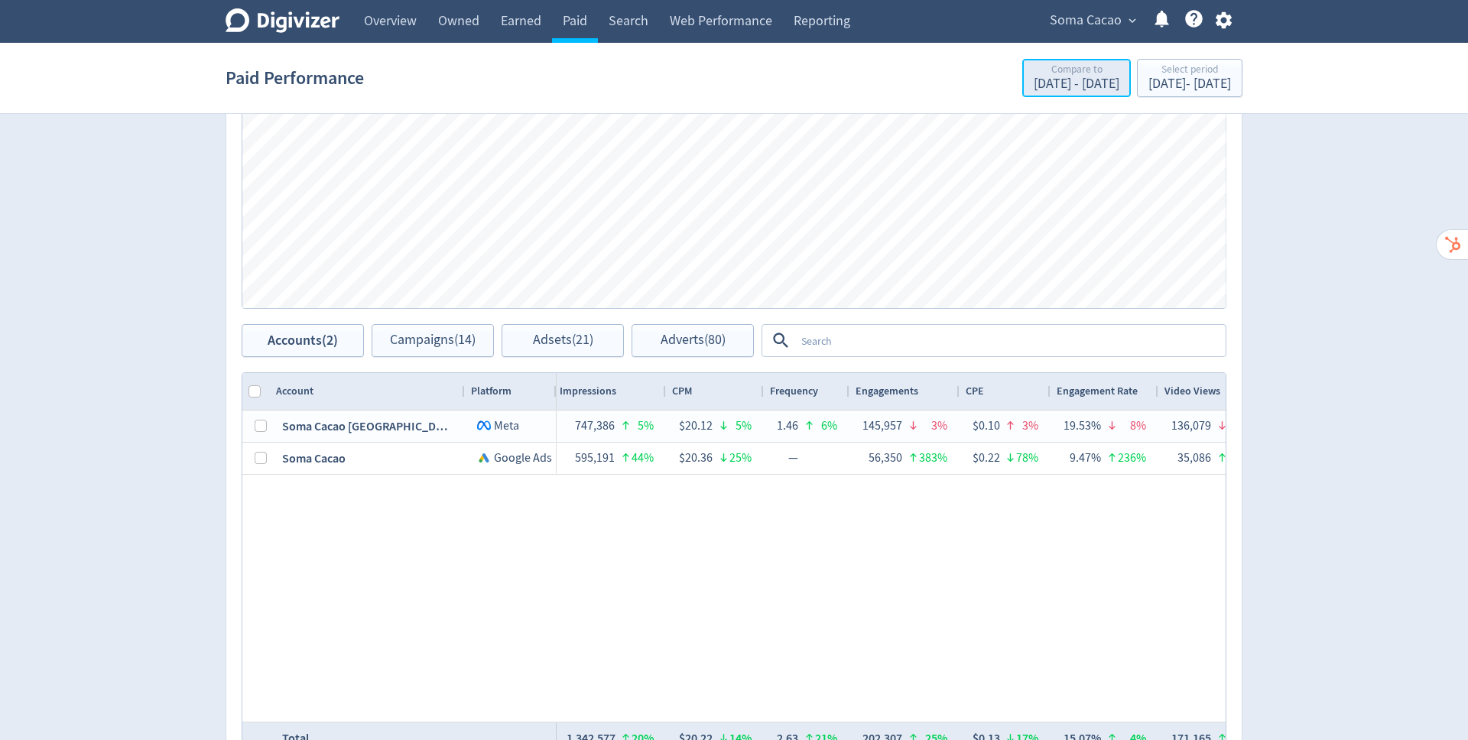
click at [1034, 80] on div "[DATE] - [DATE]" at bounding box center [1077, 84] width 86 height 14
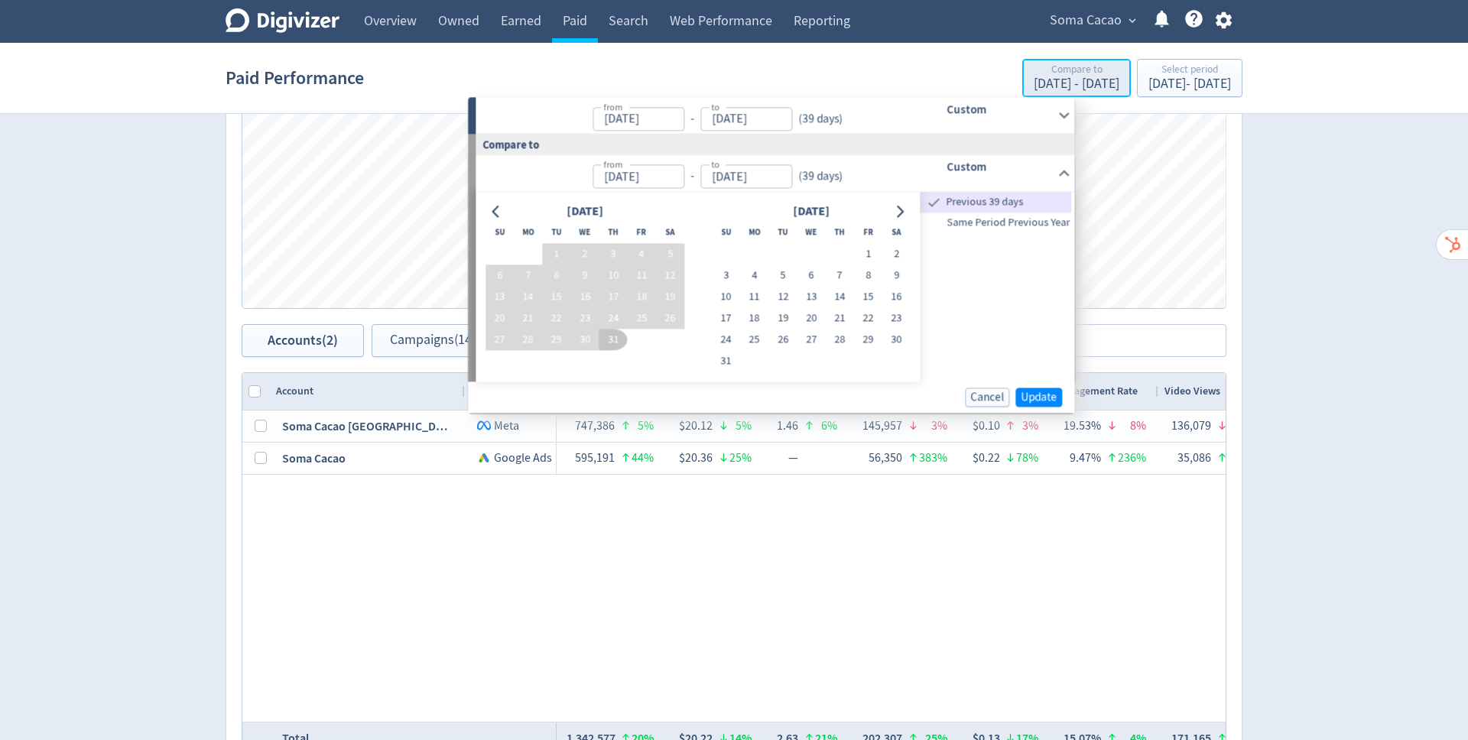
type input "[DATE]"
click at [1038, 223] on span "Same Period Previous Year" at bounding box center [996, 222] width 151 height 17
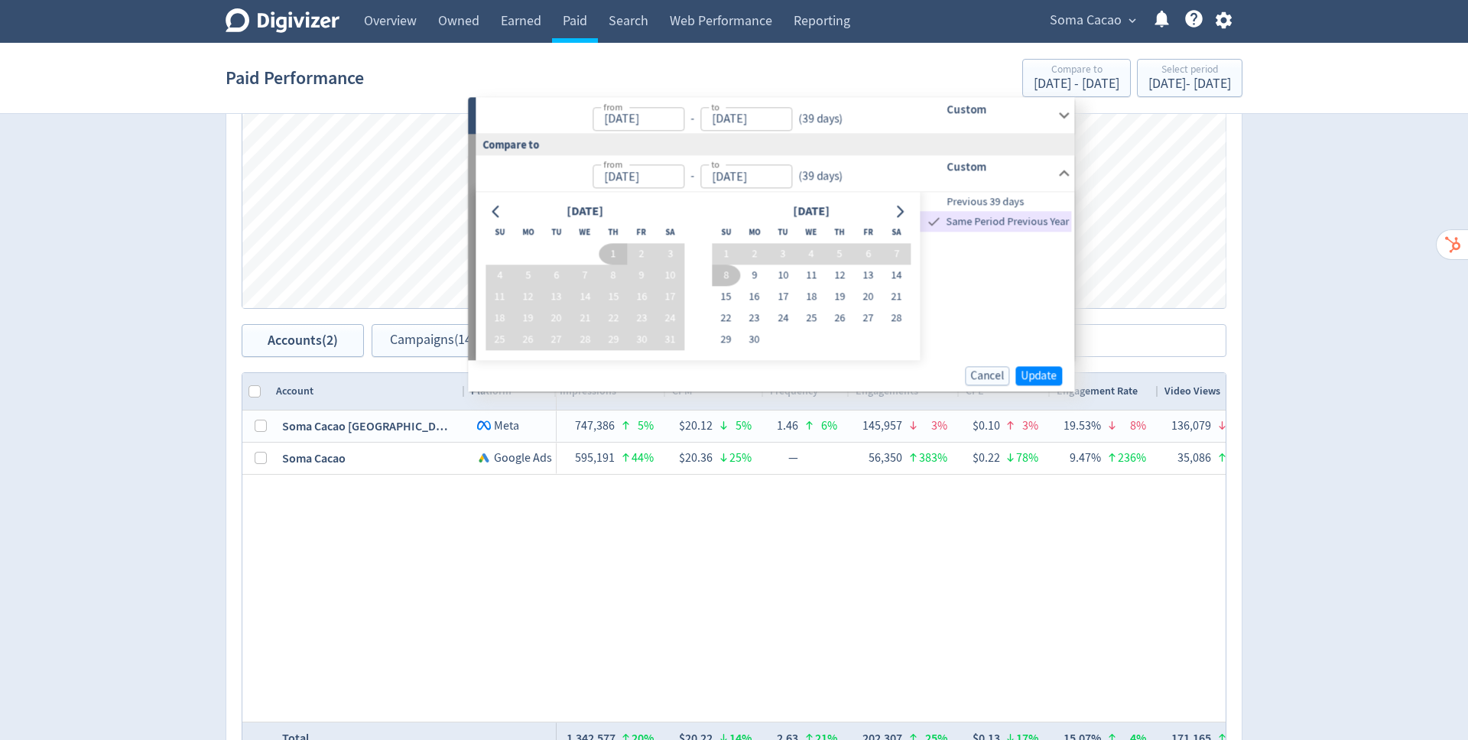
type input "[DATE]"
click at [981, 203] on span "Previous 39 days" at bounding box center [996, 201] width 151 height 17
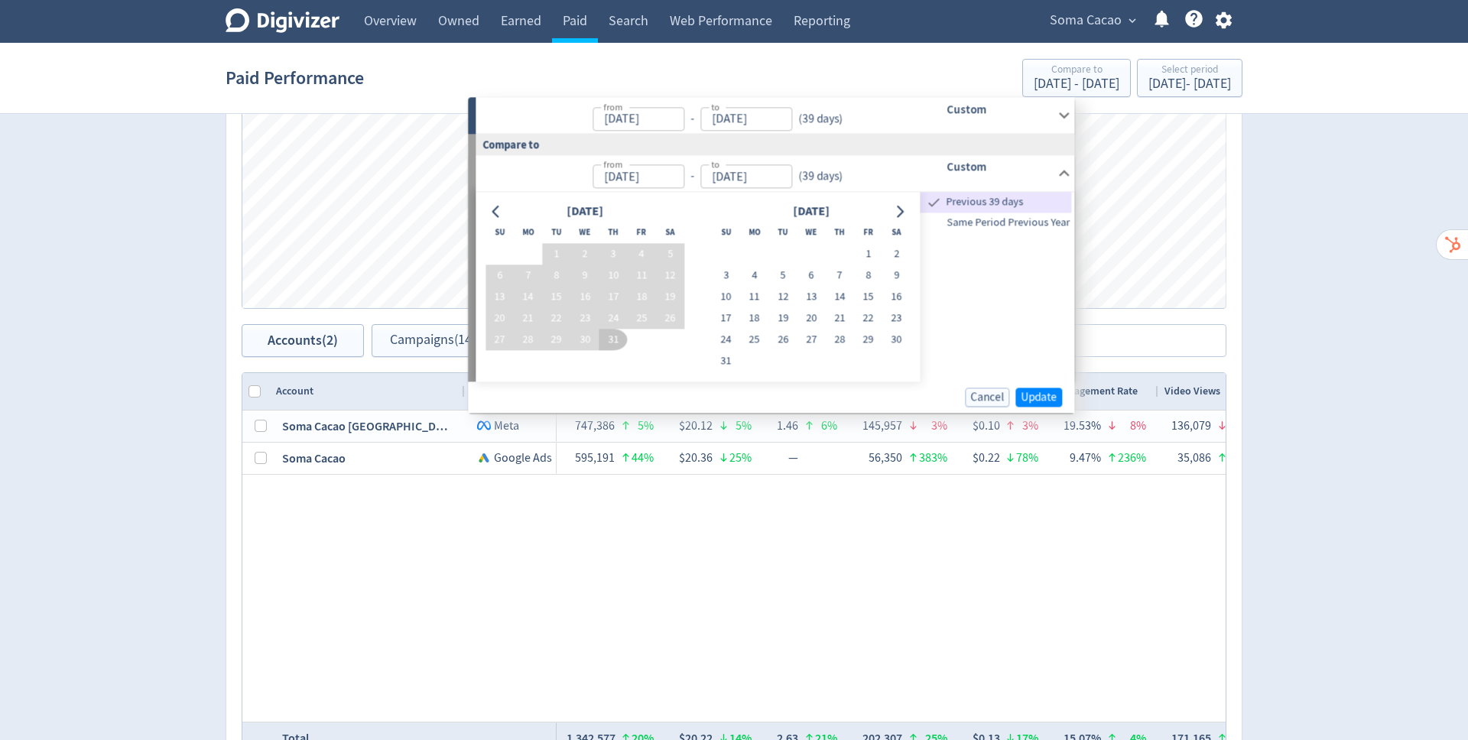
type input "[DATE]"
click at [1039, 395] on span "Update" at bounding box center [1039, 396] width 36 height 11
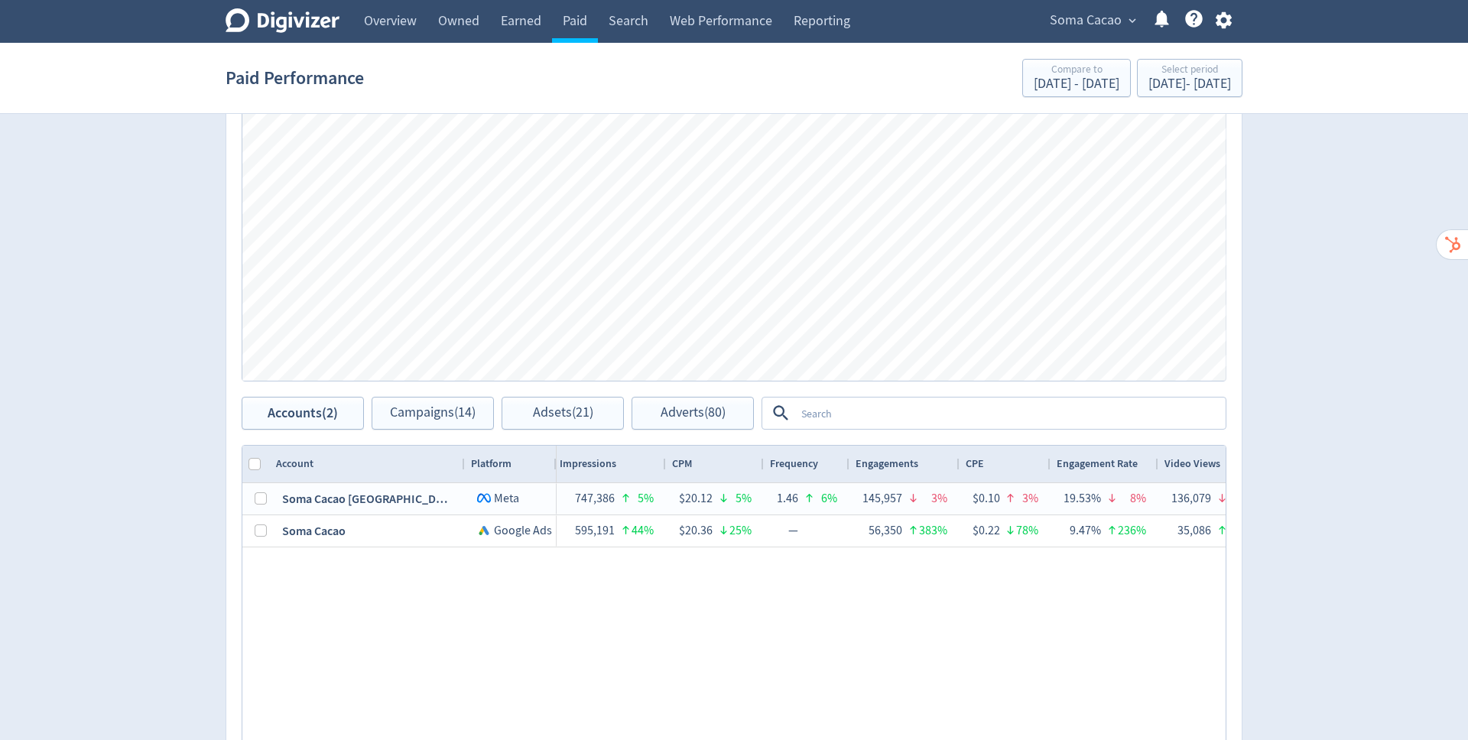
scroll to position [514, 0]
click at [407, 415] on span "Campaigns (14)" at bounding box center [433, 411] width 86 height 15
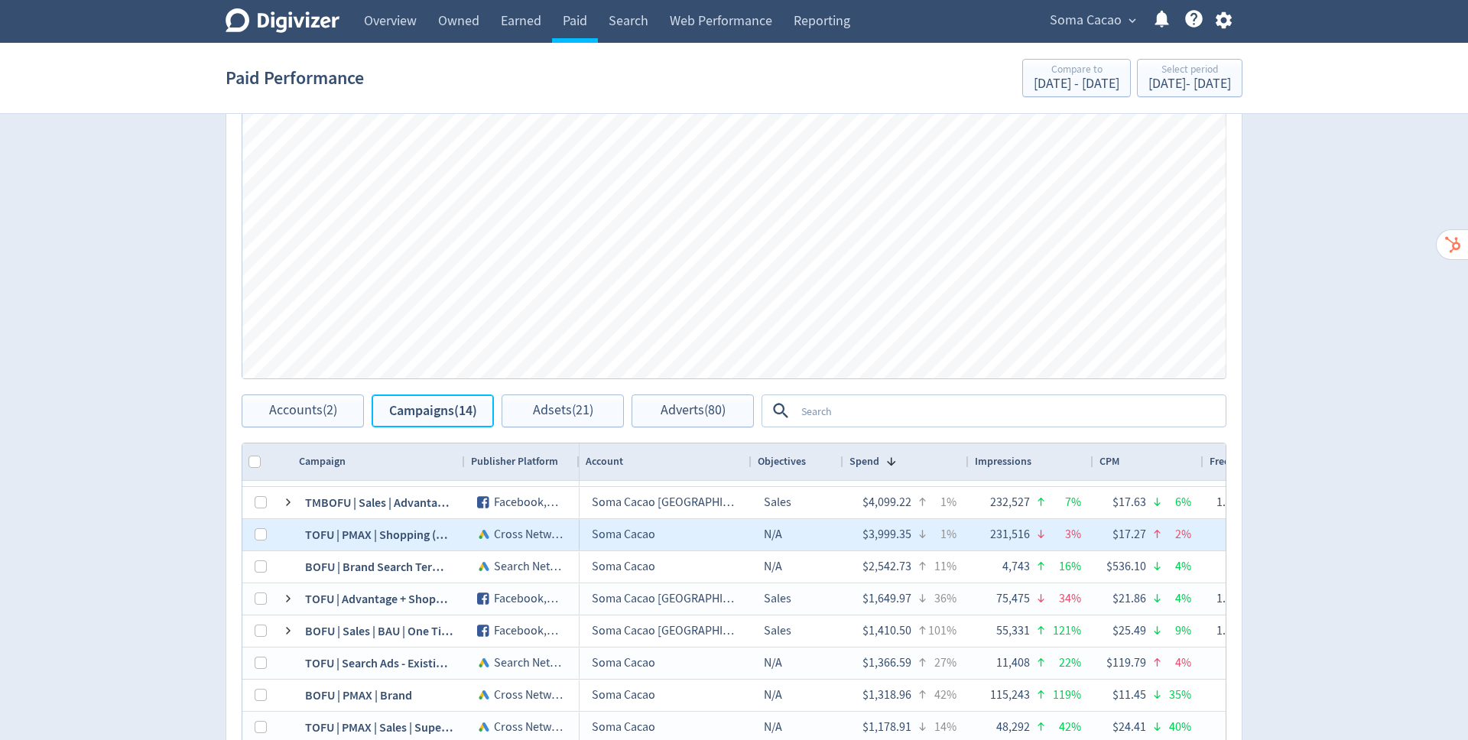
scroll to position [22, 0]
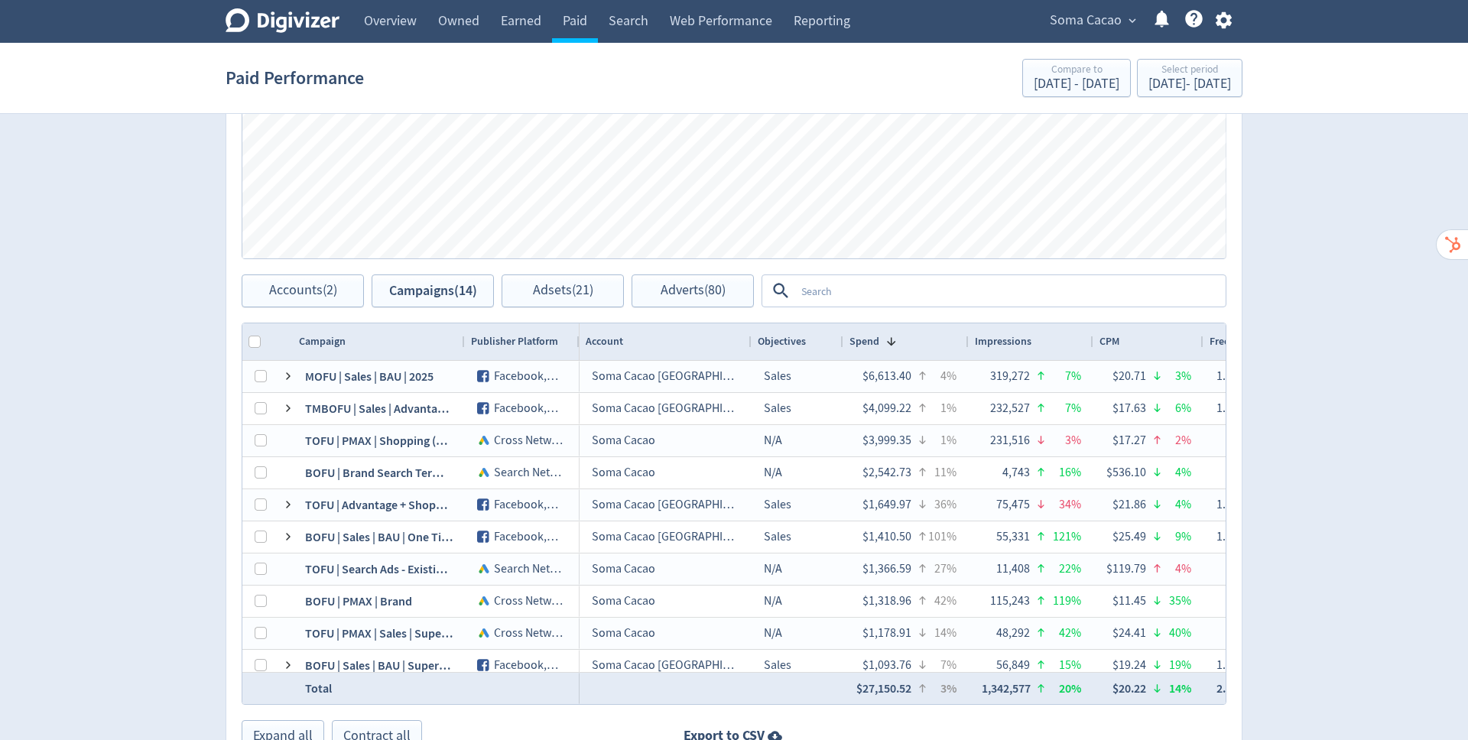
click at [814, 291] on textarea at bounding box center [1009, 291] width 429 height 28
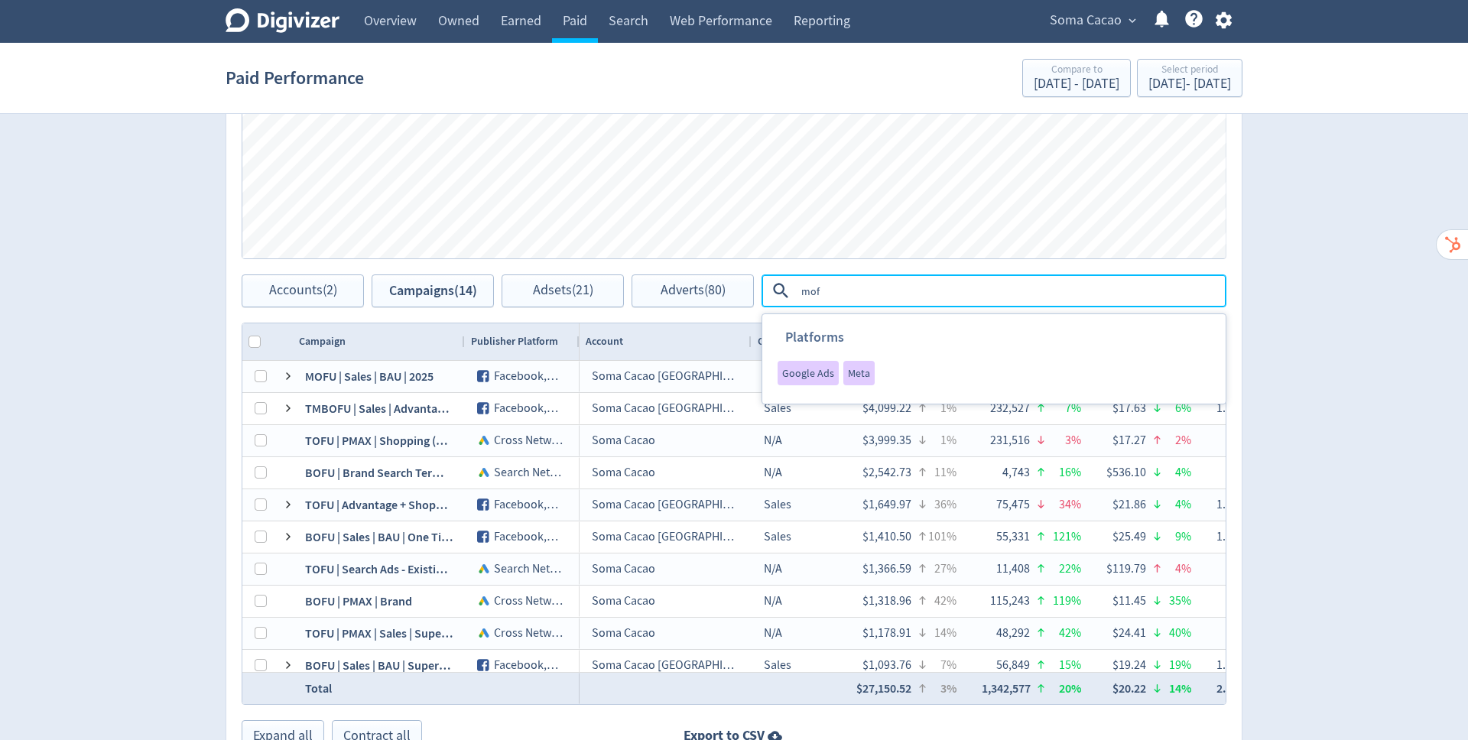
type textarea "mofu"
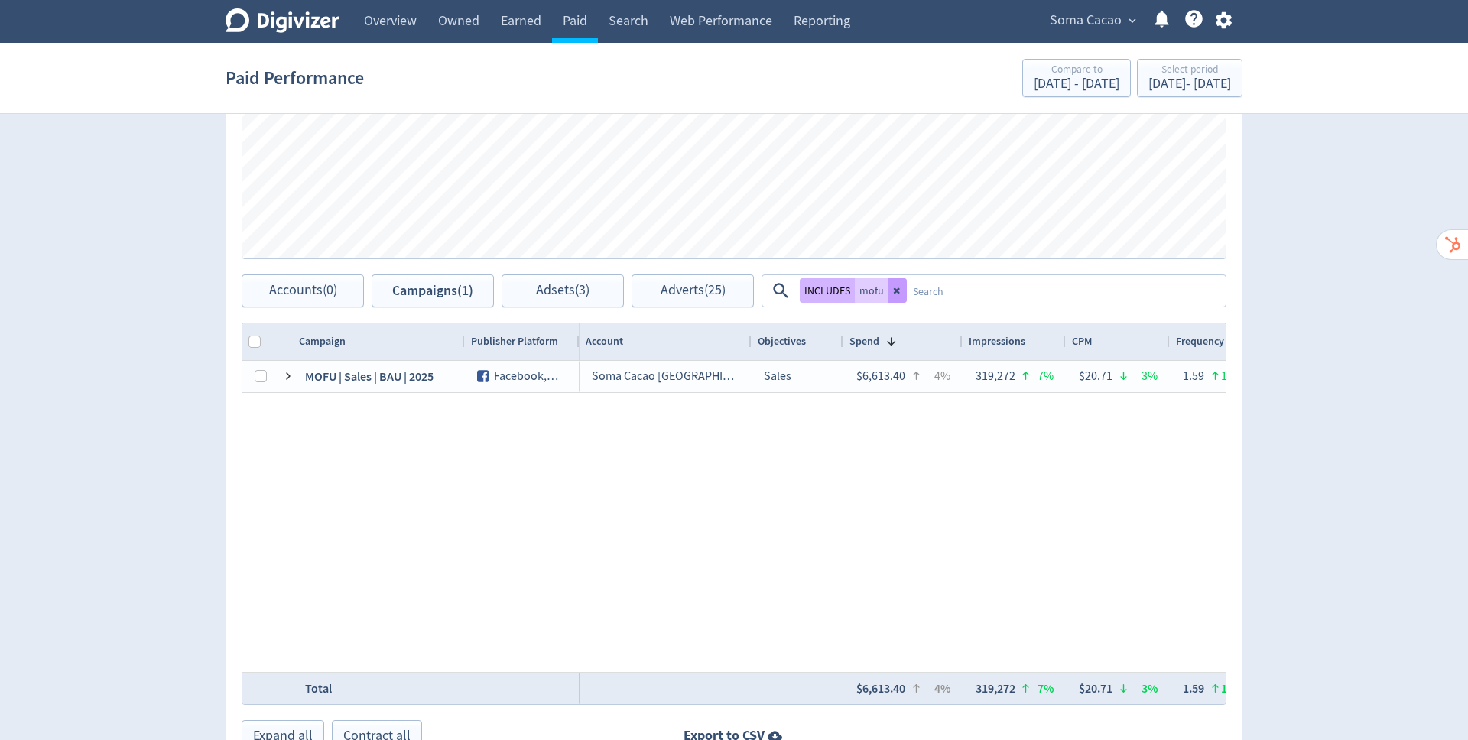
click at [898, 287] on icon at bounding box center [897, 290] width 9 height 9
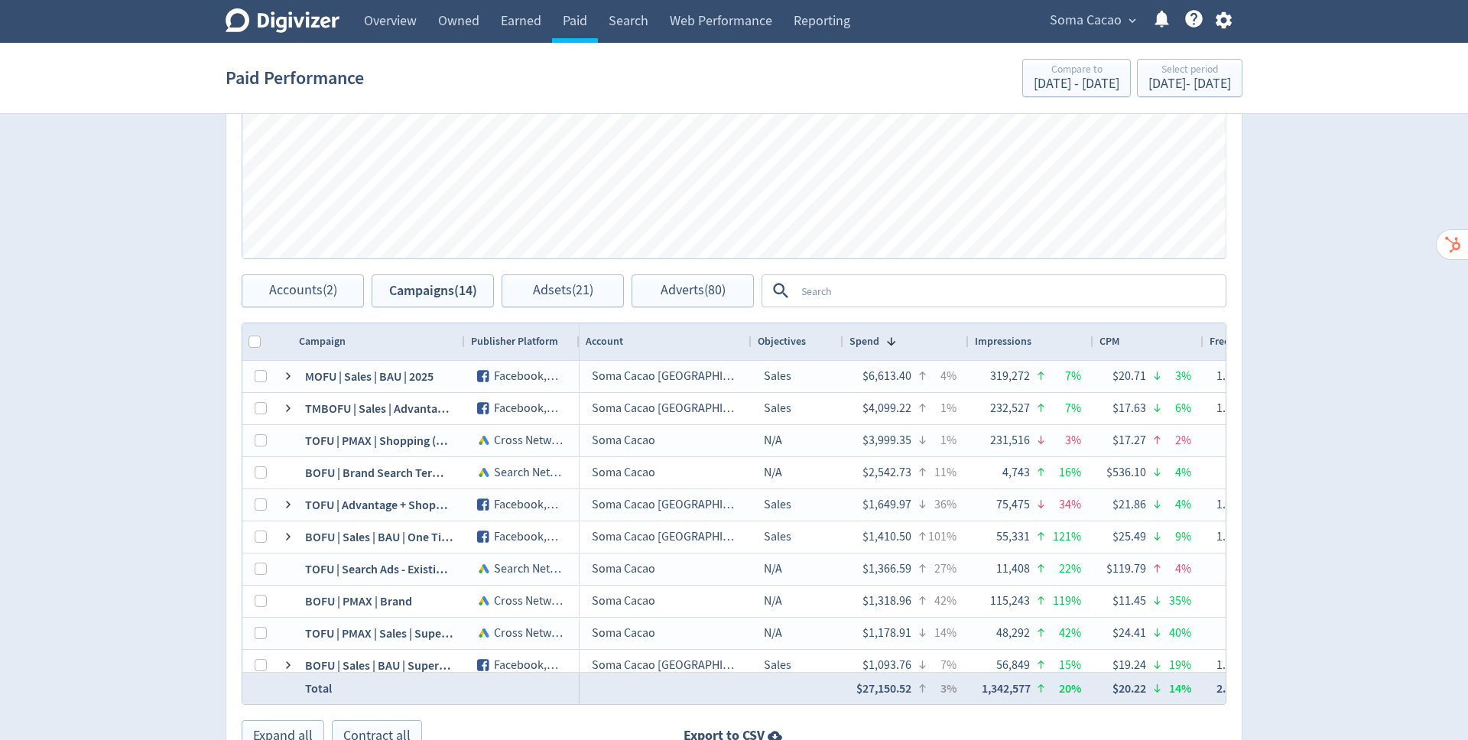
click at [914, 291] on textarea at bounding box center [1009, 291] width 429 height 28
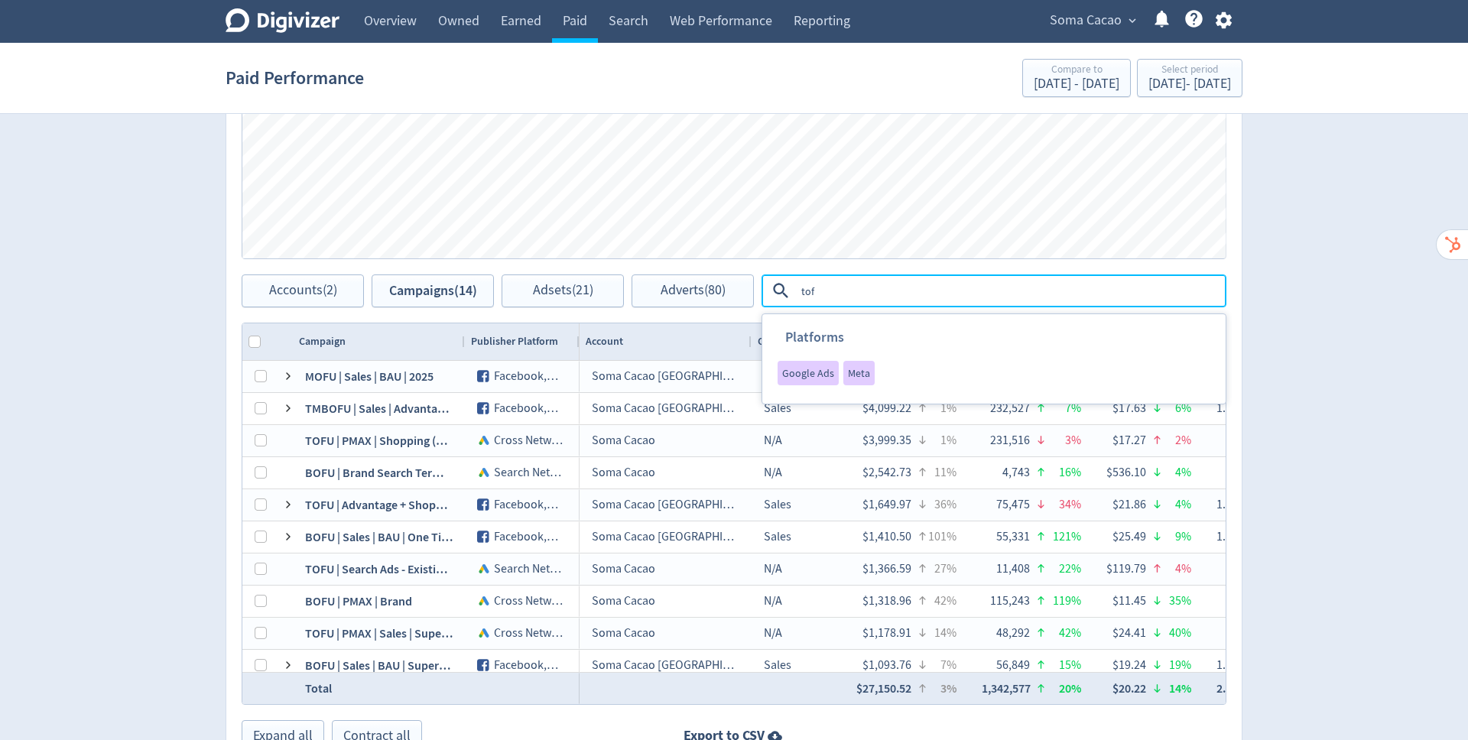
type textarea "tofu"
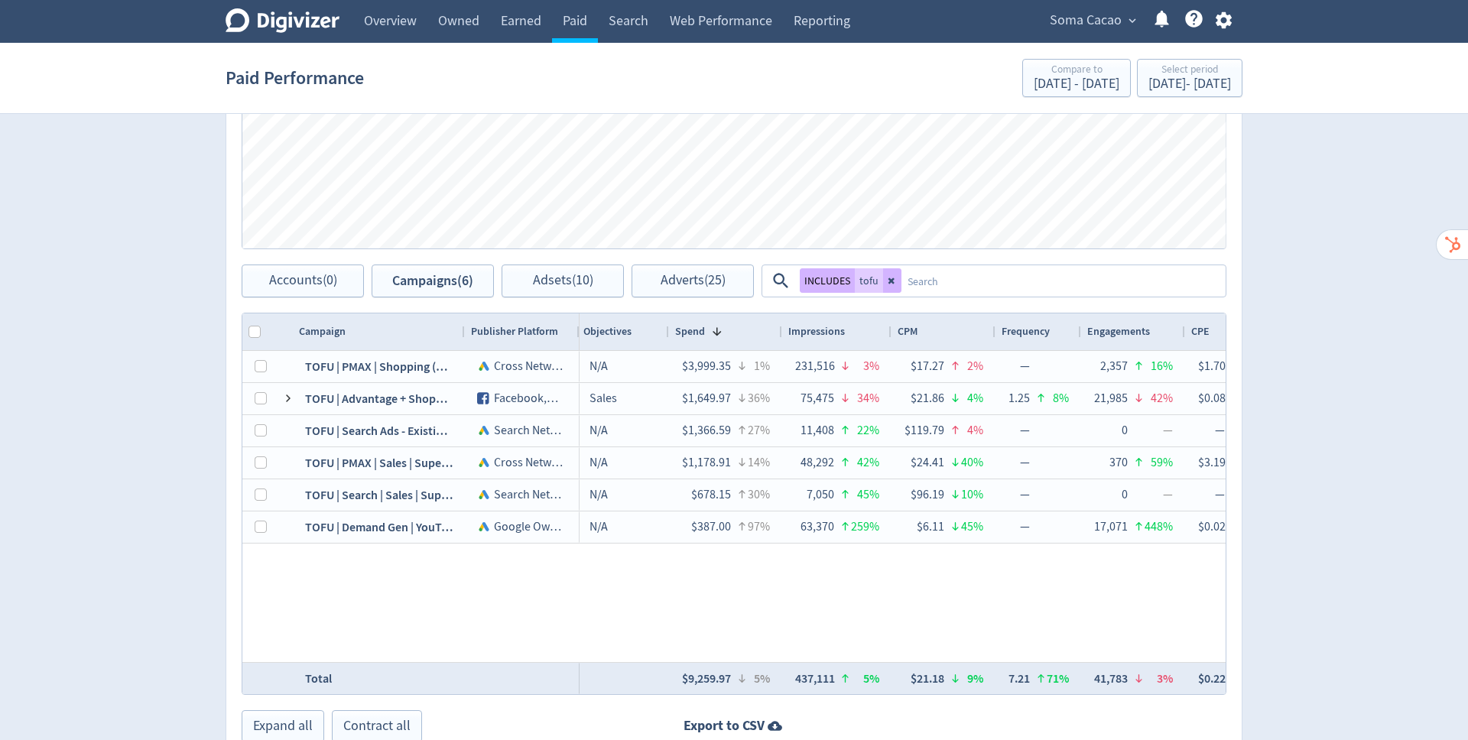
scroll to position [0, 233]
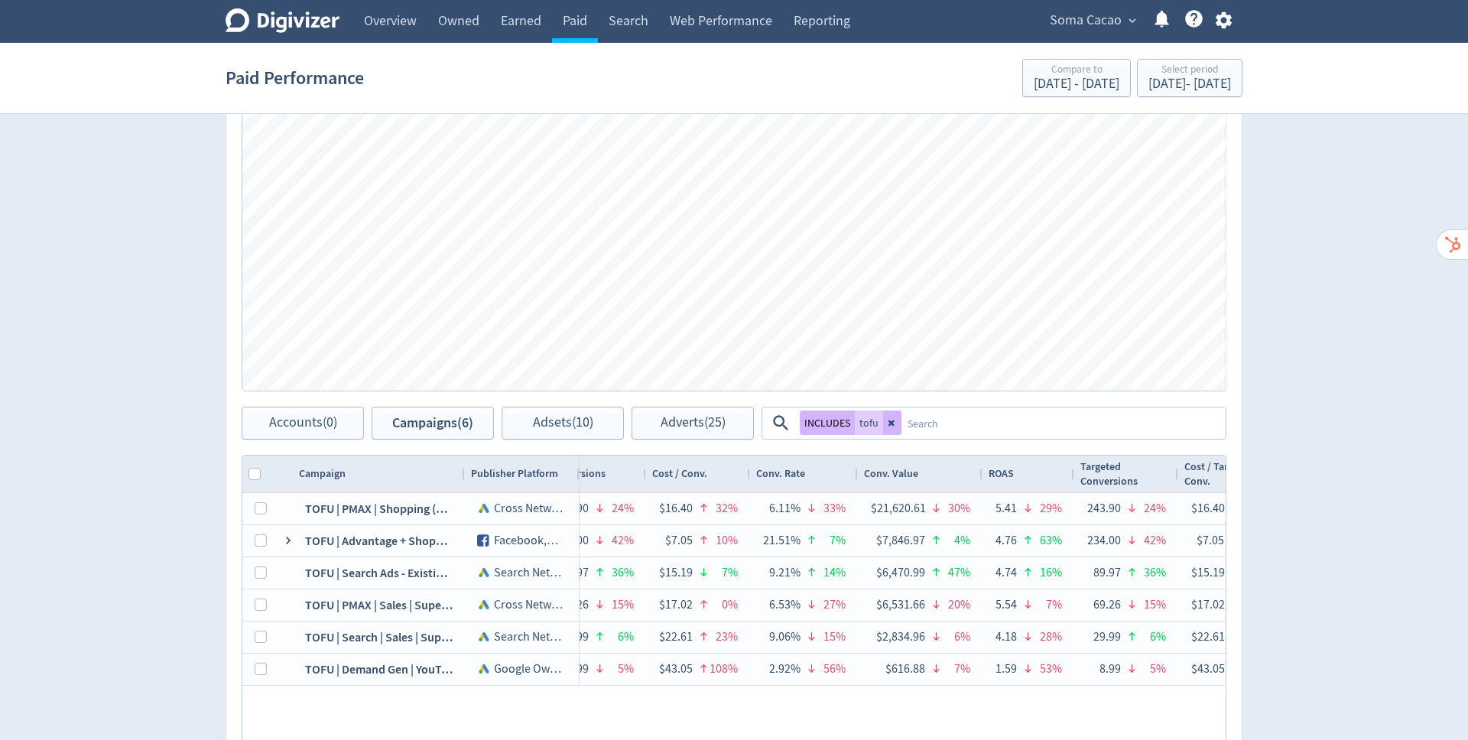
click at [1334, 321] on div "Digivizer Logo [PERSON_NAME] Logo Overview Owned Earned Paid Search Web Perform…" at bounding box center [734, 223] width 1468 height 1450
click at [547, 422] on span "Adsets (10)" at bounding box center [563, 423] width 60 height 15
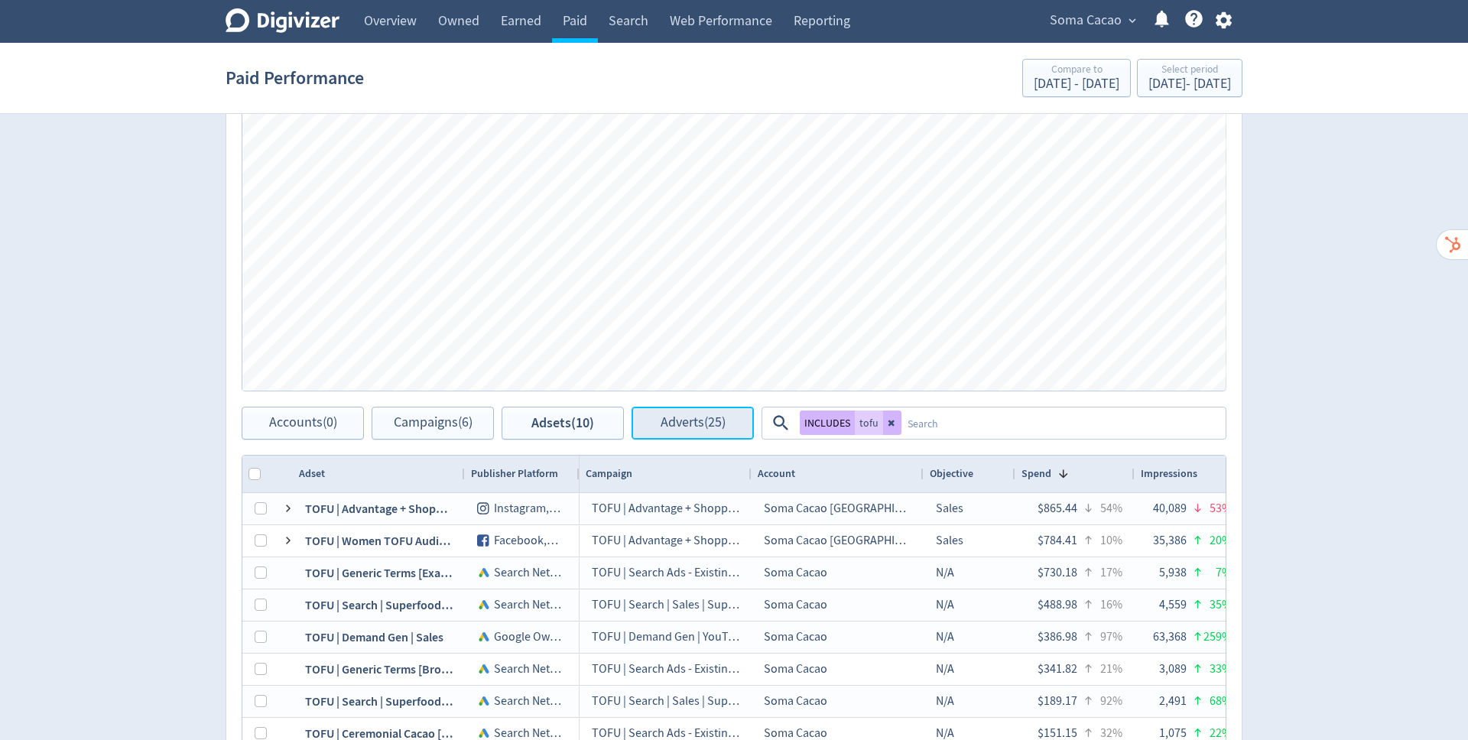
click at [689, 429] on span "Adverts (25)" at bounding box center [693, 423] width 65 height 15
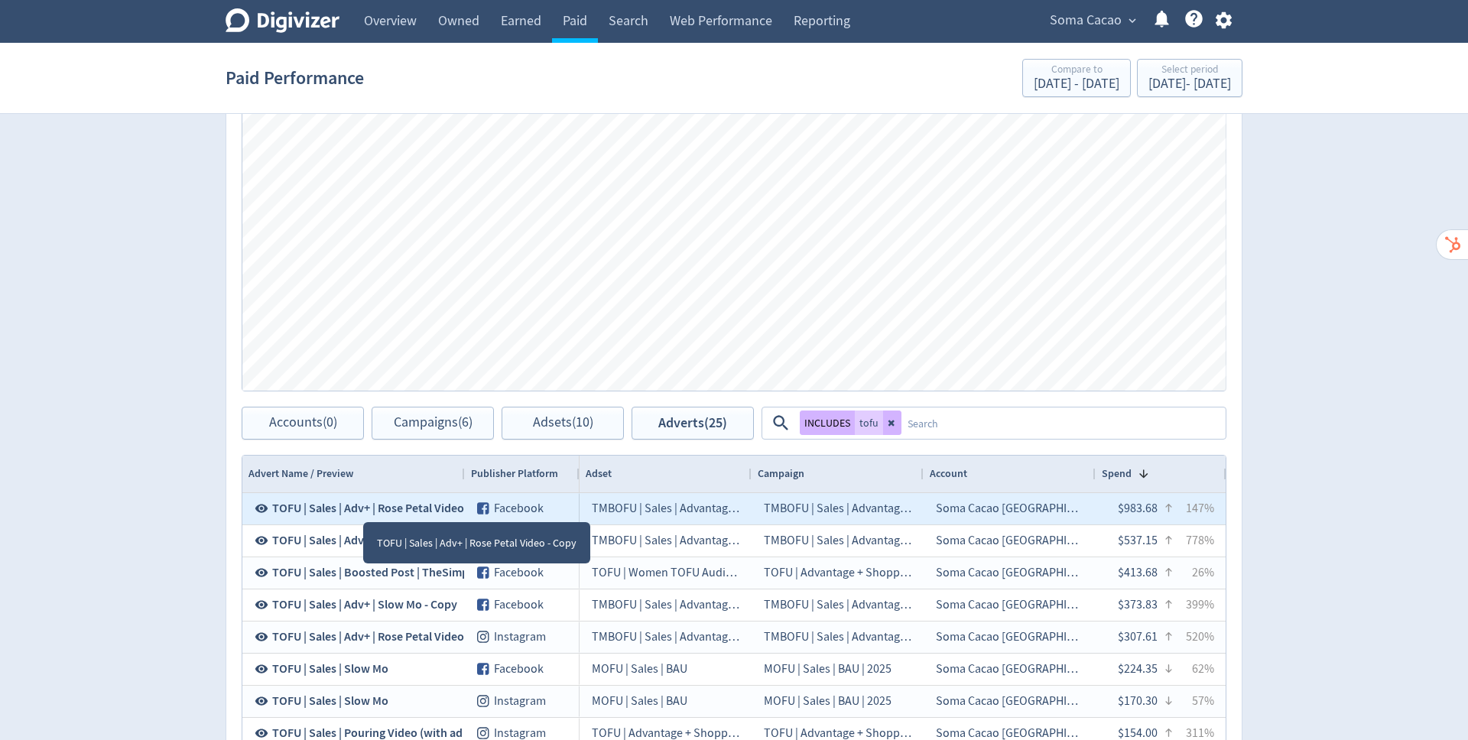
click at [263, 510] on icon at bounding box center [262, 509] width 14 height 14
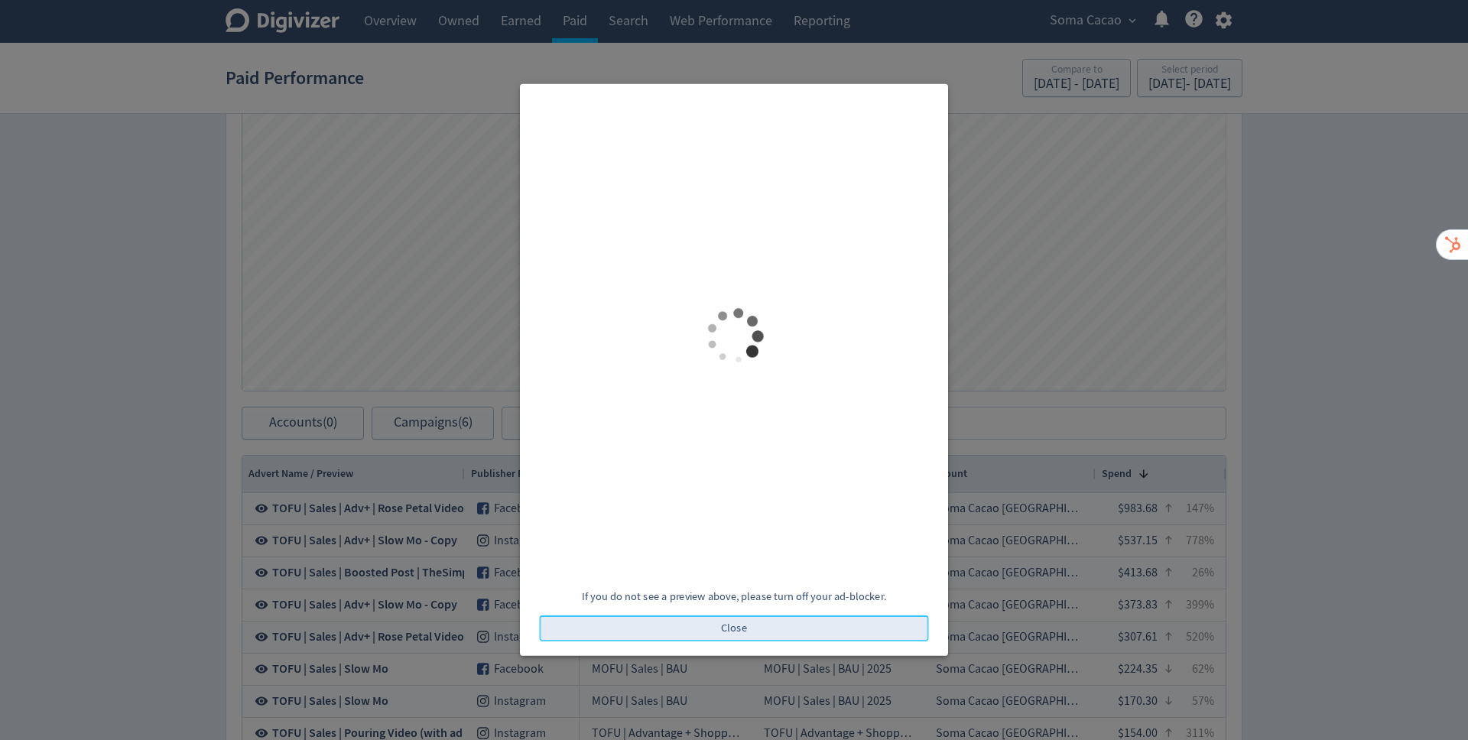
click at [828, 631] on button "Close" at bounding box center [734, 629] width 389 height 26
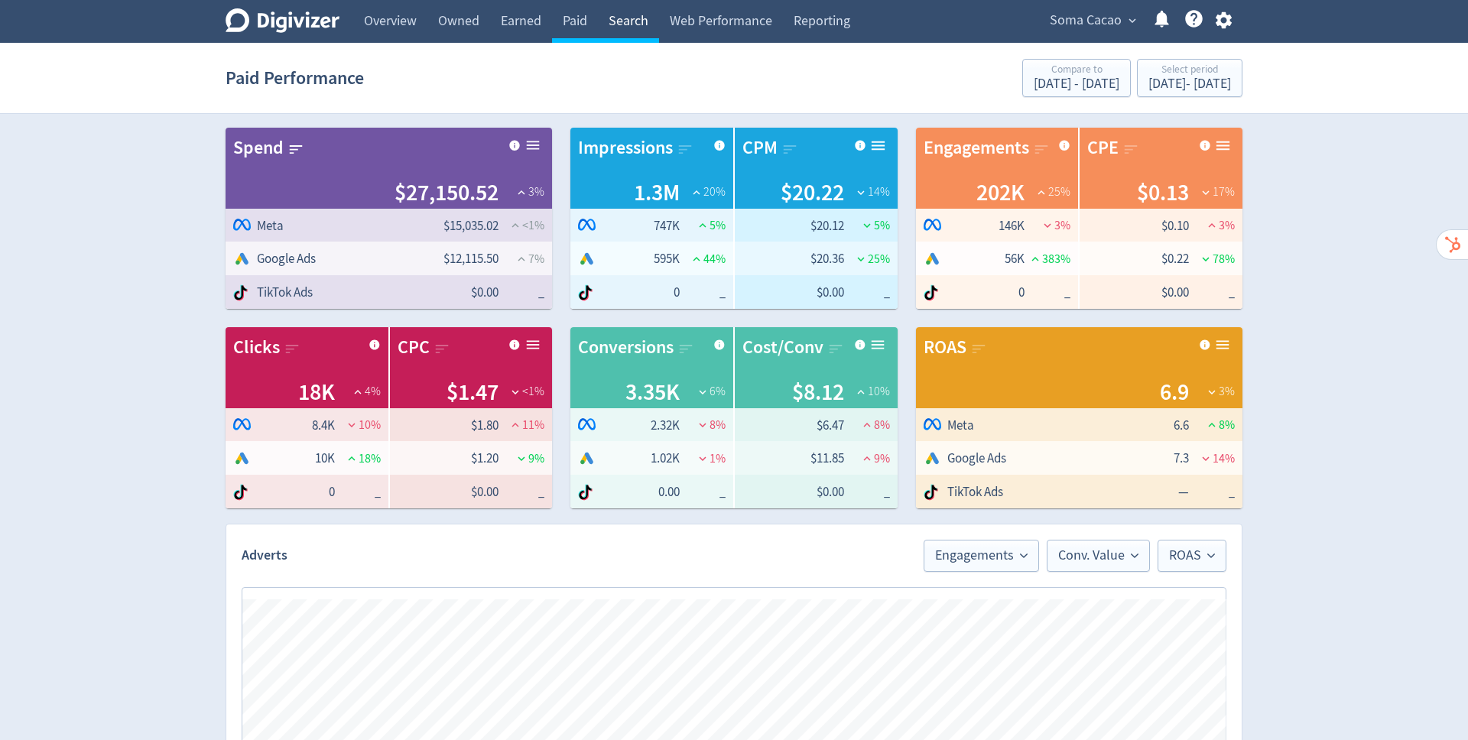
click at [632, 33] on link "Search" at bounding box center [628, 21] width 61 height 43
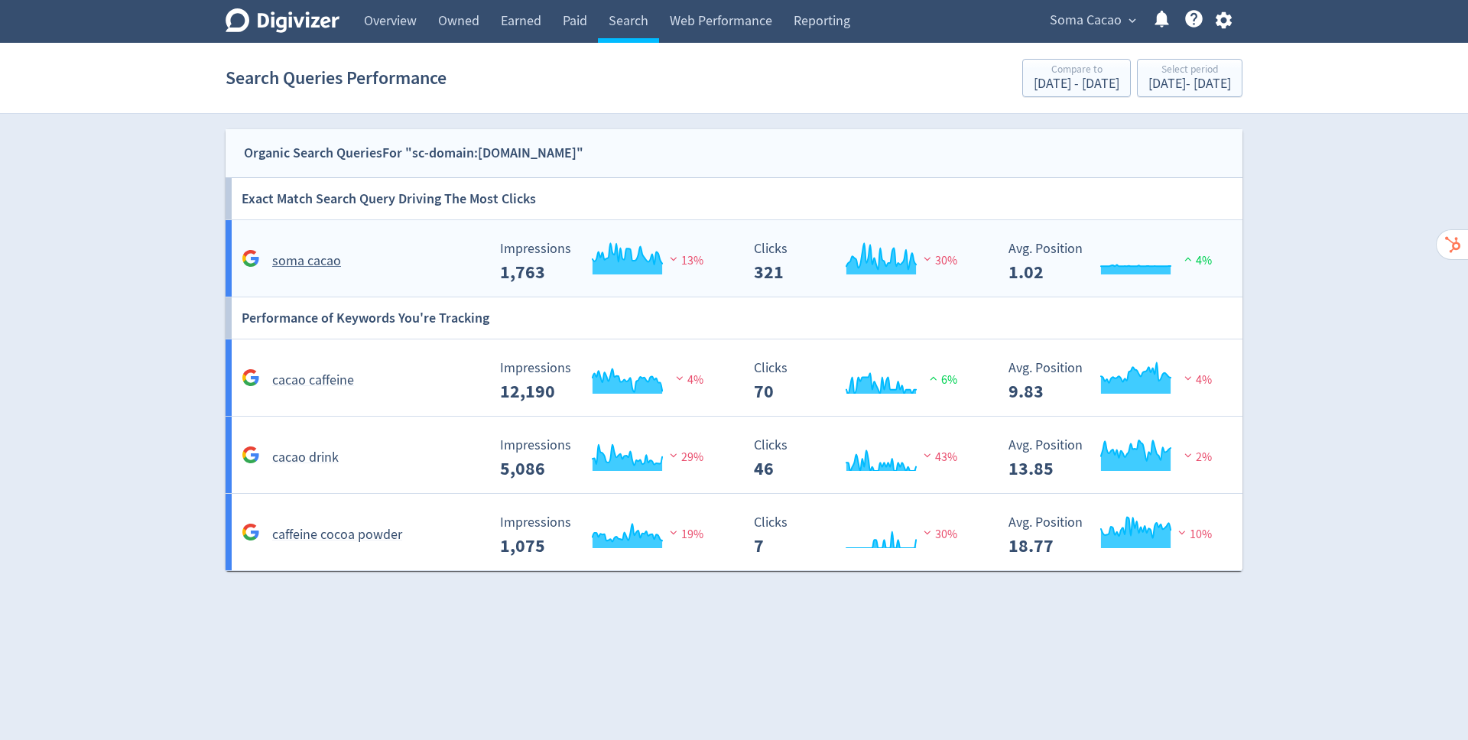
click at [401, 271] on div "soma cacao" at bounding box center [362, 261] width 249 height 24
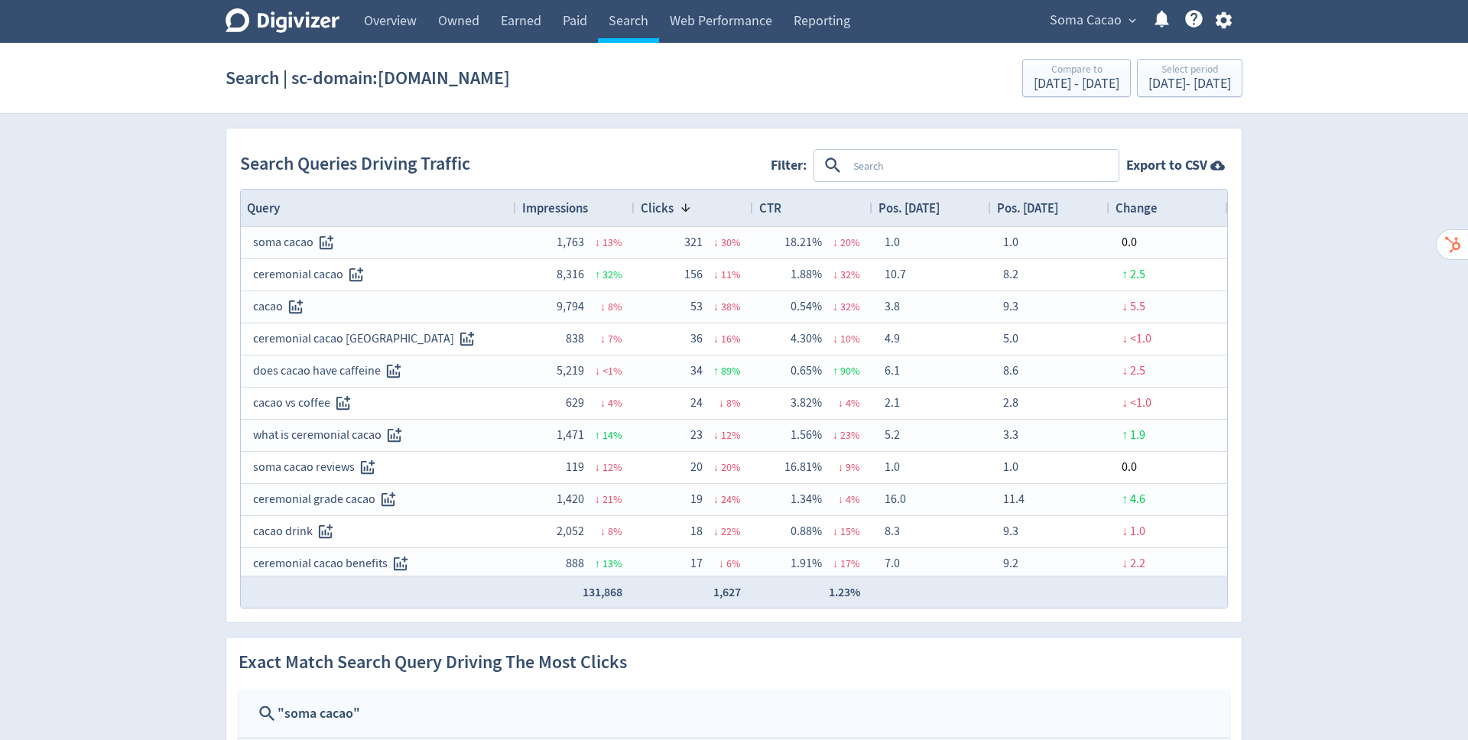
click at [863, 166] on textarea at bounding box center [982, 165] width 270 height 28
type textarea "what"
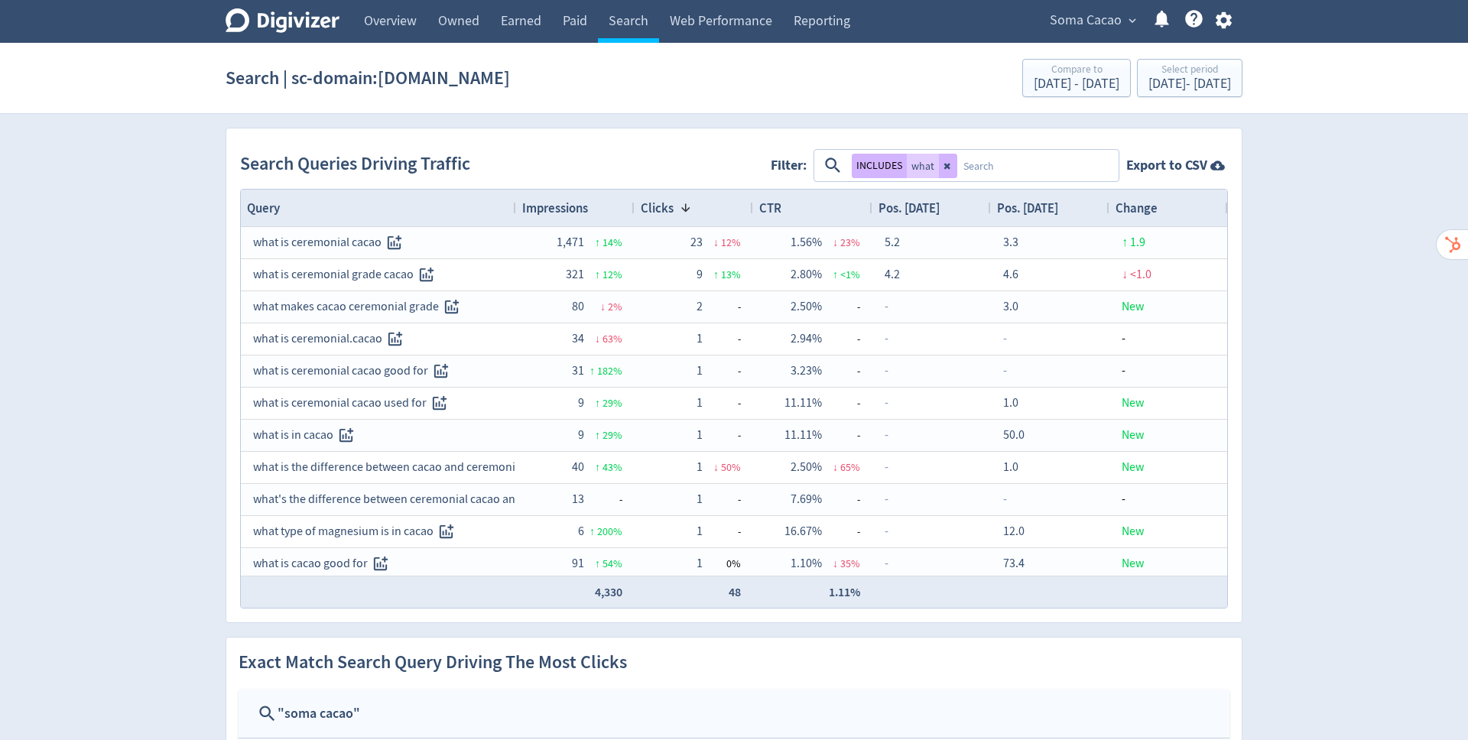
click at [681, 203] on span at bounding box center [686, 208] width 12 height 12
click at [564, 203] on span "Impressions" at bounding box center [555, 208] width 66 height 17
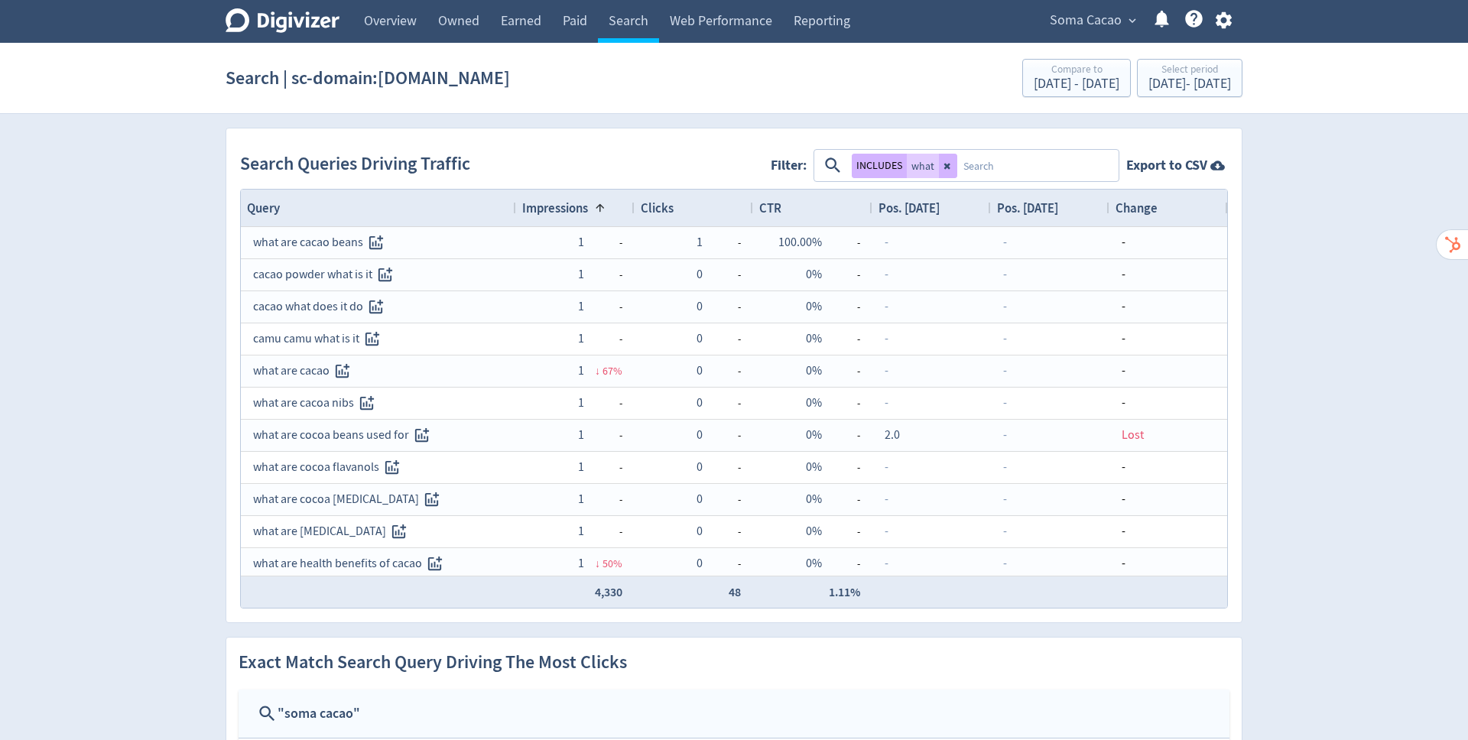
click at [564, 203] on span "Impressions" at bounding box center [555, 208] width 66 height 17
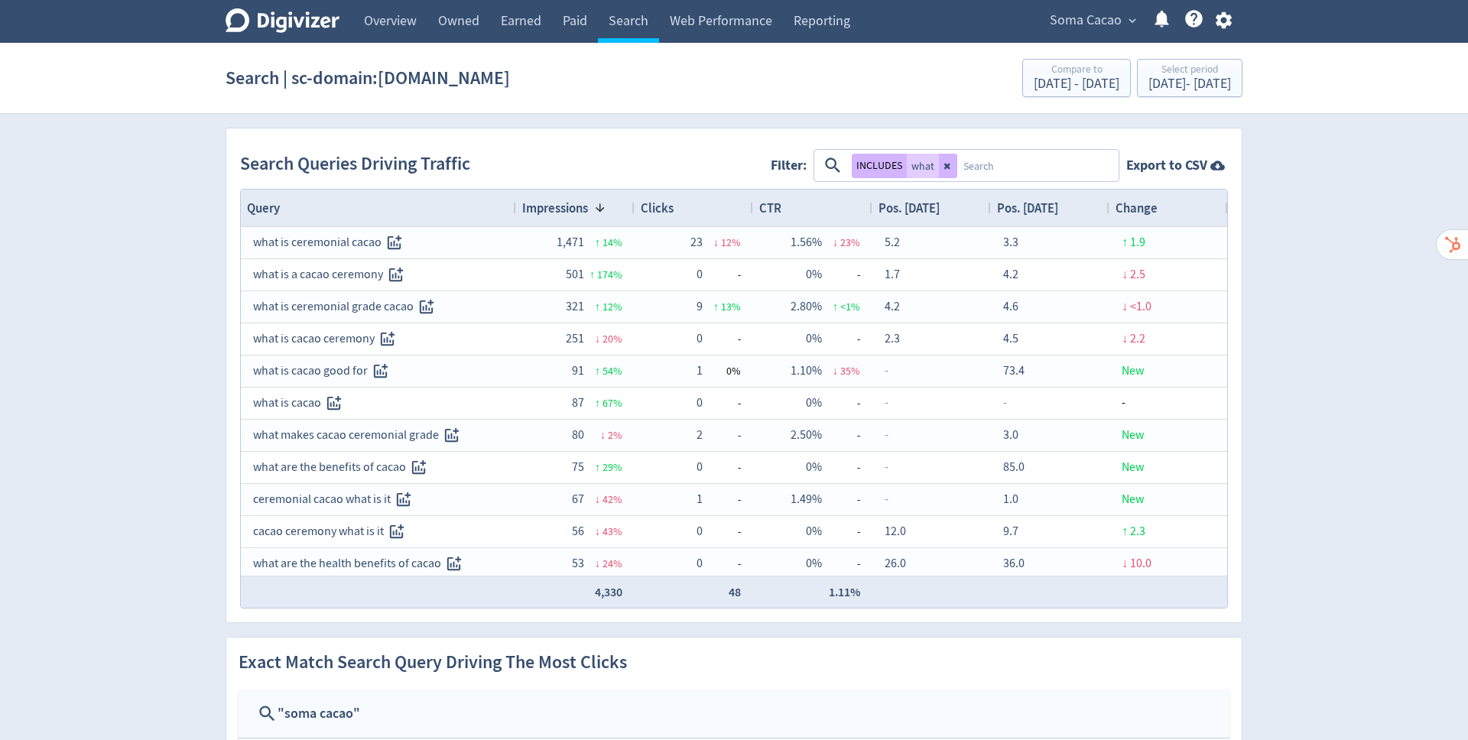
click at [668, 210] on span "Clicks" at bounding box center [657, 208] width 33 height 17
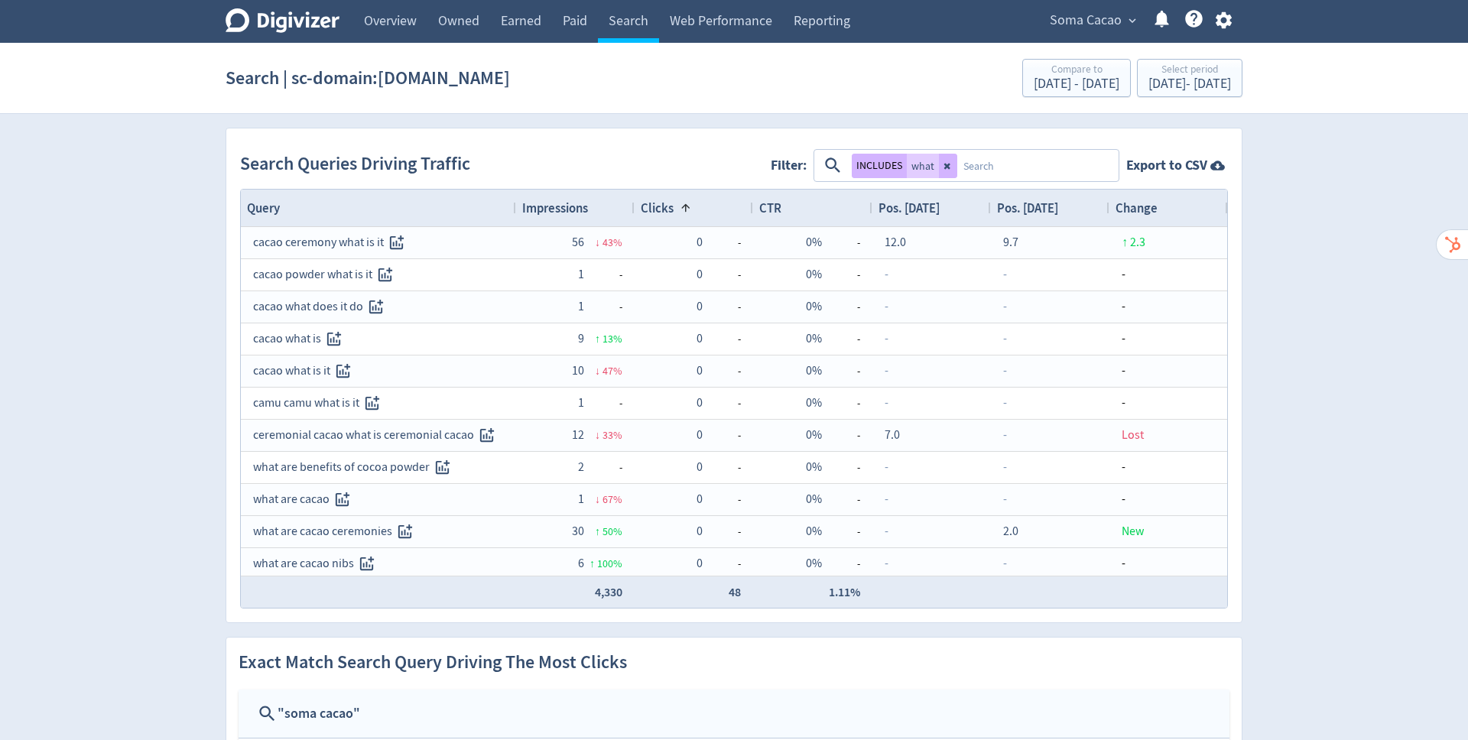
click at [668, 210] on span "Clicks" at bounding box center [657, 208] width 33 height 17
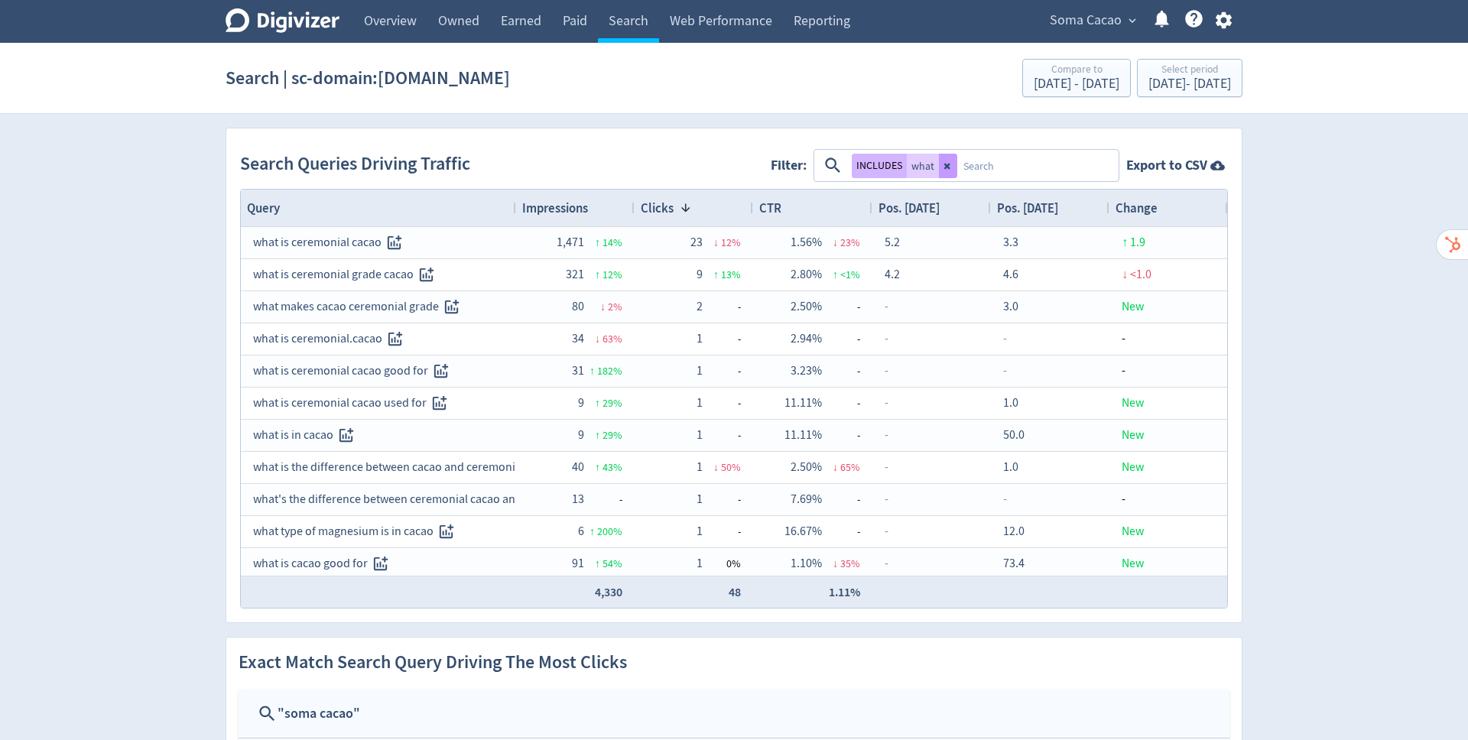
click at [949, 161] on icon at bounding box center [948, 165] width 9 height 9
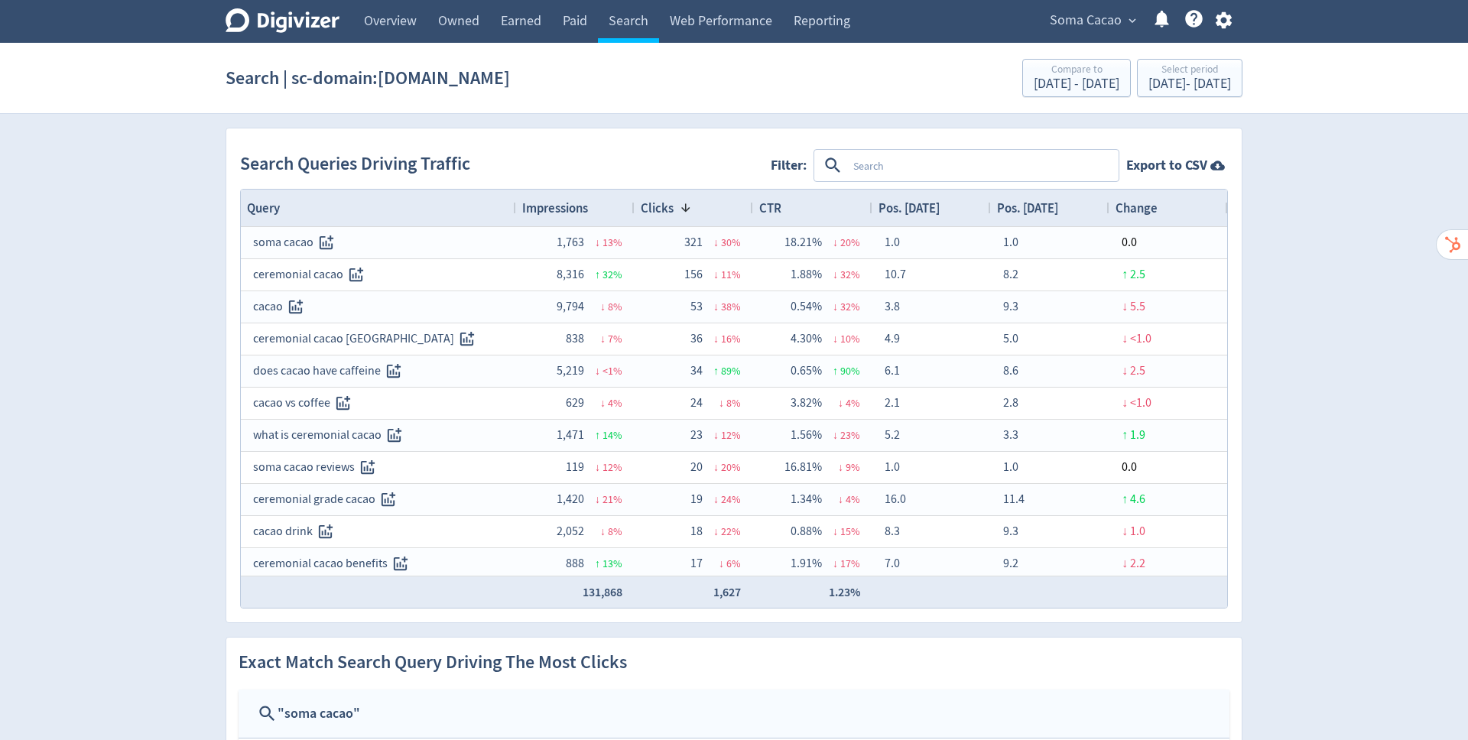
click at [580, 205] on span "Impressions" at bounding box center [555, 208] width 66 height 17
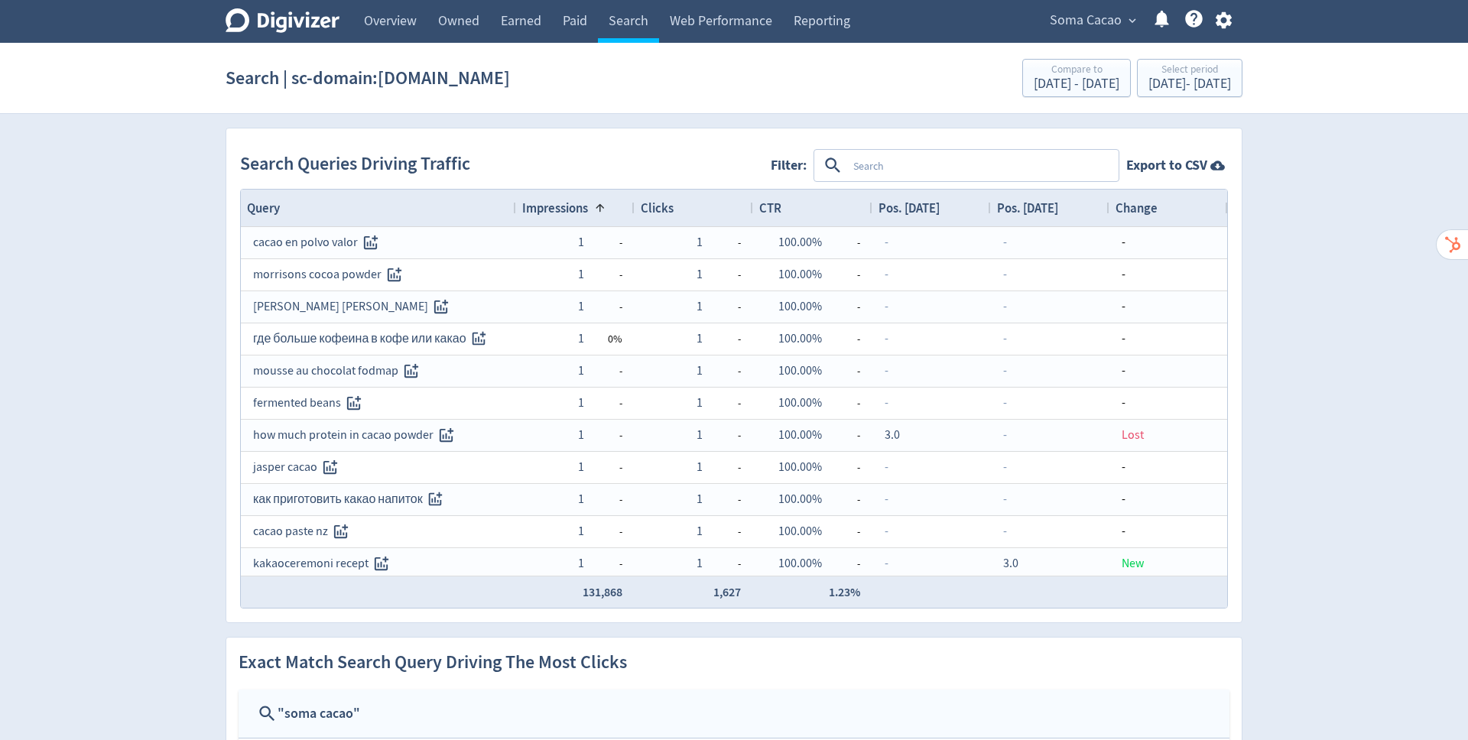
click at [580, 205] on span "Impressions" at bounding box center [555, 208] width 66 height 17
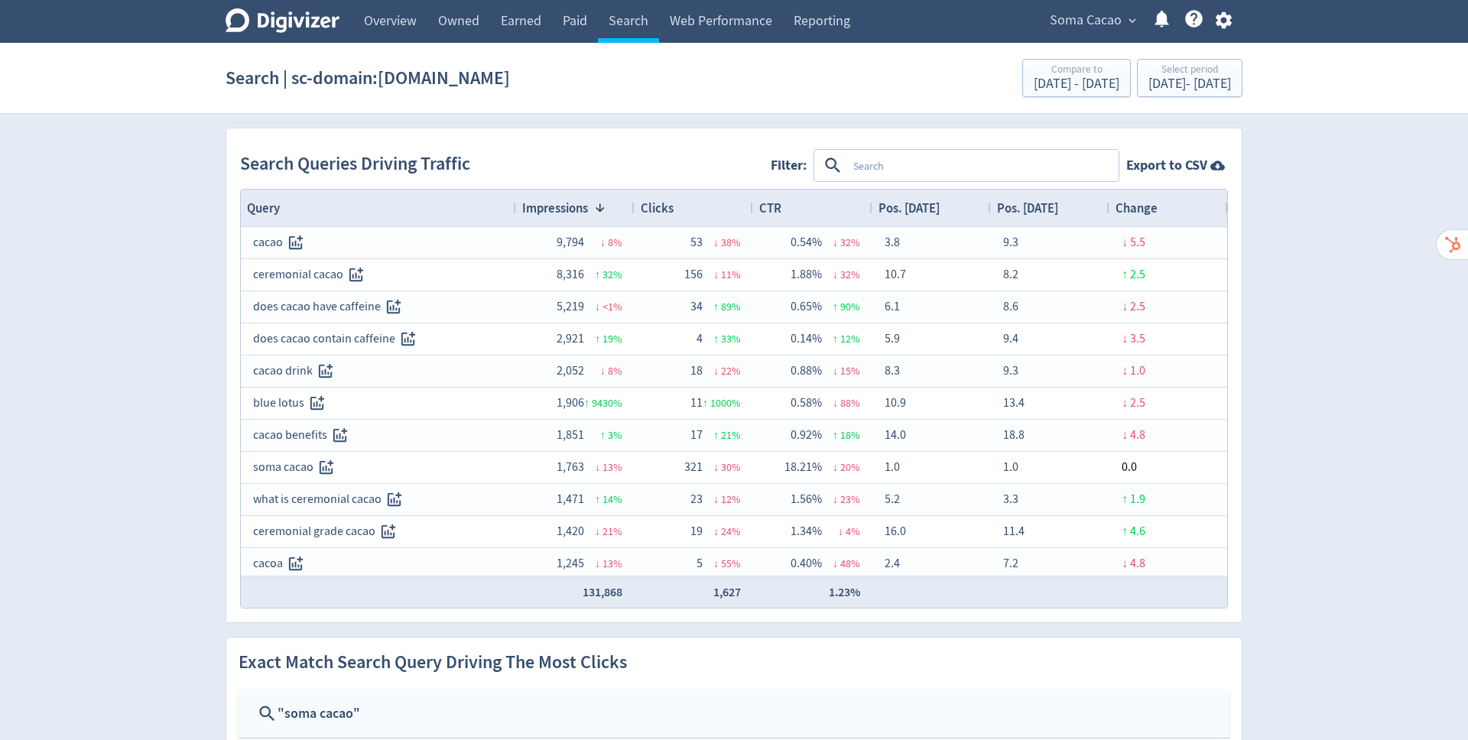
click at [700, 209] on div "Clicks" at bounding box center [694, 207] width 106 height 29
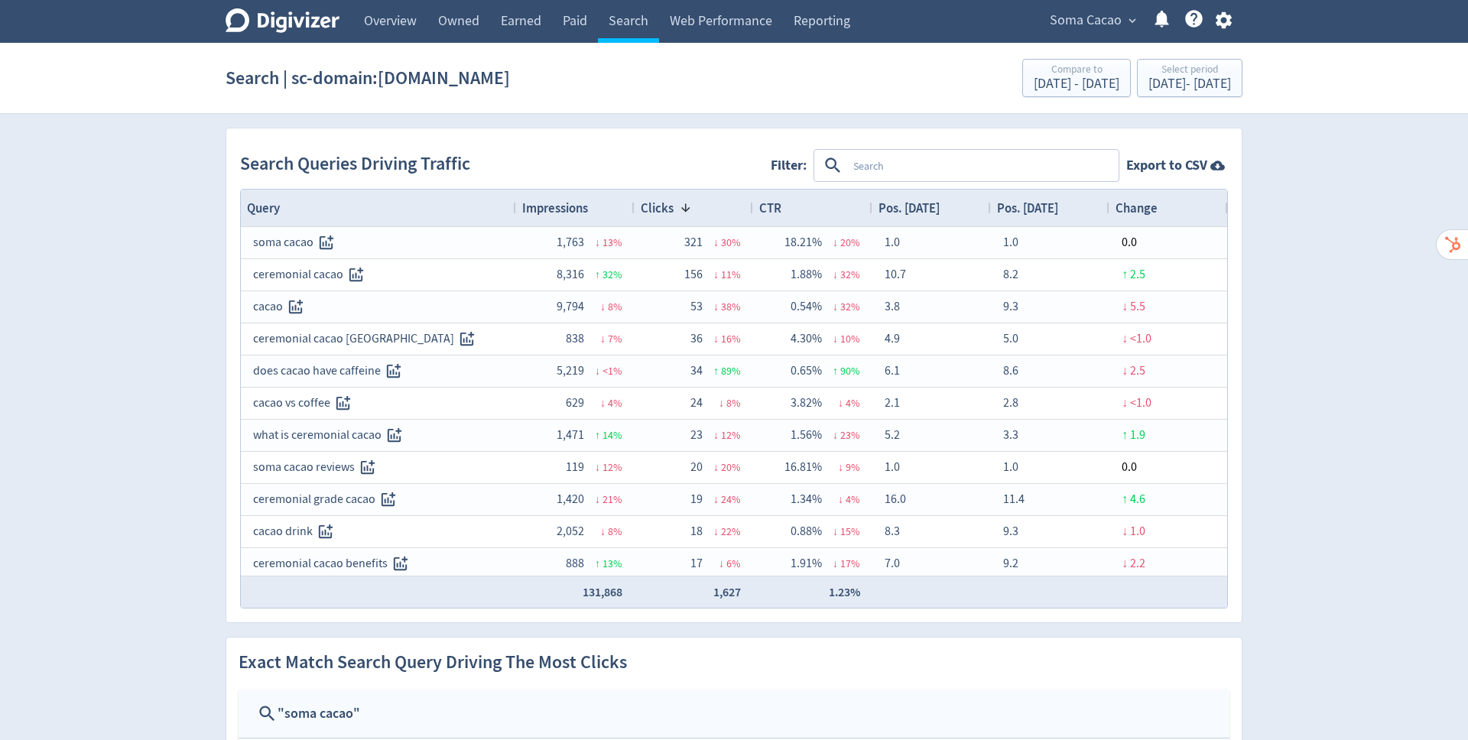
click at [806, 203] on div "CTR" at bounding box center [812, 207] width 107 height 29
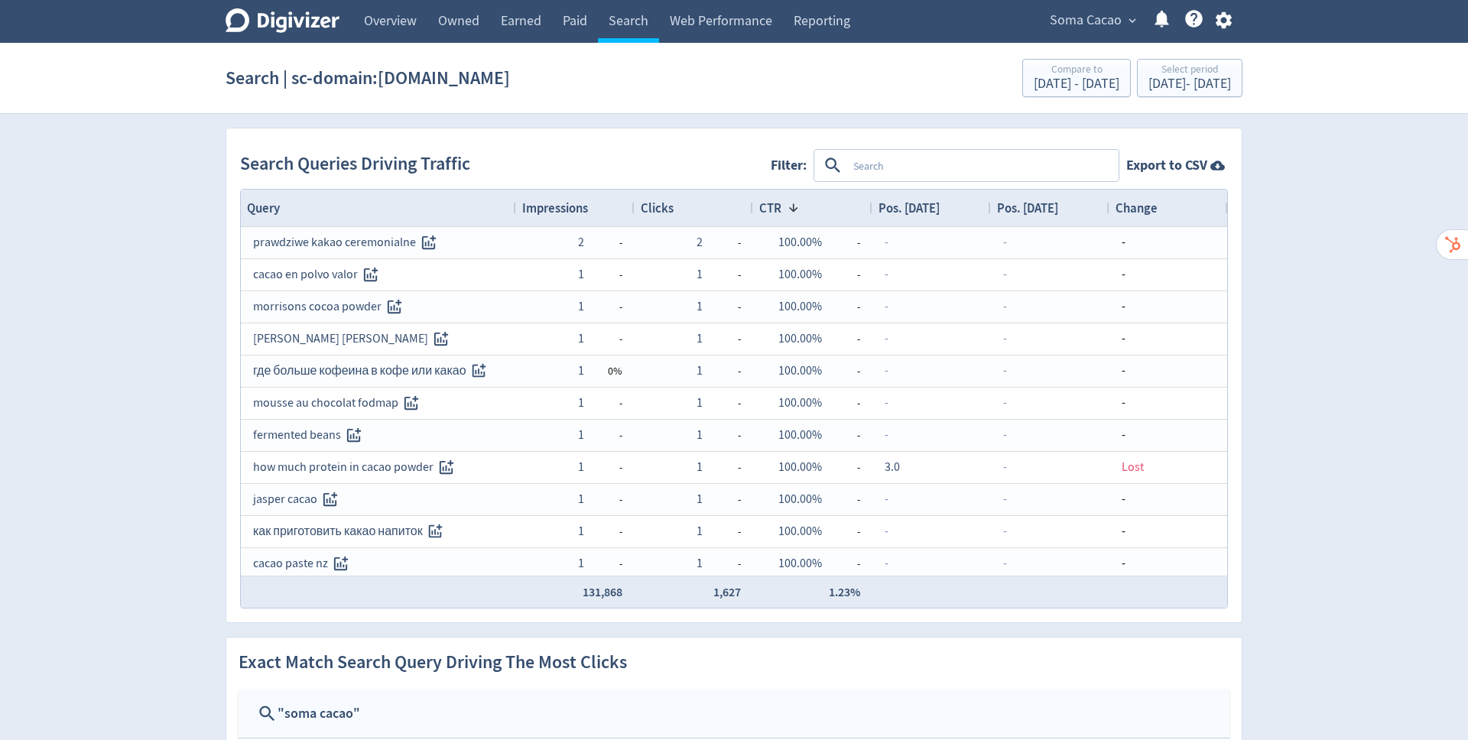
click at [795, 203] on span at bounding box center [794, 208] width 12 height 12
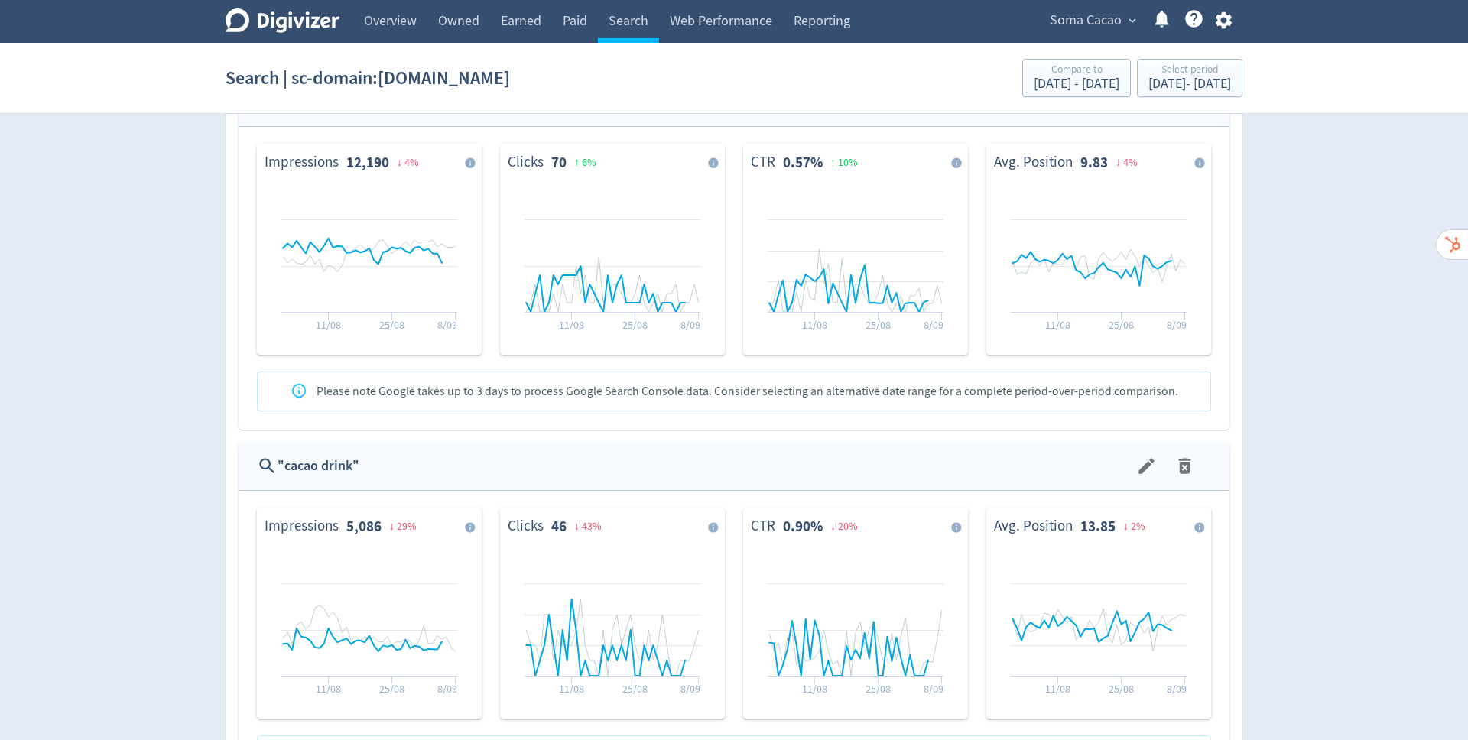
scroll to position [1057, 0]
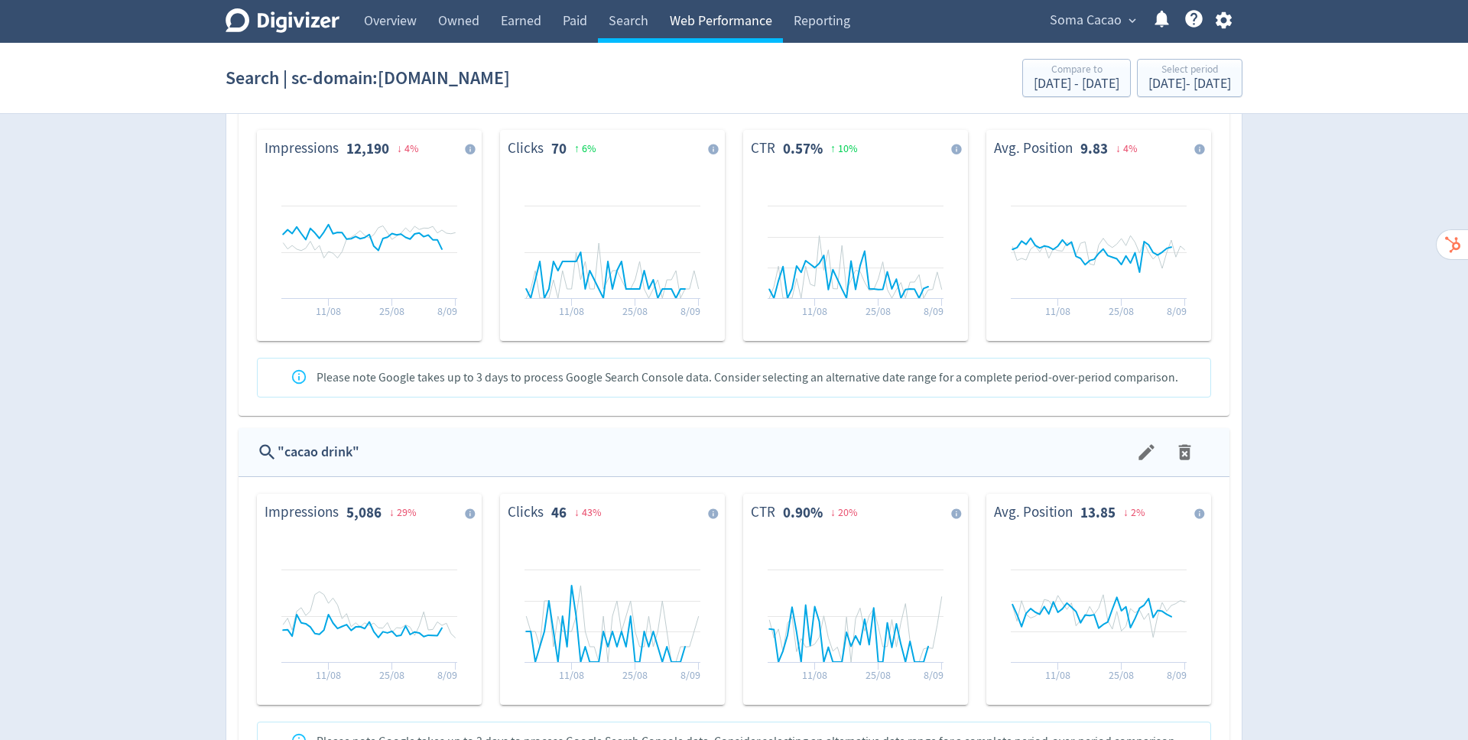
click at [728, 31] on link "Web Performance" at bounding box center [721, 21] width 124 height 43
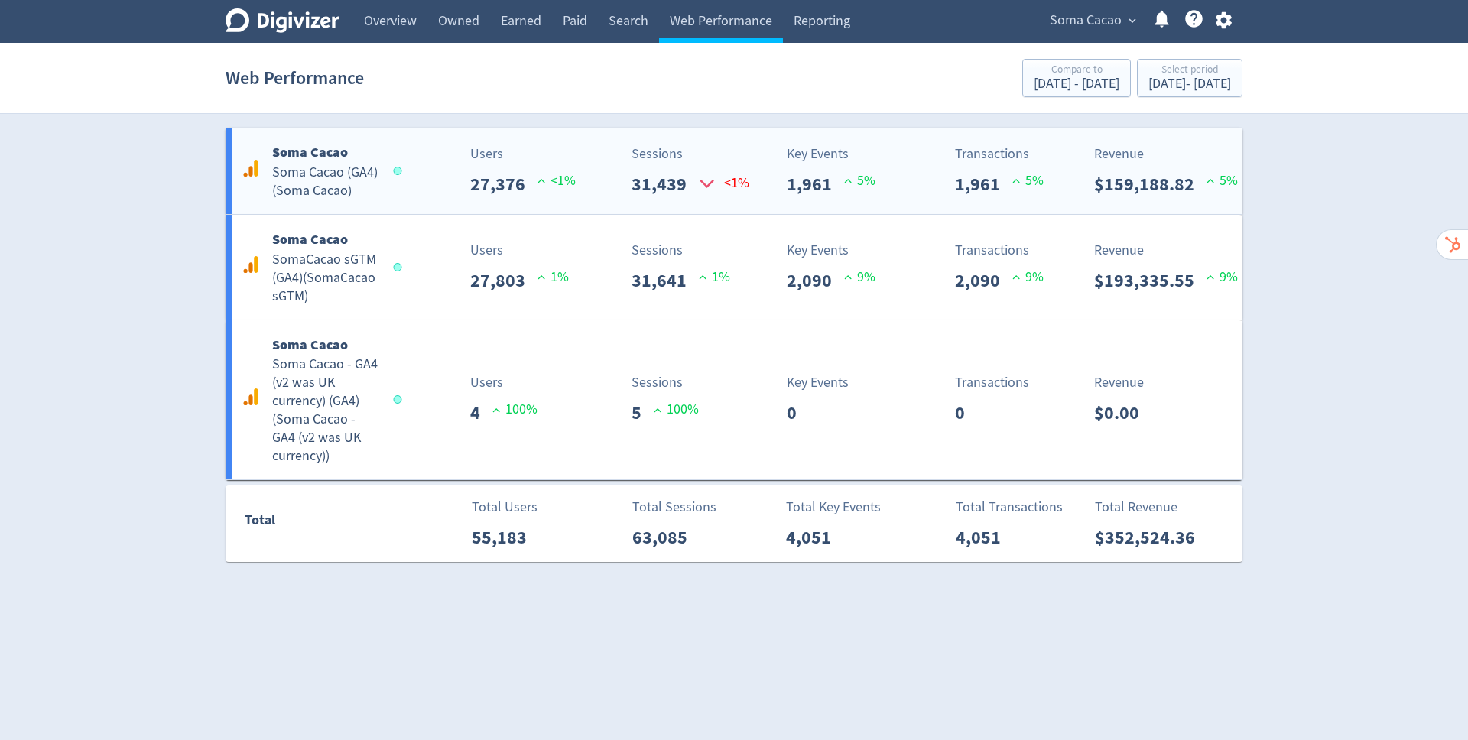
click at [542, 193] on span "<1%" at bounding box center [557, 185] width 38 height 28
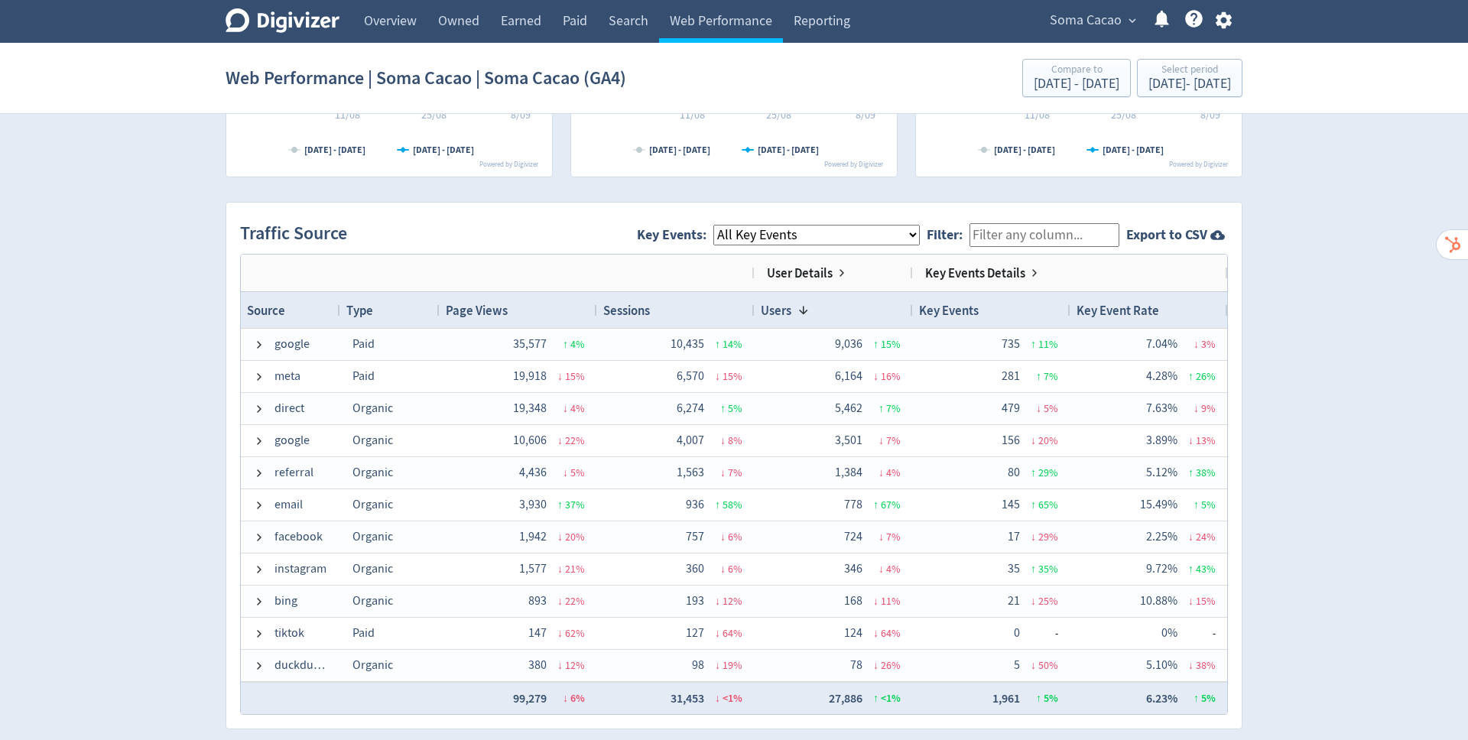
scroll to position [925, 0]
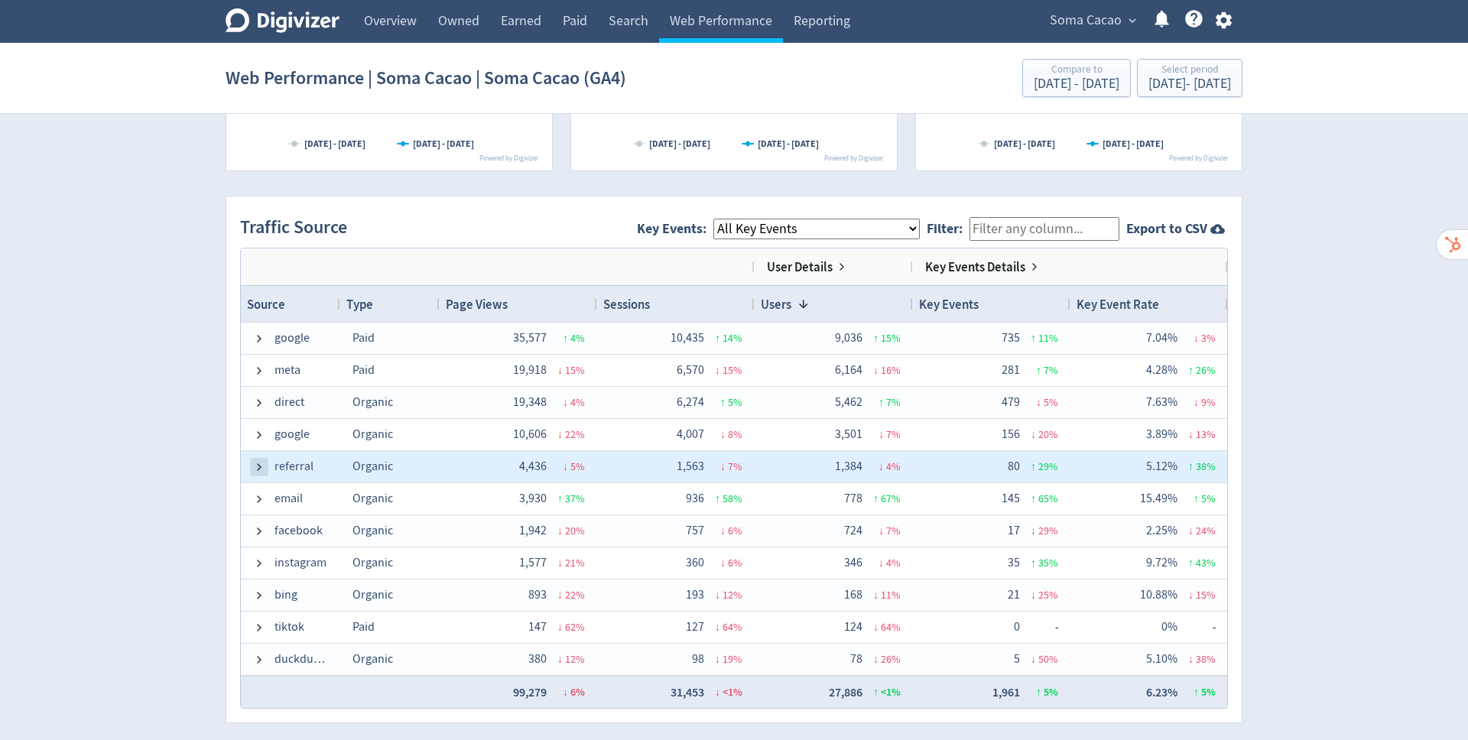
click at [254, 464] on span at bounding box center [259, 467] width 12 height 12
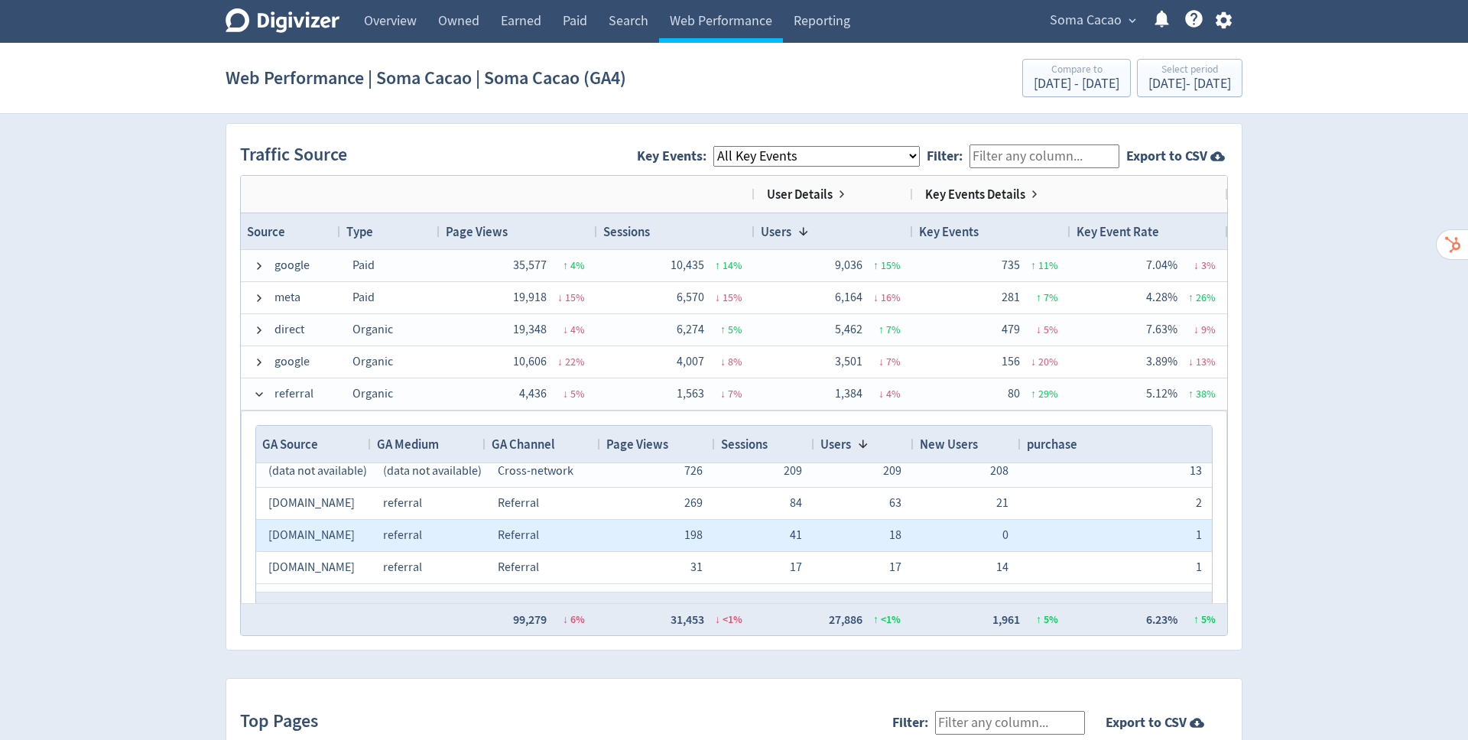
scroll to position [77, 0]
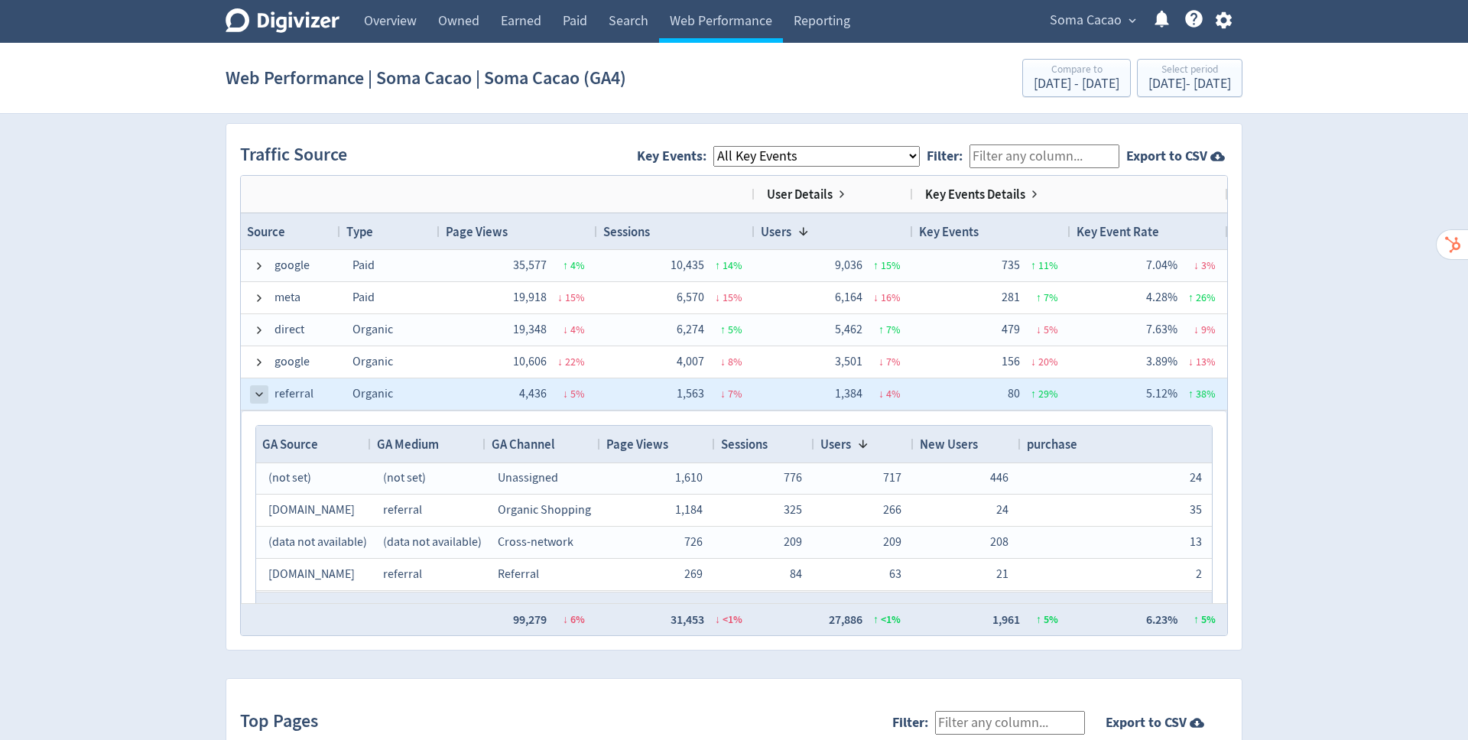
click at [261, 388] on span at bounding box center [259, 394] width 12 height 12
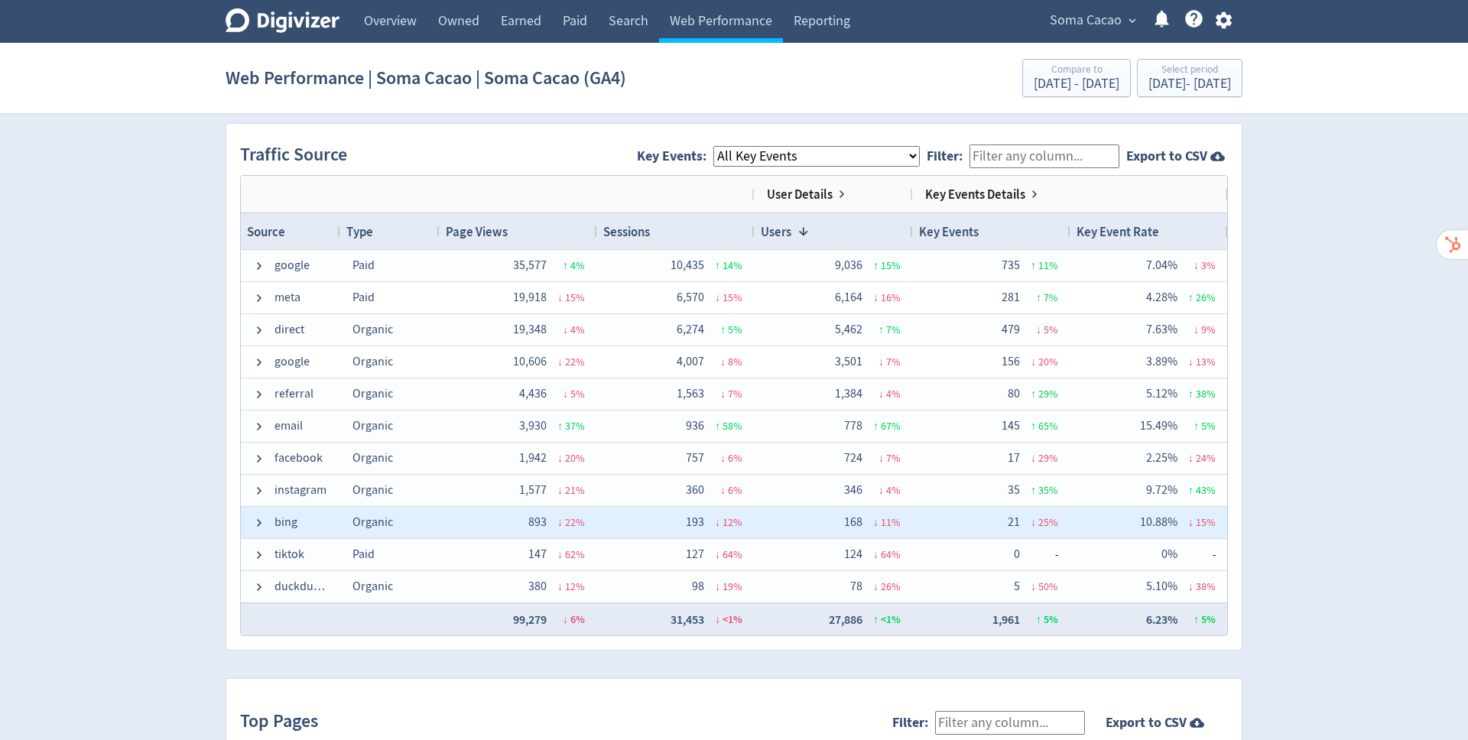
scroll to position [23, 0]
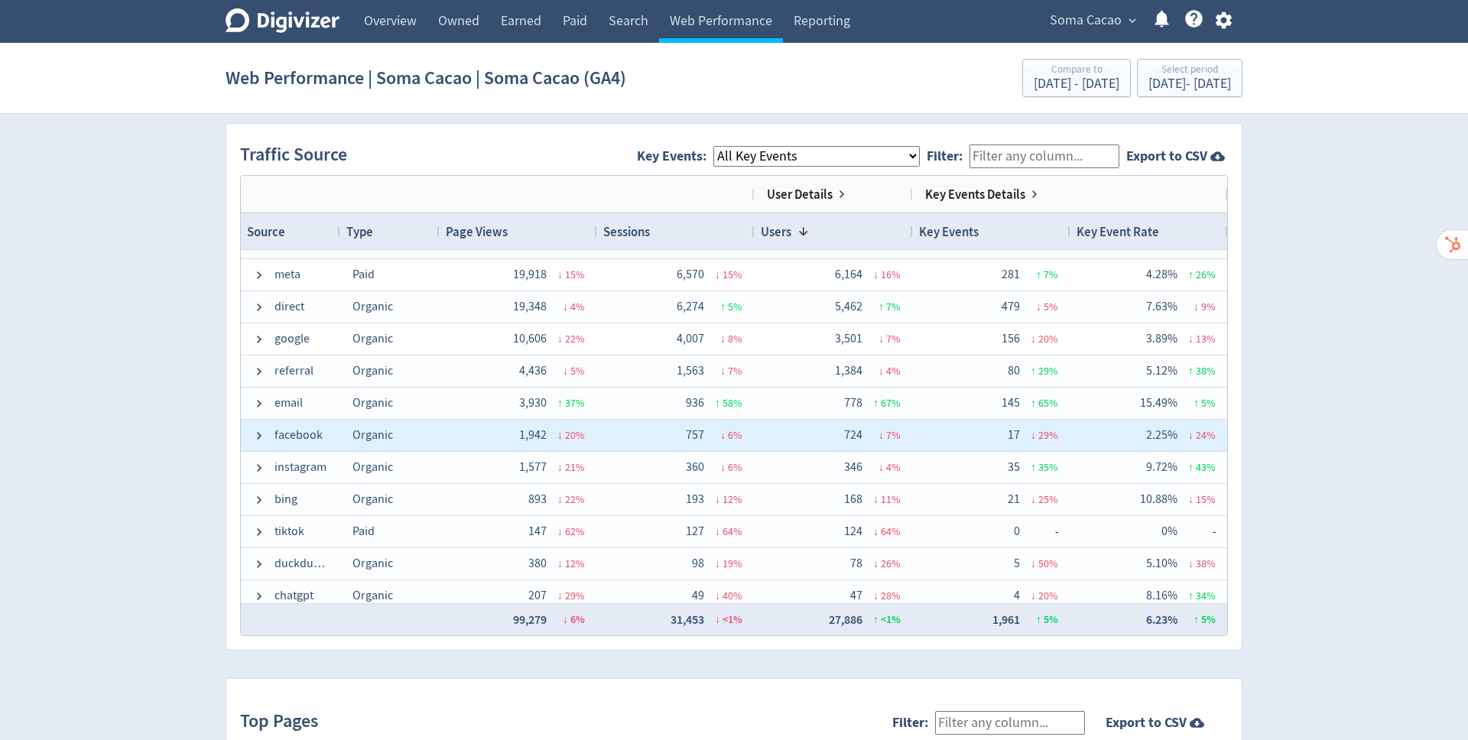
click at [258, 444] on span at bounding box center [259, 436] width 12 height 30
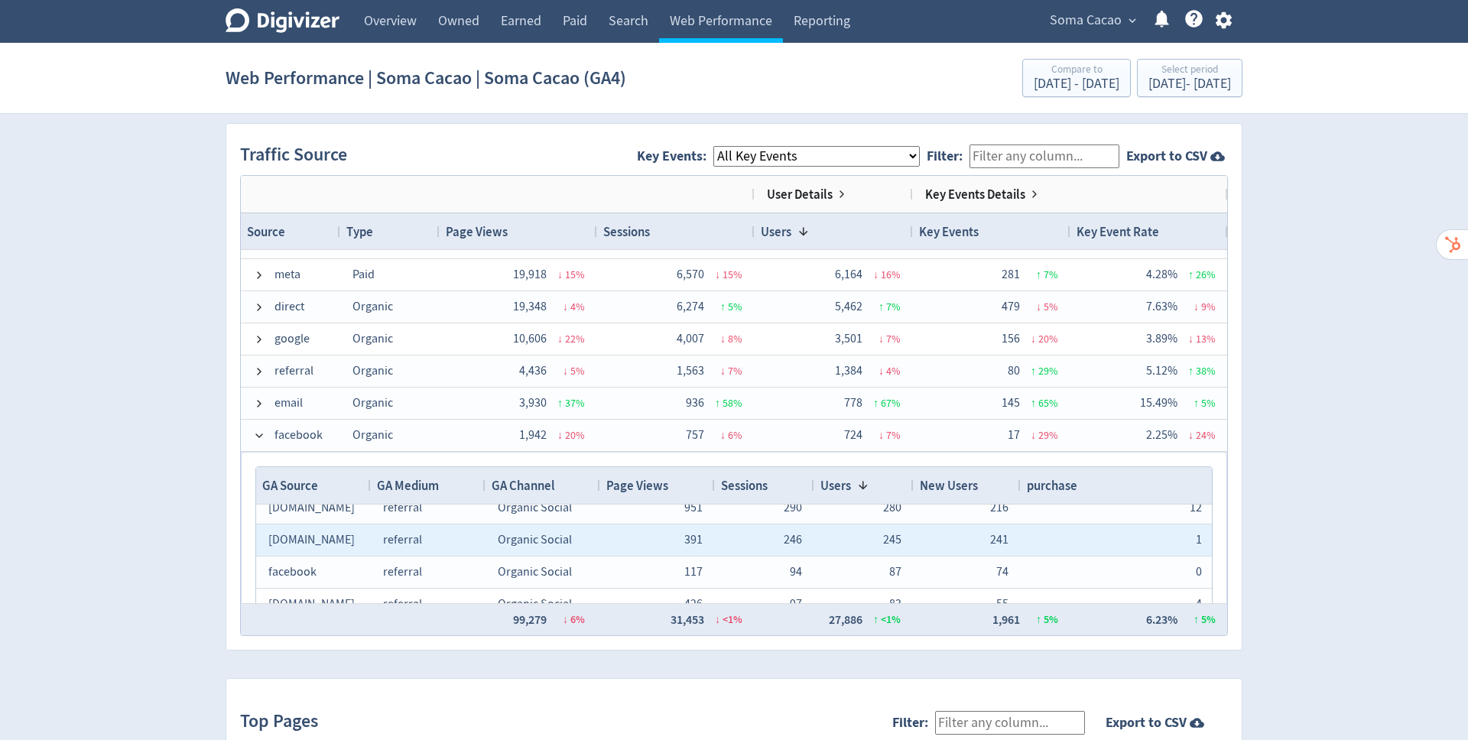
scroll to position [0, 0]
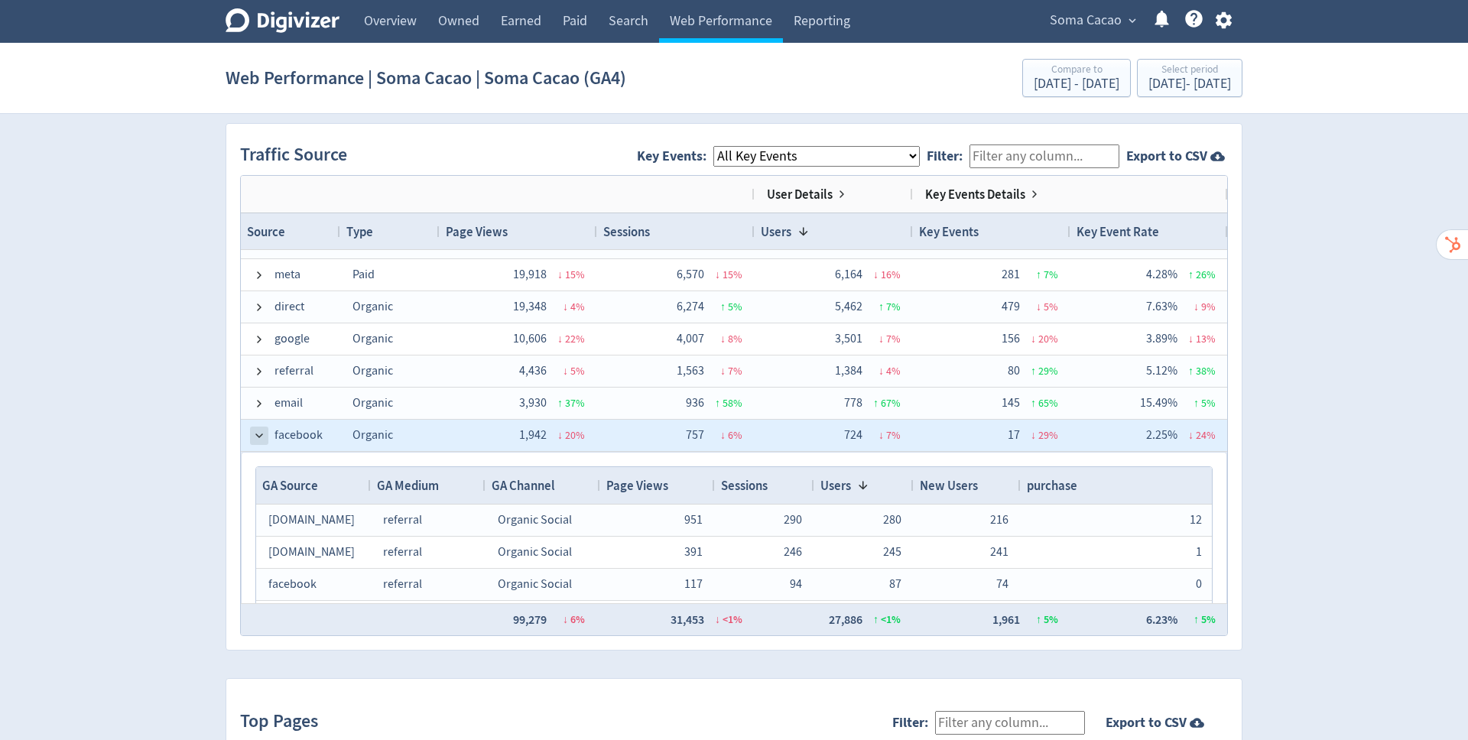
click at [253, 430] on span at bounding box center [259, 436] width 12 height 12
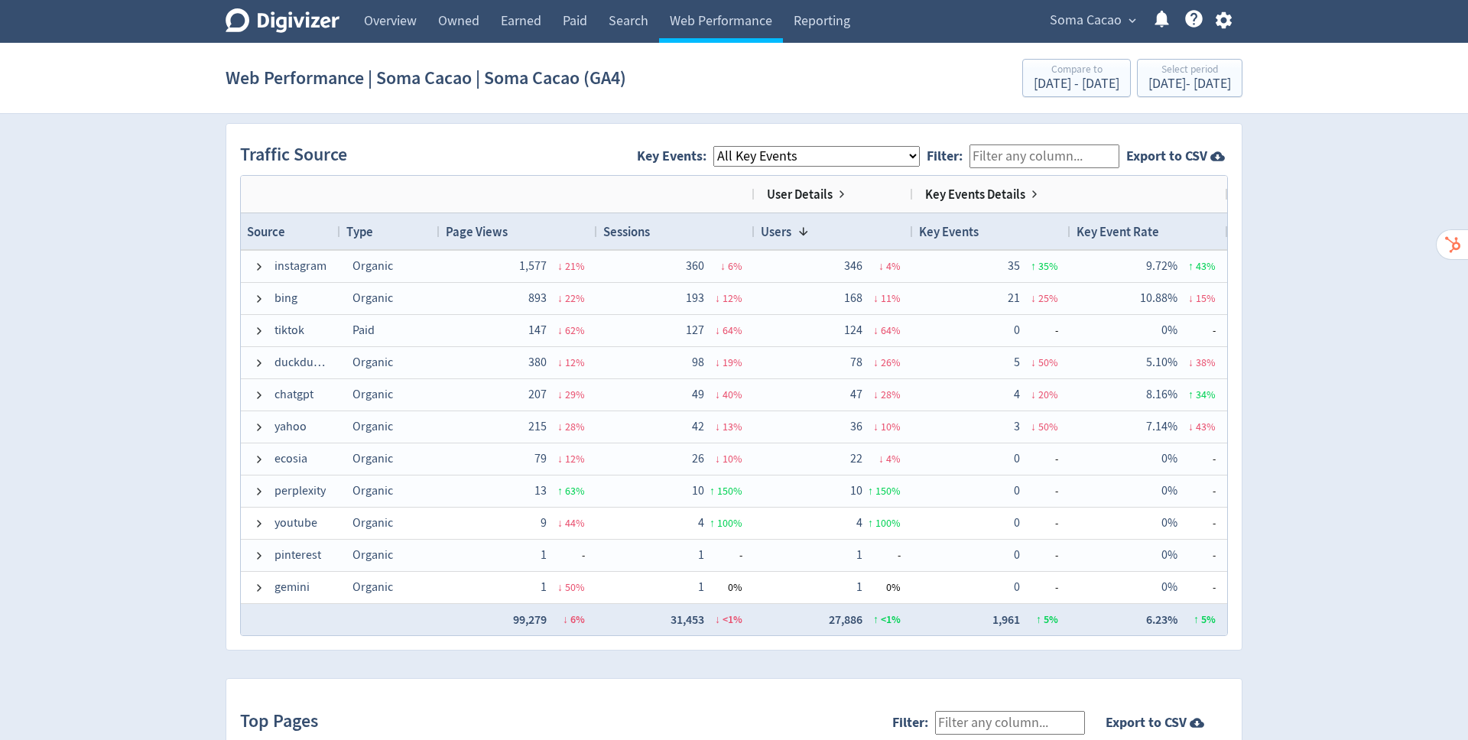
click at [920, 158] on select "All Key Events eCommerce purchase" at bounding box center [816, 156] width 206 height 21
select select "purchase"
click at [726, 146] on select "All Key Events eCommerce purchase" at bounding box center [816, 156] width 206 height 21
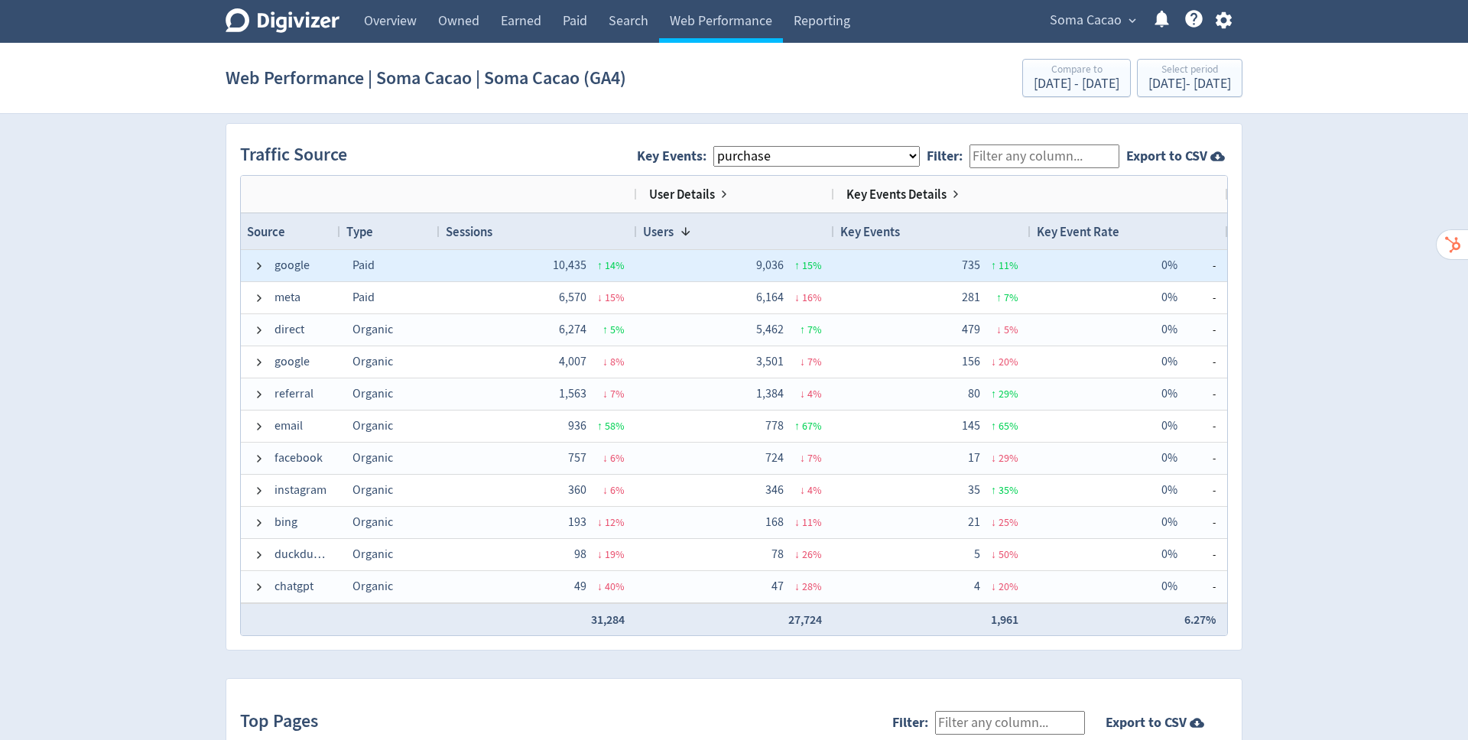
click at [249, 264] on div "google" at bounding box center [290, 265] width 99 height 31
click at [262, 261] on span at bounding box center [259, 266] width 12 height 12
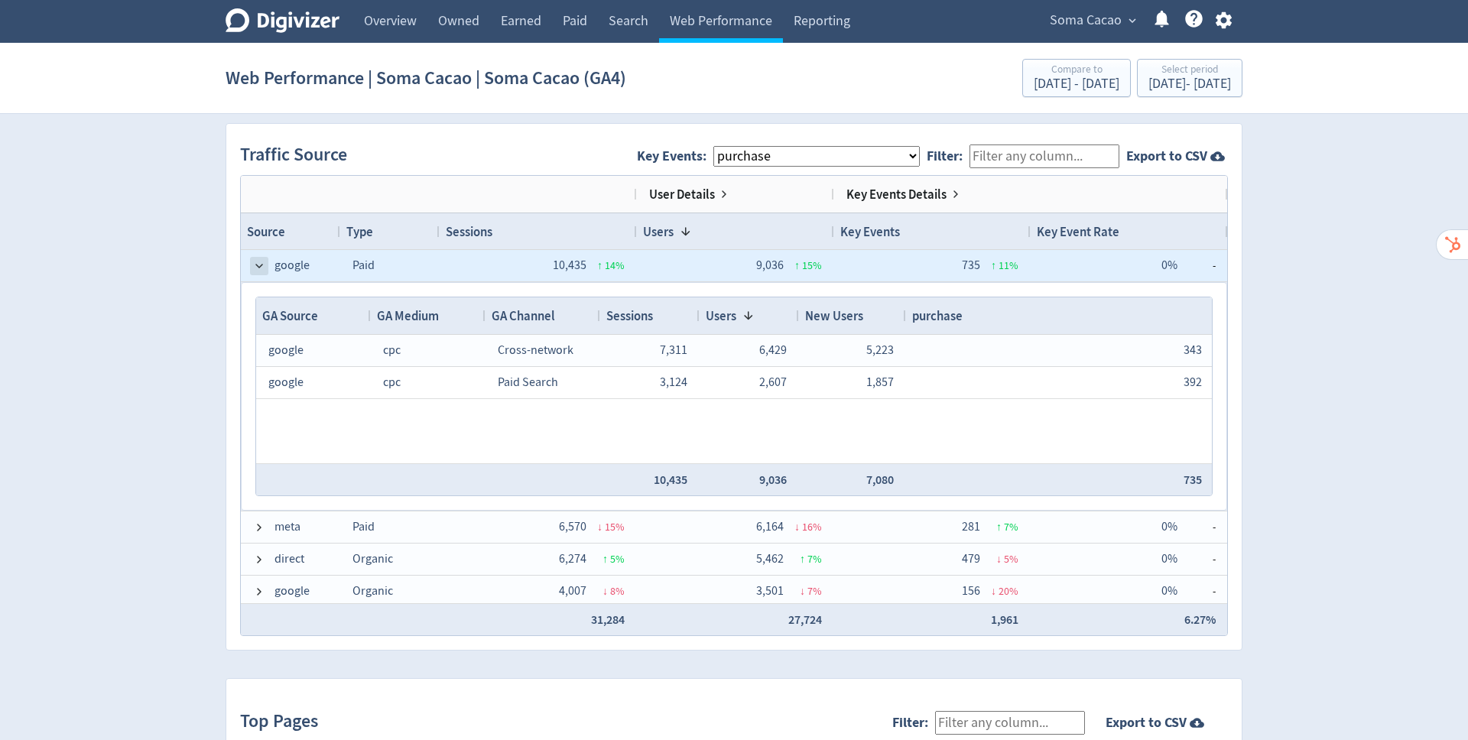
click at [254, 260] on span at bounding box center [259, 266] width 12 height 12
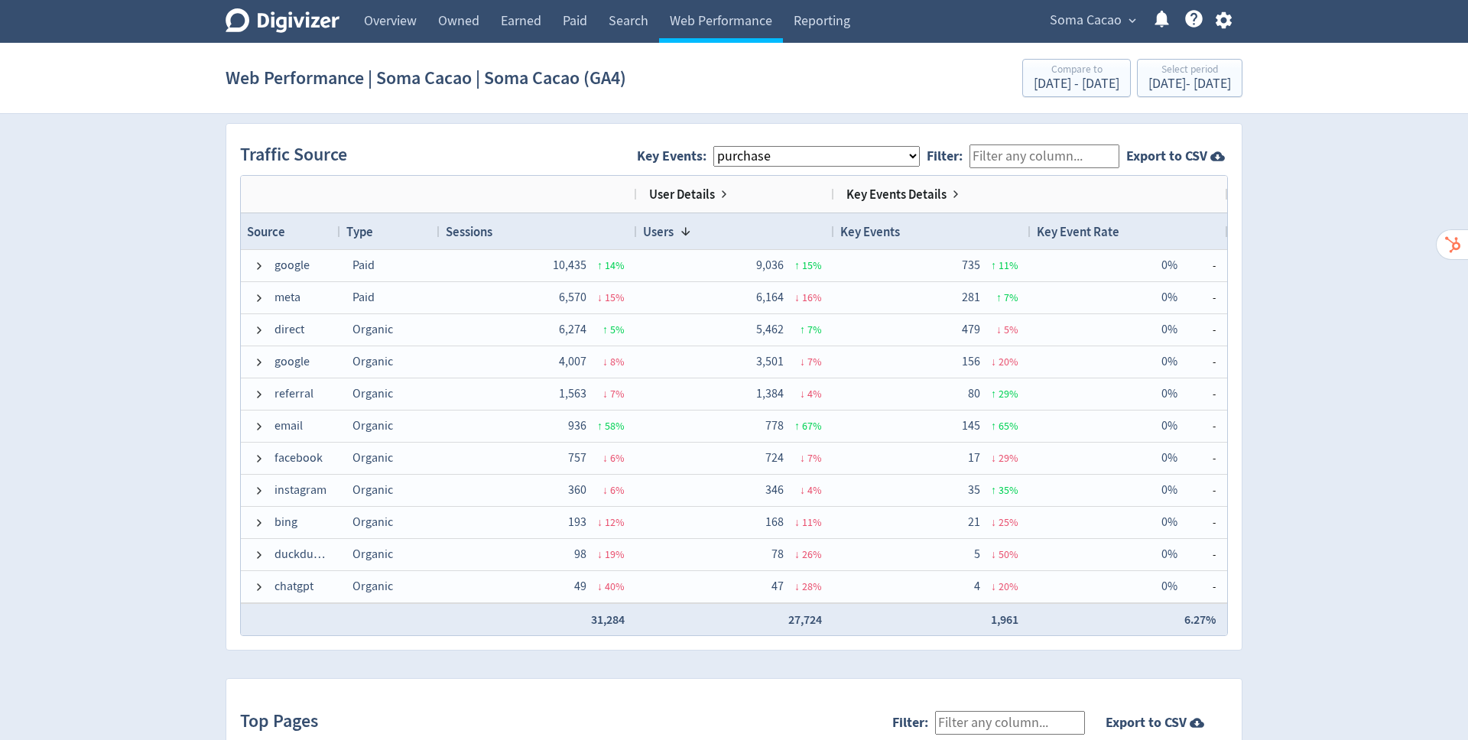
click at [920, 150] on select "All Key Events eCommerce purchase" at bounding box center [816, 156] width 206 height 21
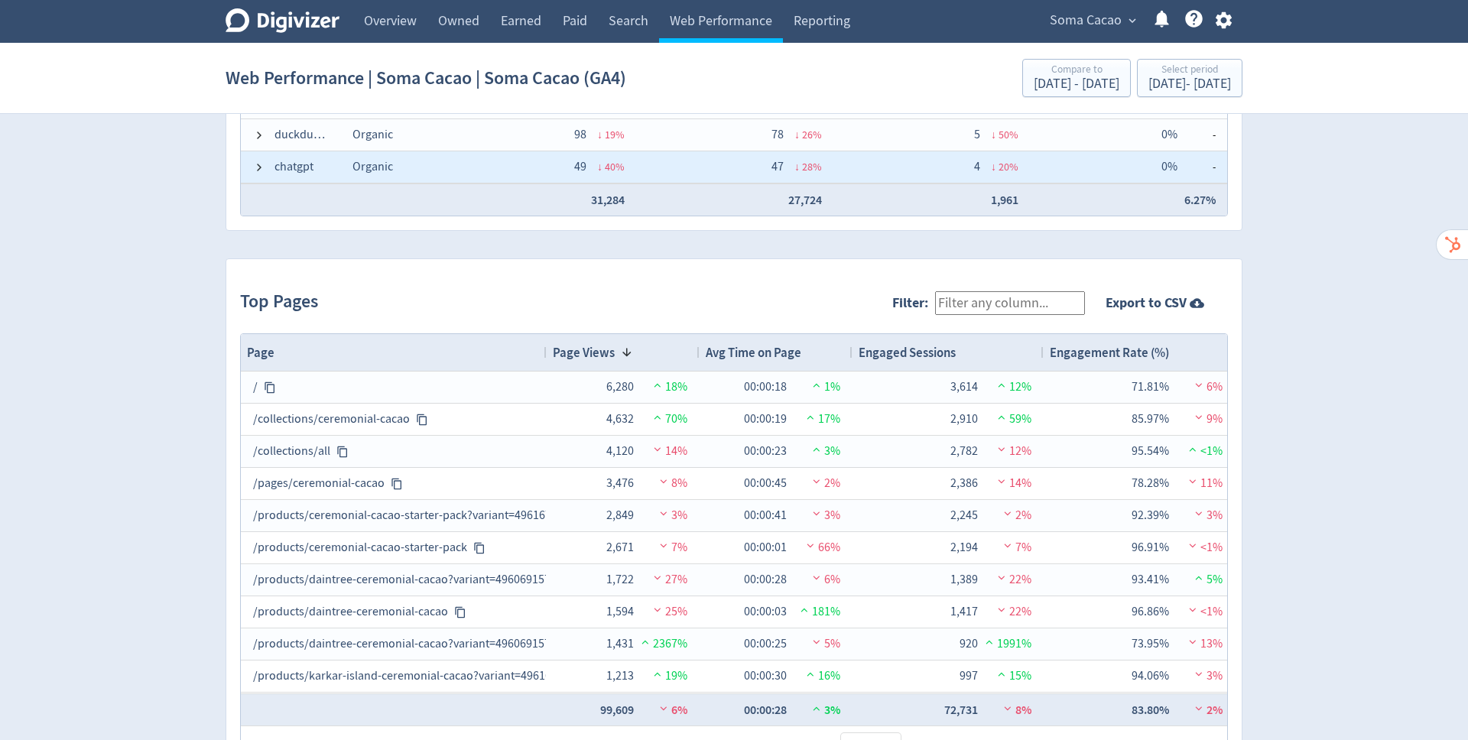
scroll to position [31, 0]
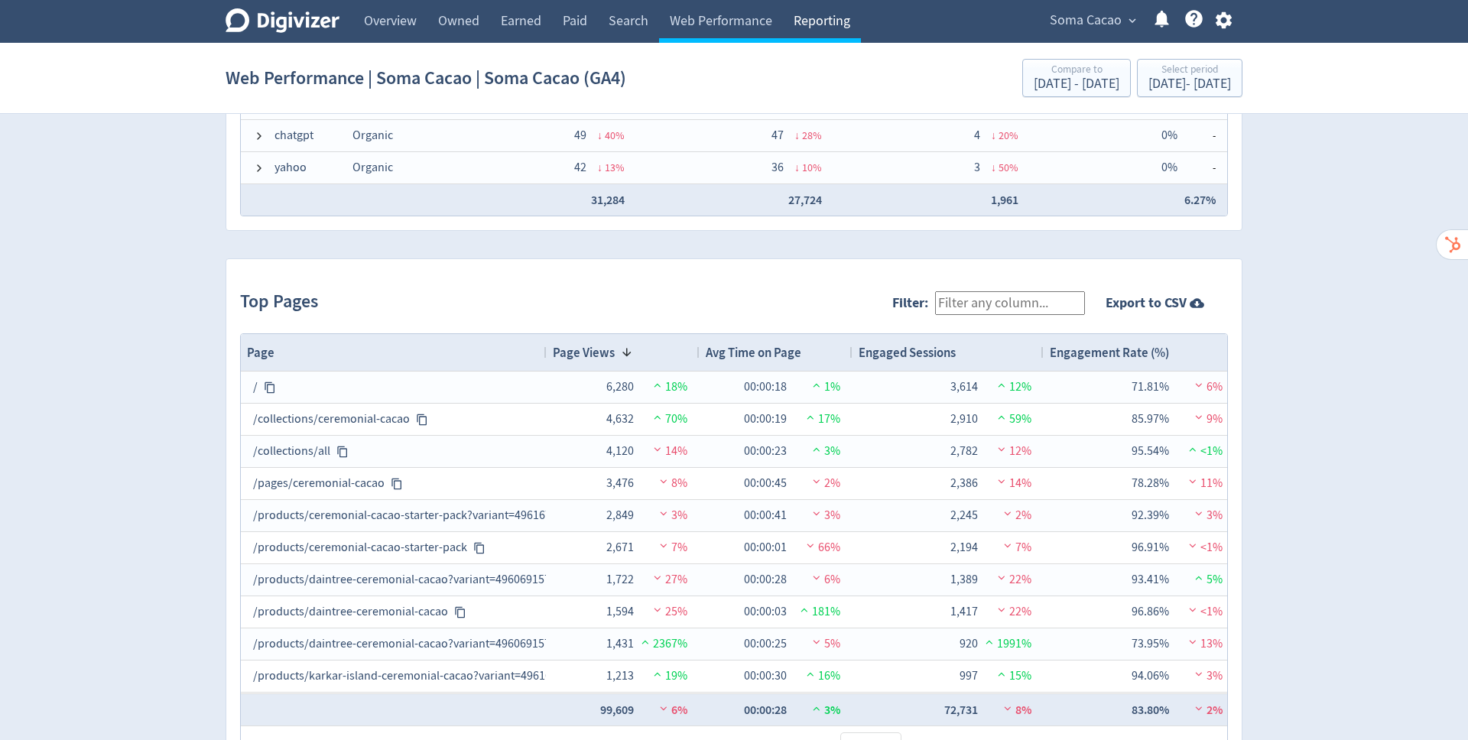
click at [820, 18] on link "Reporting" at bounding box center [822, 21] width 78 height 43
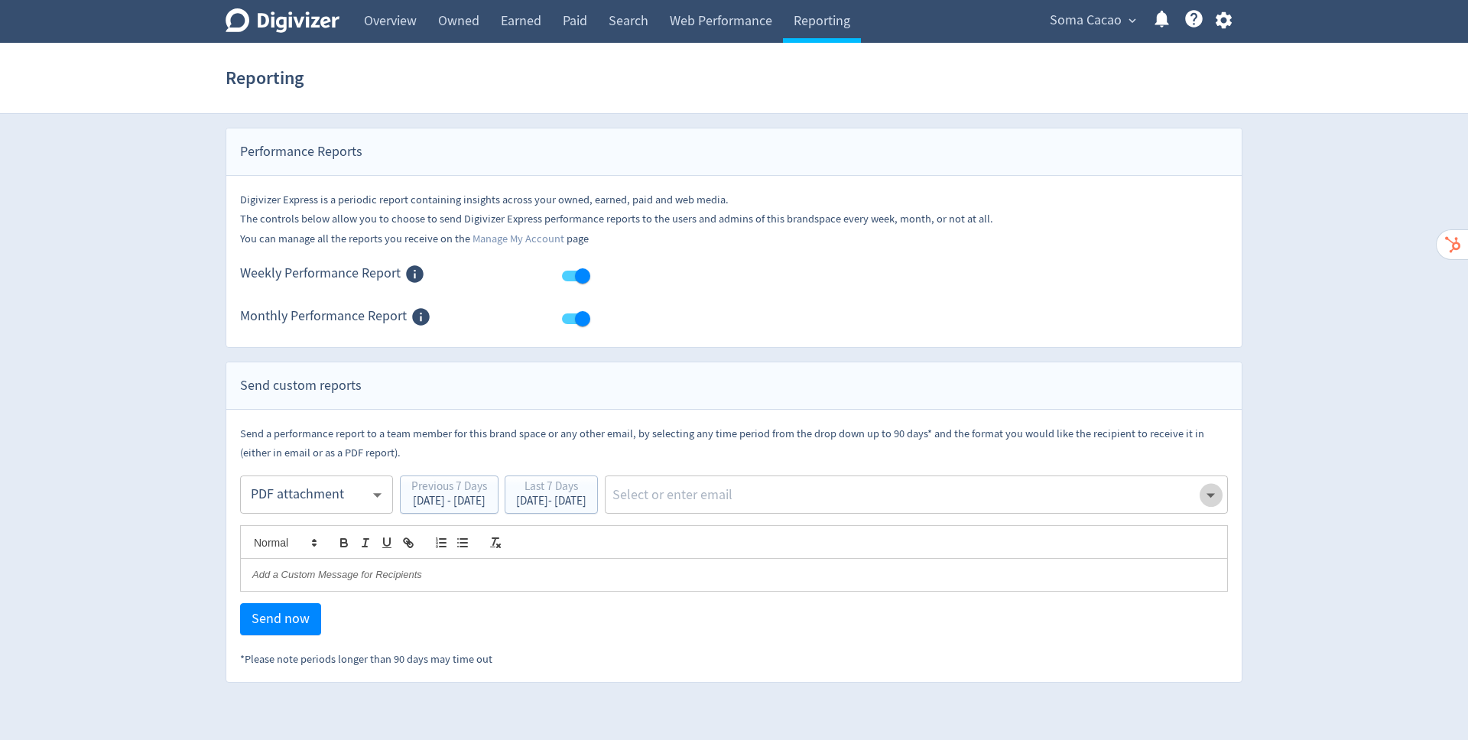
click at [1204, 493] on icon "Open" at bounding box center [1210, 495] width 21 height 21
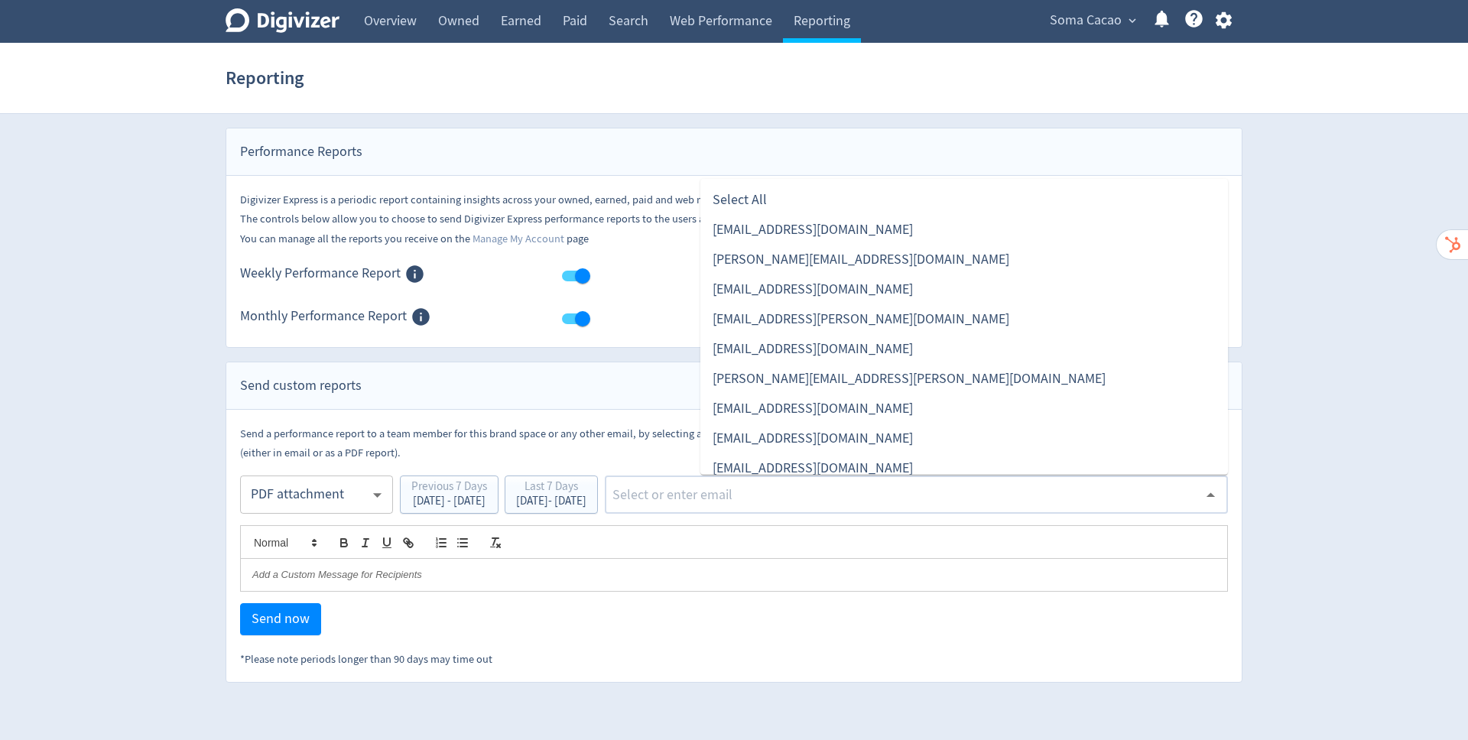
click at [1368, 248] on div "Digivizer Logo Mark Digivizer Logo Overview Owned Earned Paid Search Web Perfor…" at bounding box center [734, 341] width 1468 height 683
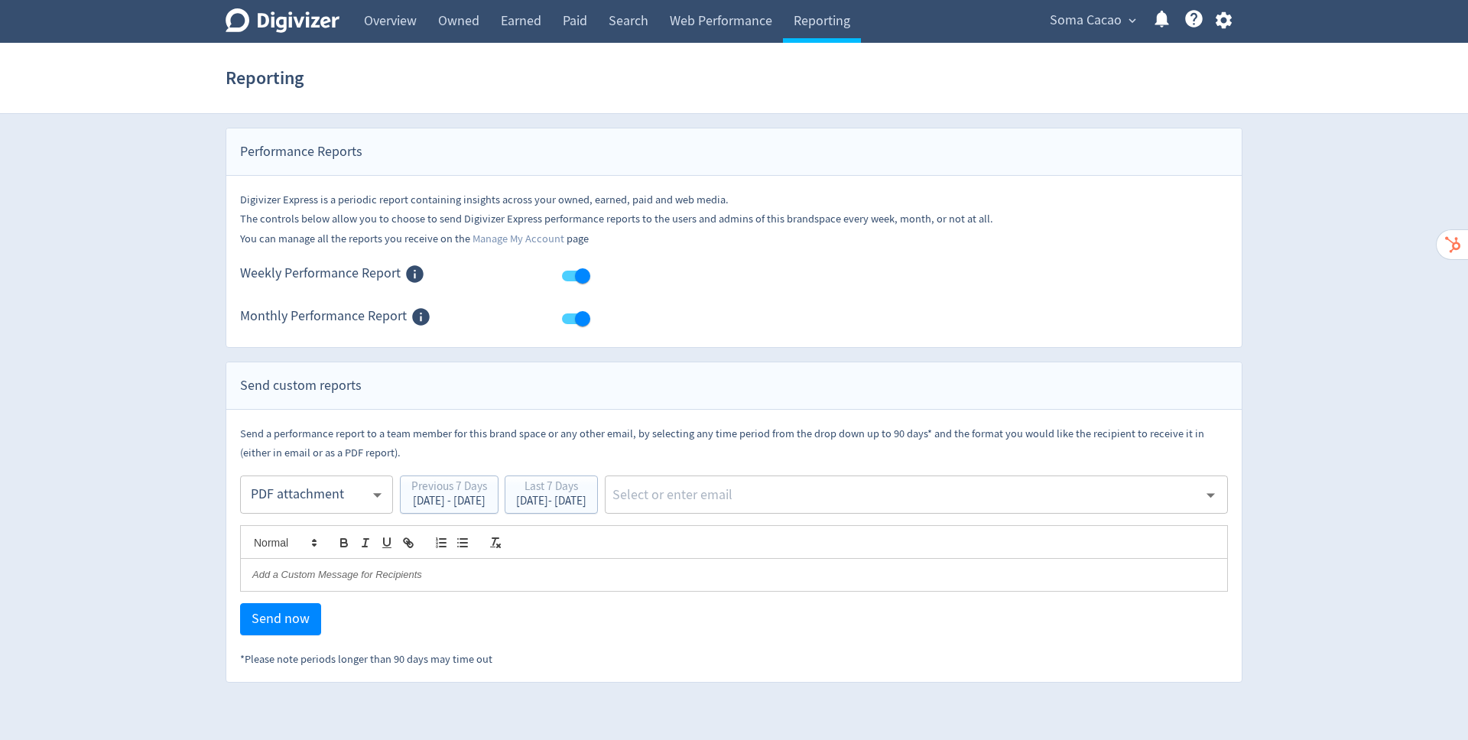
click at [427, 581] on div at bounding box center [734, 575] width 986 height 32
click at [1225, 26] on icon "button" at bounding box center [1223, 20] width 16 height 17
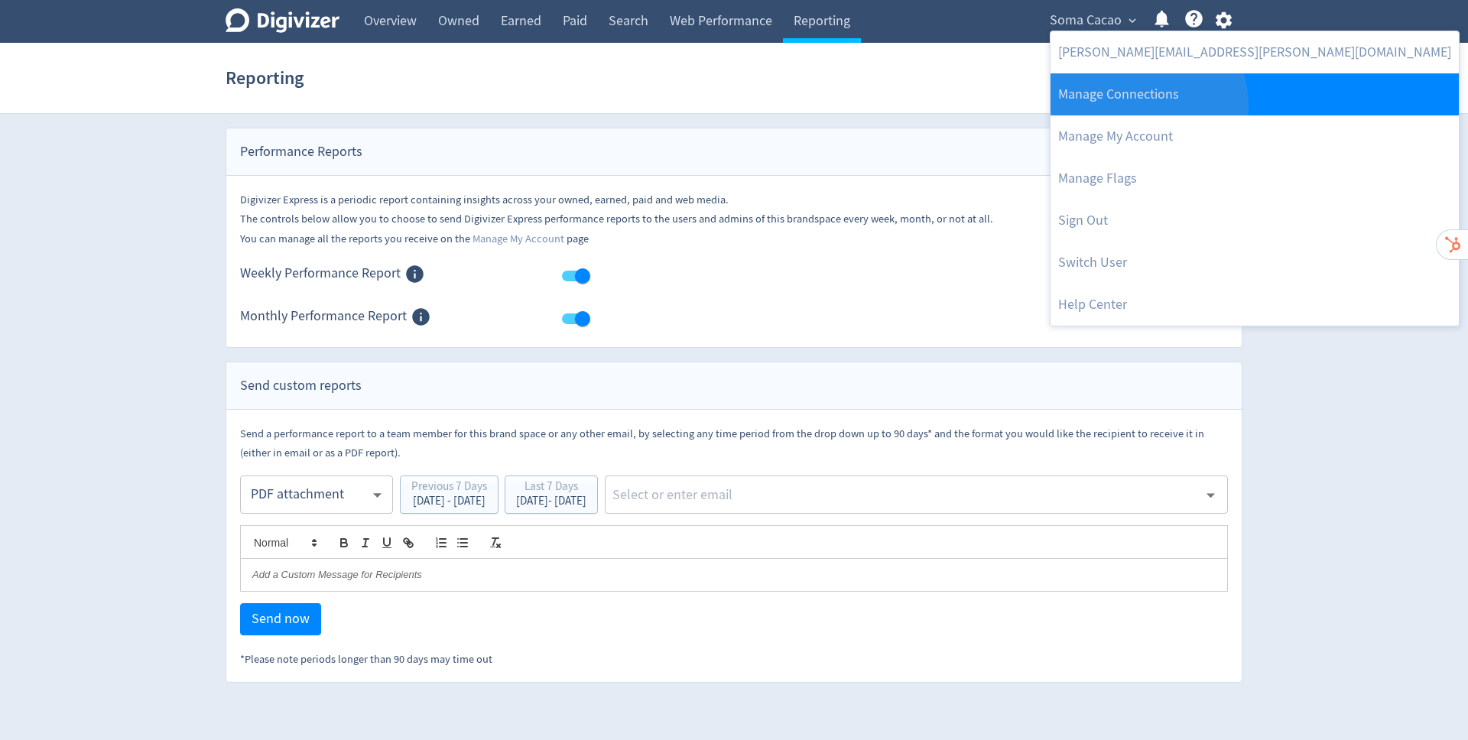
click at [1140, 106] on link "Manage Connections" at bounding box center [1255, 94] width 408 height 42
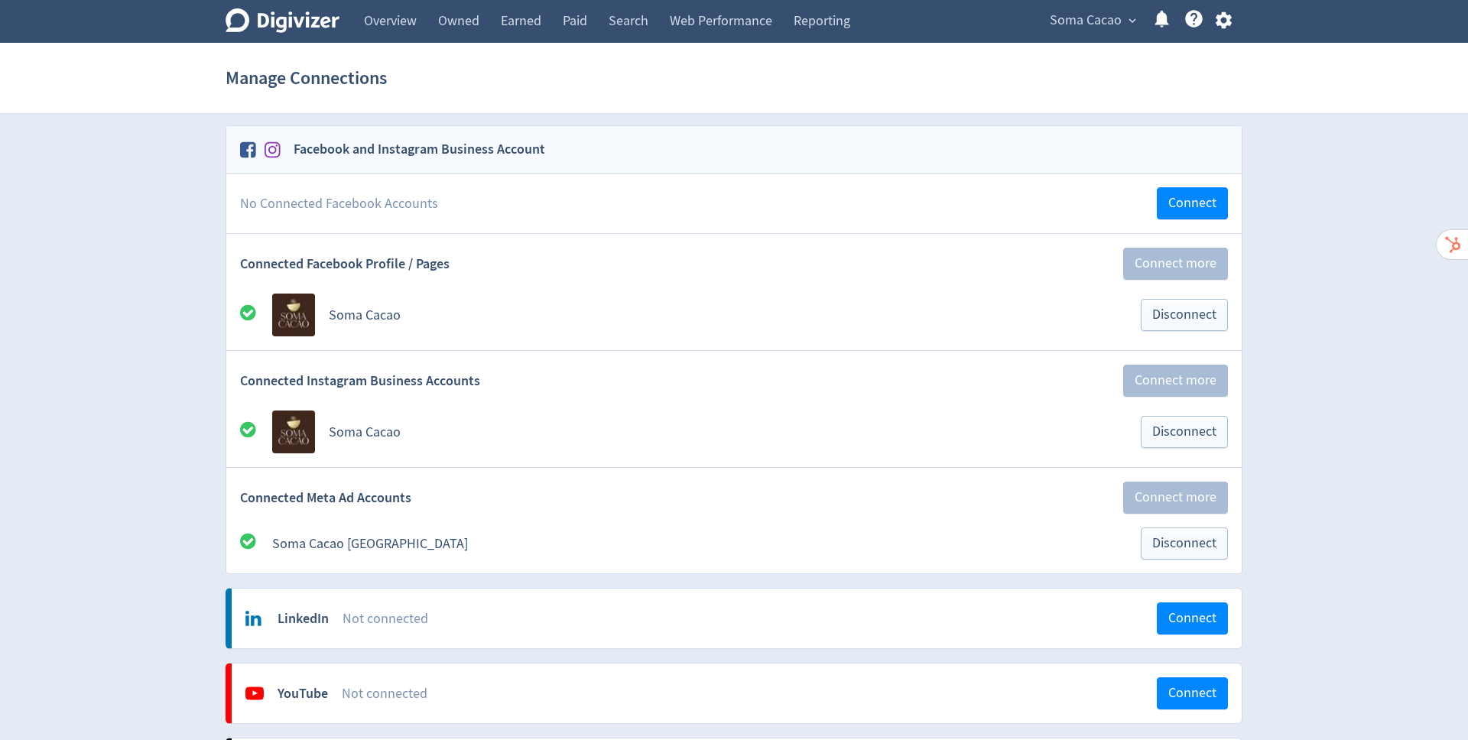
scroll to position [66, 0]
click at [336, 391] on div "Connected Instagram Business Accounts Connect more" at bounding box center [733, 379] width 1015 height 60
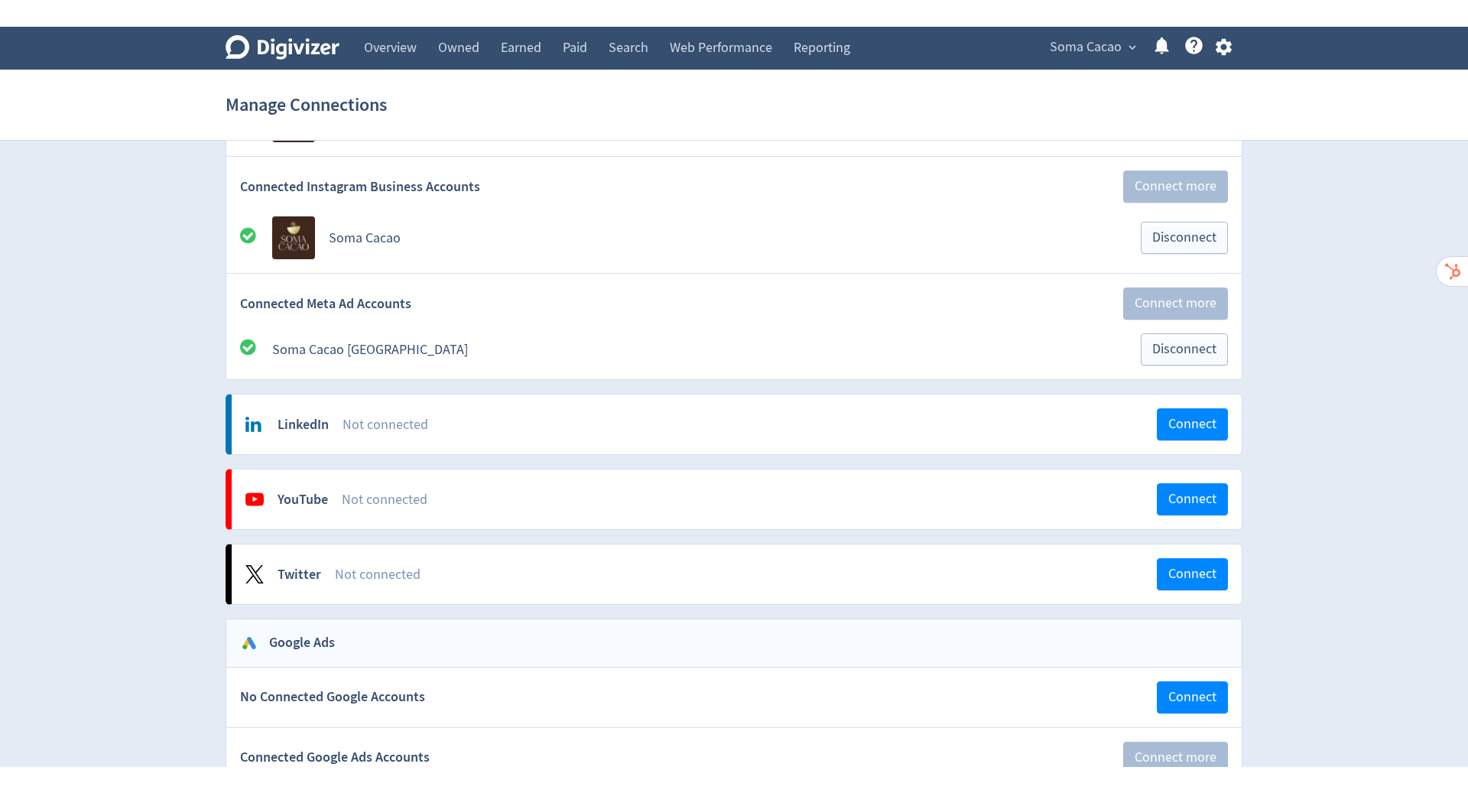
scroll to position [0, 0]
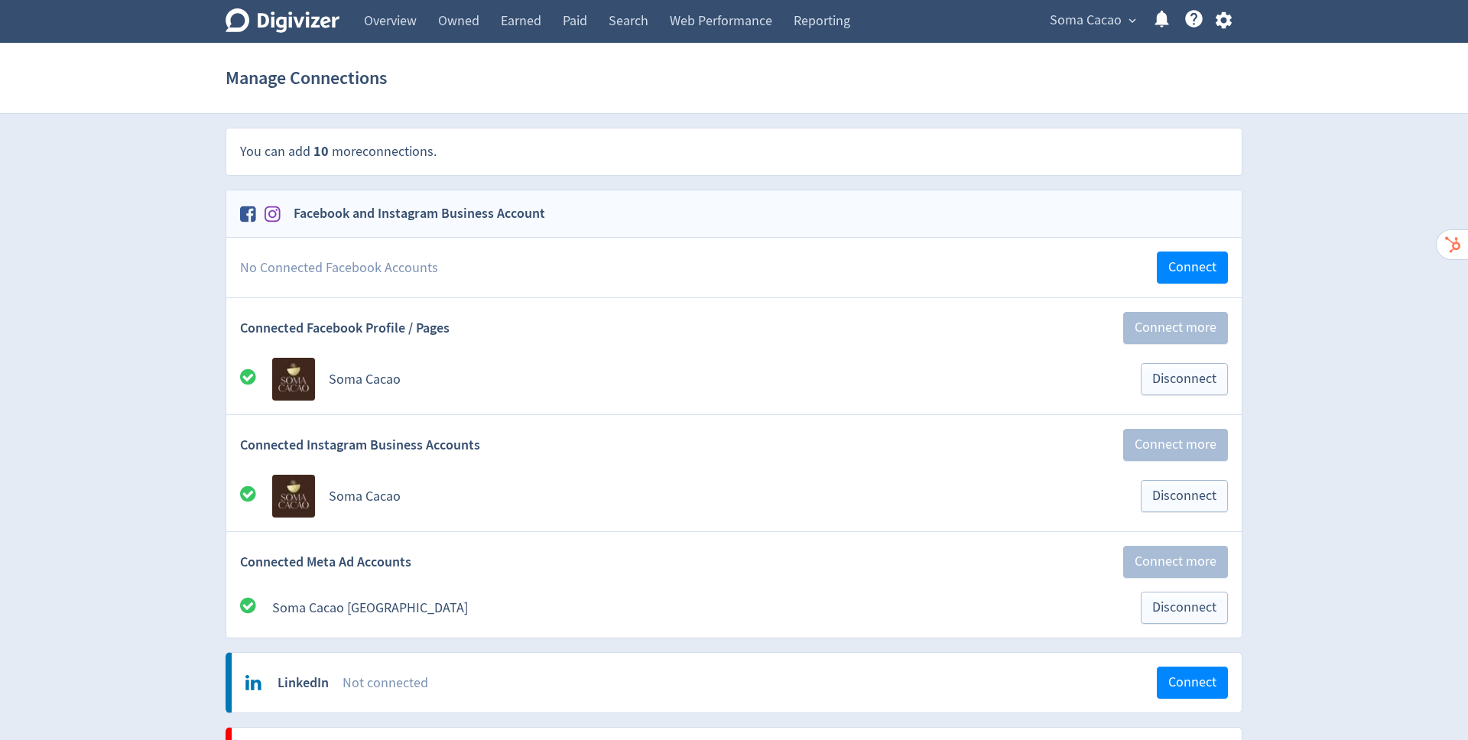
click at [282, 21] on icon "Digivizer Logo" at bounding box center [283, 20] width 114 height 24
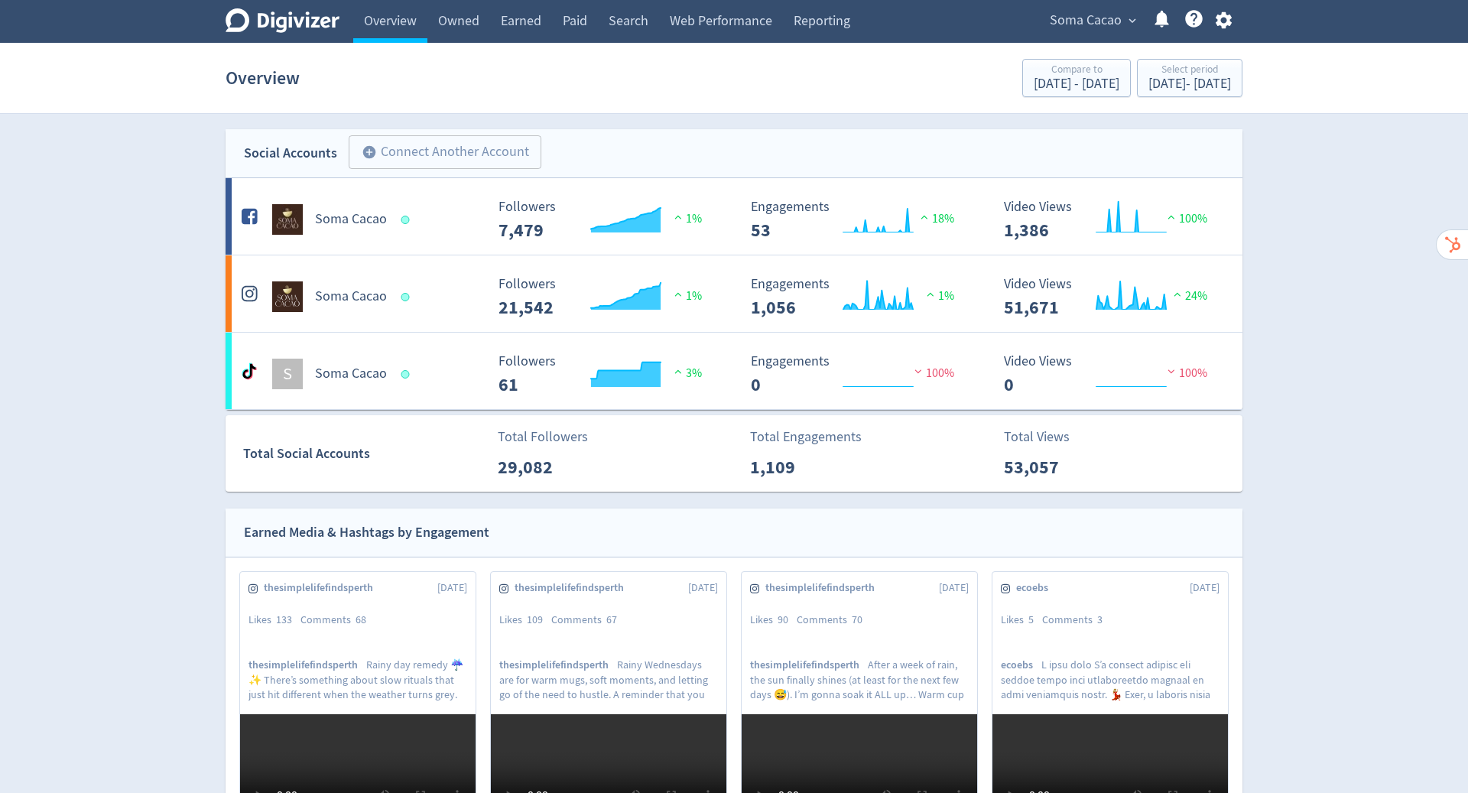
click at [1225, 20] on icon "button" at bounding box center [1223, 20] width 21 height 21
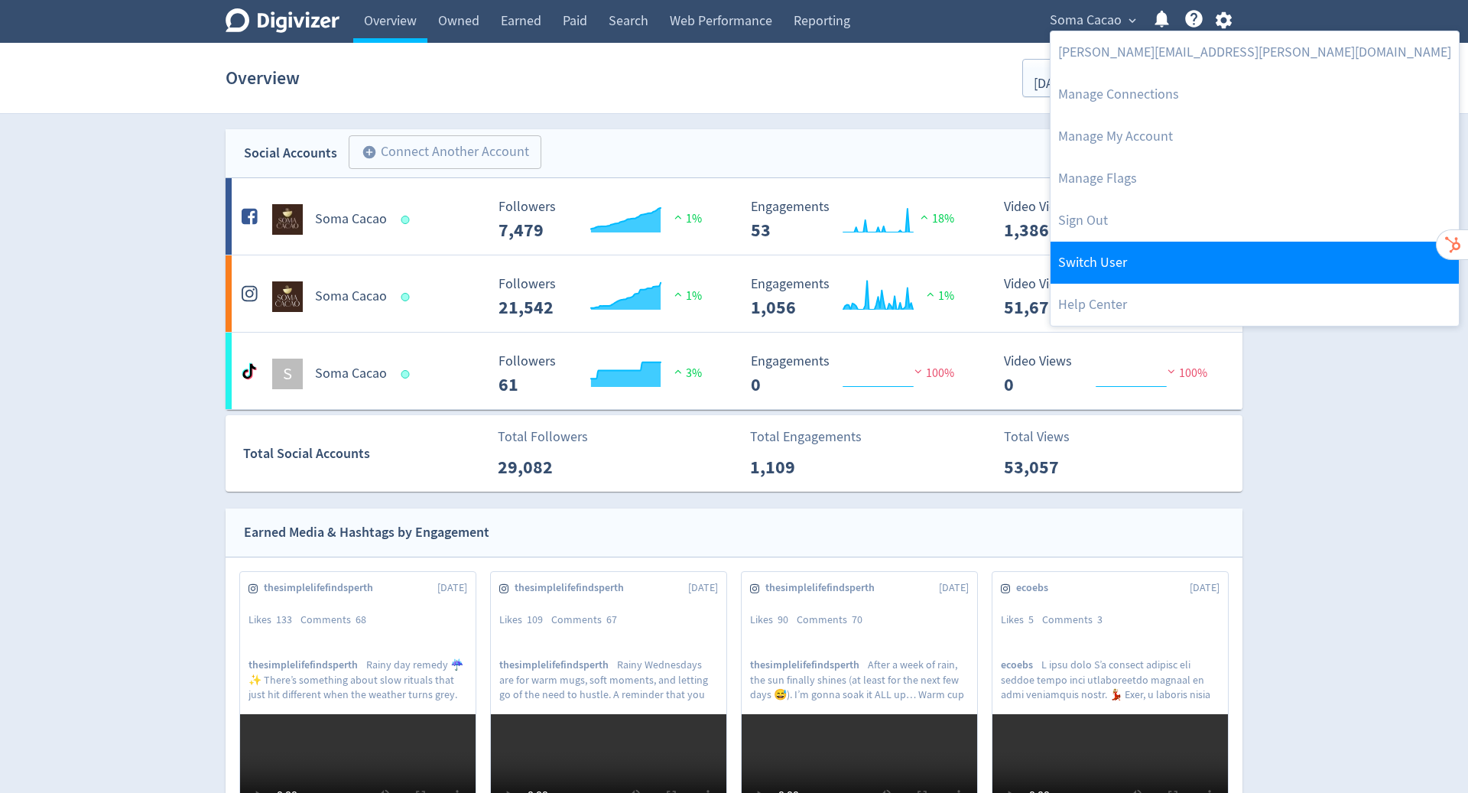
click at [1156, 255] on link "Switch User" at bounding box center [1255, 263] width 408 height 42
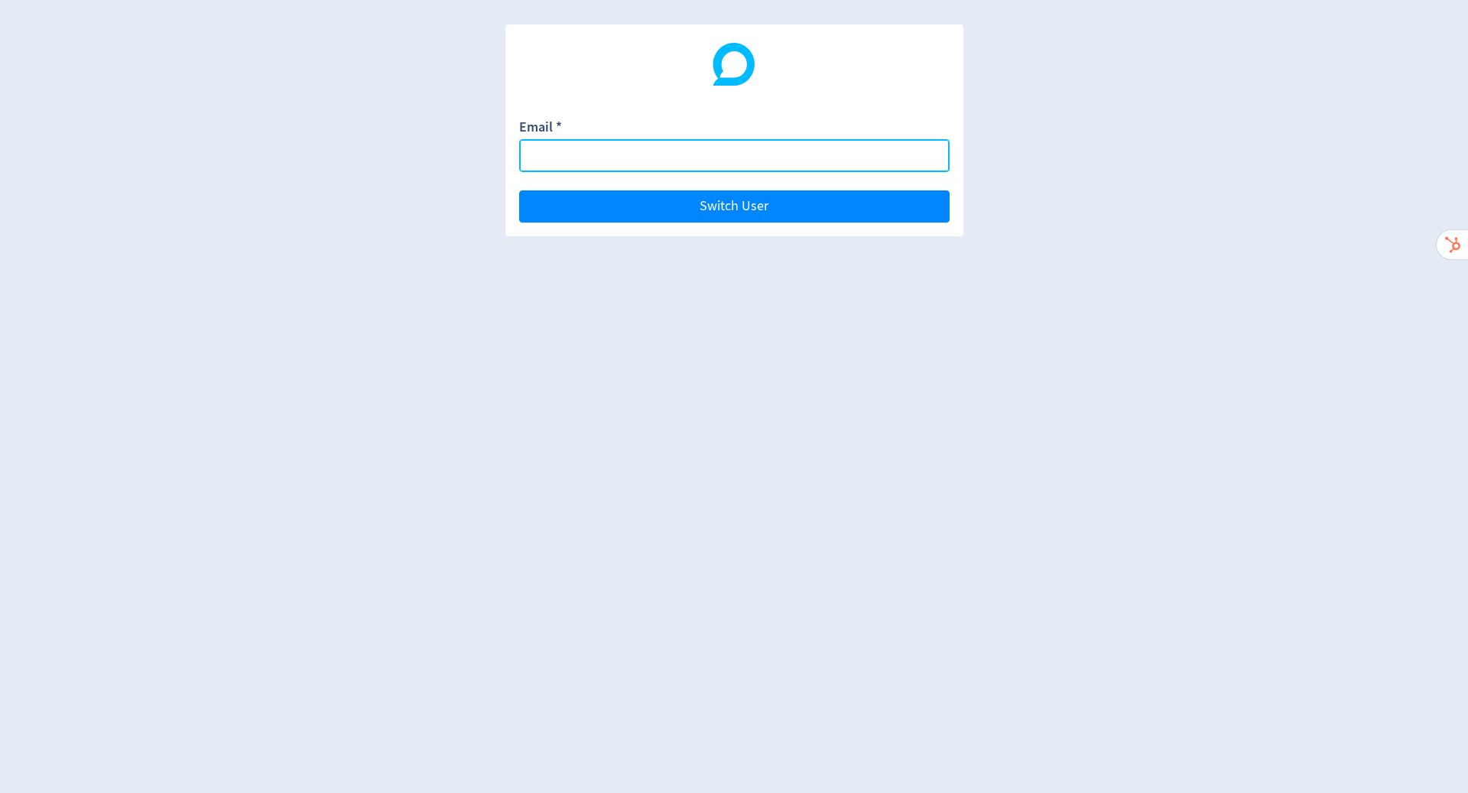
click at [645, 155] on input "Email *" at bounding box center [734, 155] width 430 height 33
paste input "thiagodieb@gmail.com"
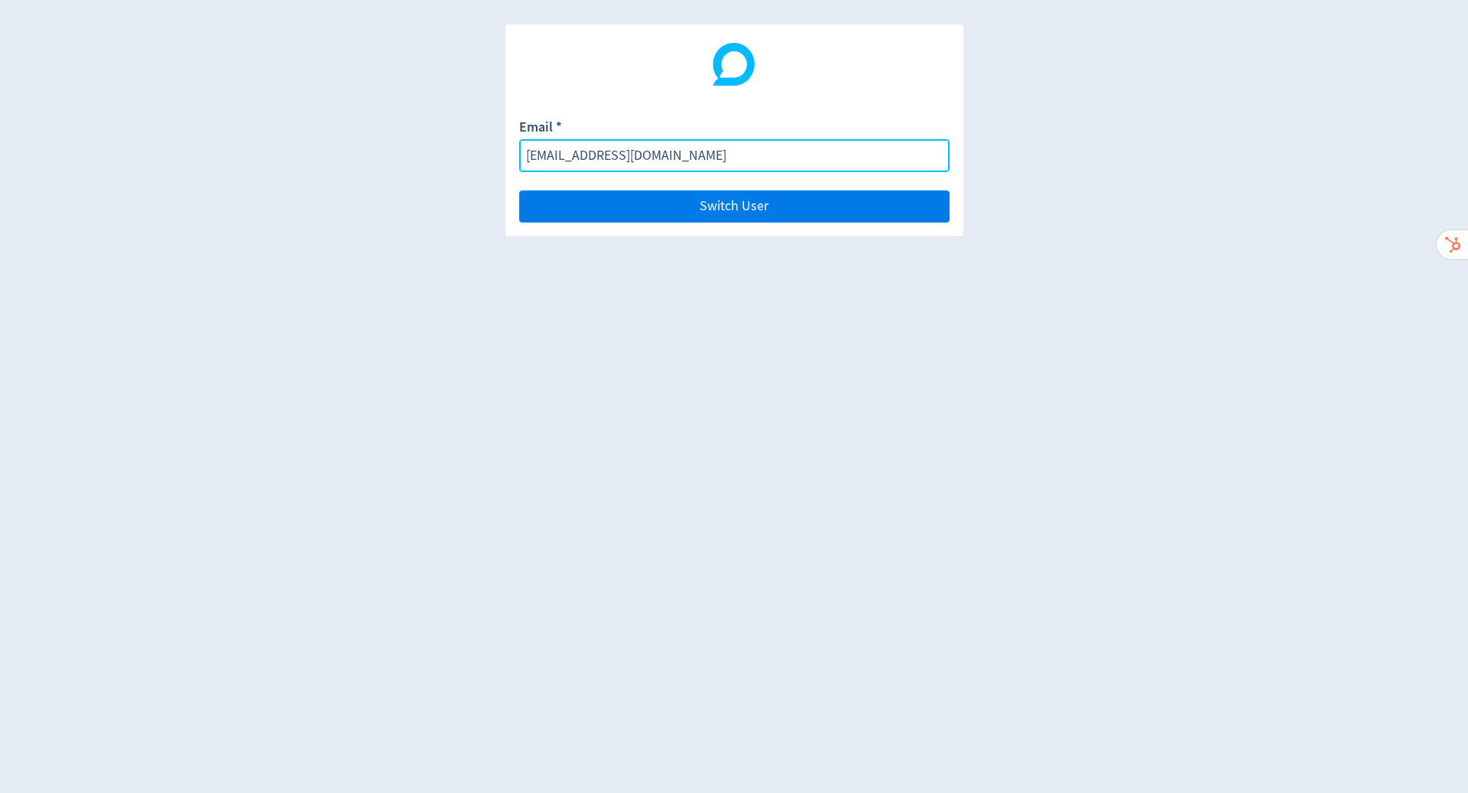
type input "thiagodieb@gmail.com"
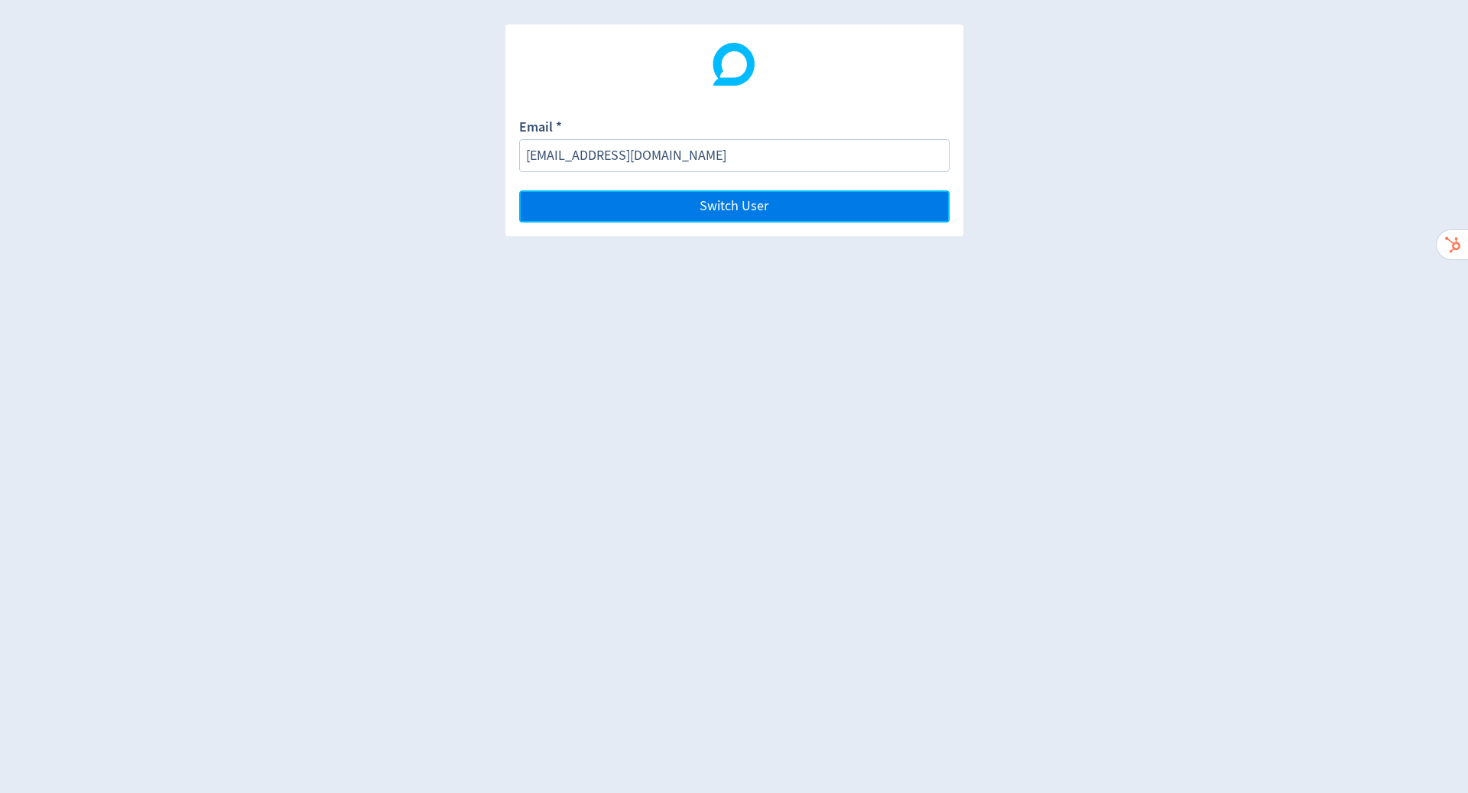
click at [759, 204] on span "Switch User" at bounding box center [734, 207] width 69 height 14
